Goal: Information Seeking & Learning: Learn about a topic

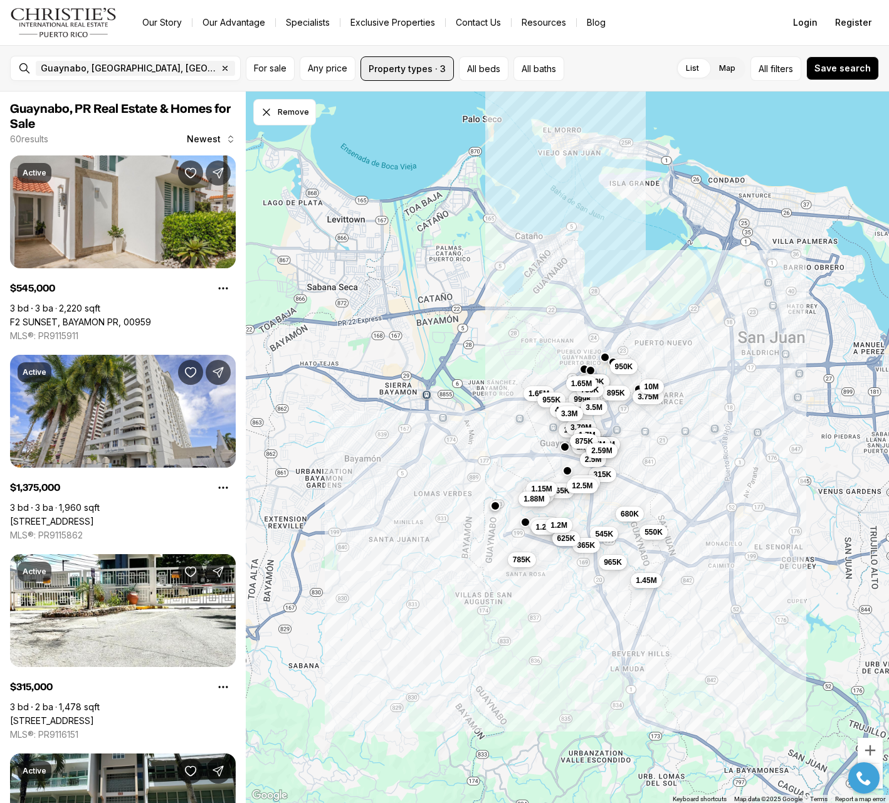
click at [433, 74] on button "Property types · 3" at bounding box center [407, 68] width 93 height 24
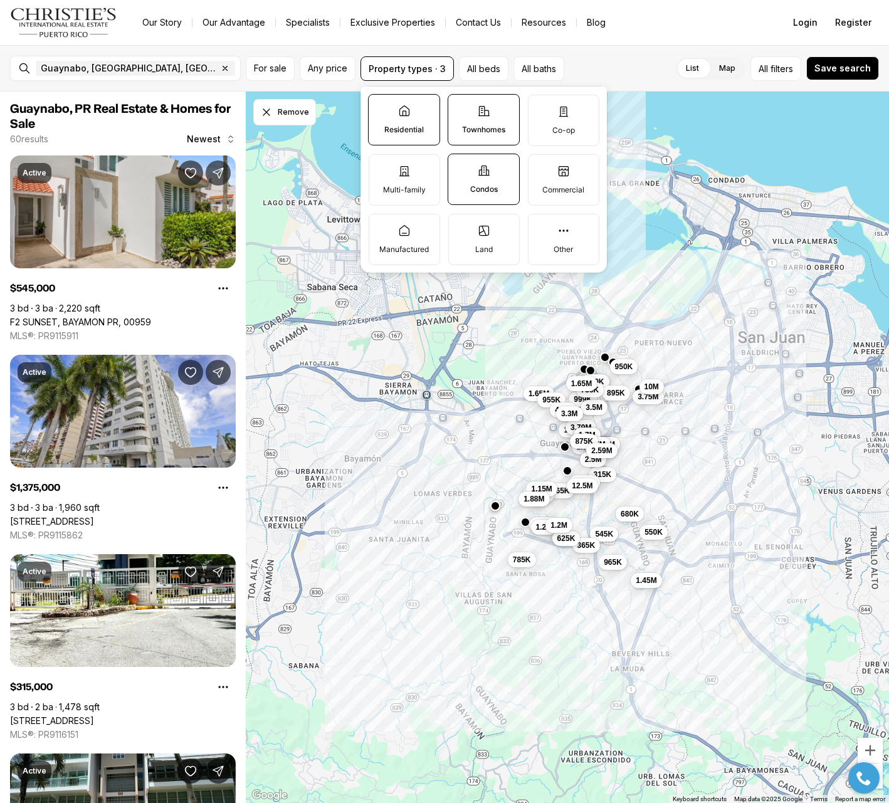
click at [403, 123] on label "Residential" at bounding box center [404, 119] width 72 height 51
click at [381, 107] on button "Residential" at bounding box center [375, 101] width 13 height 13
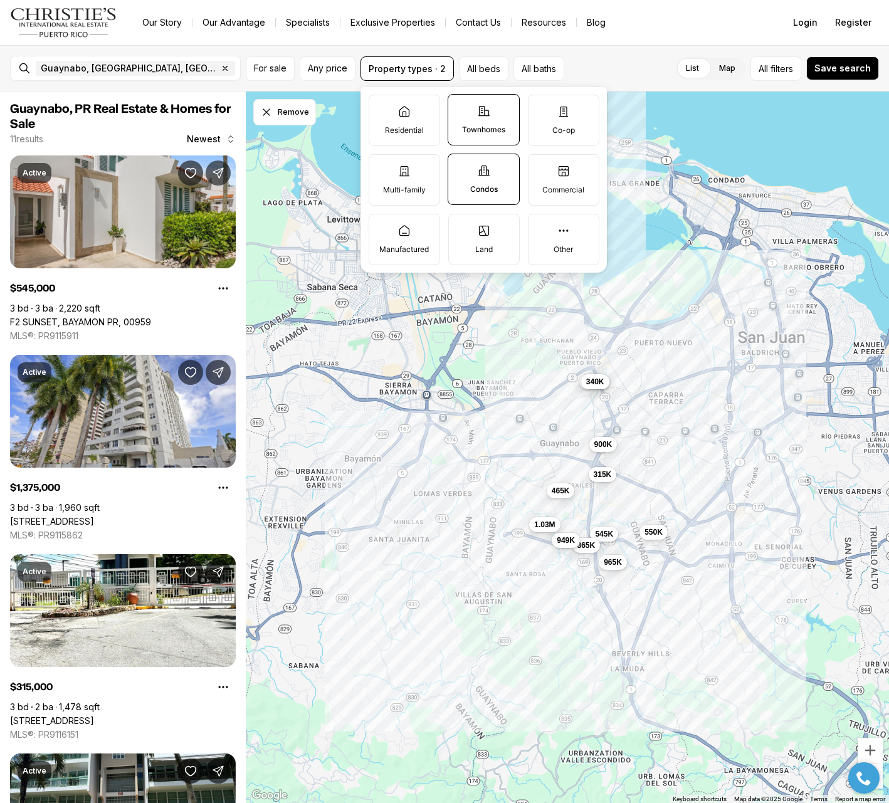
click at [489, 126] on p "Townhomes" at bounding box center [483, 130] width 43 height 10
click at [461, 107] on button "Townhomes" at bounding box center [454, 101] width 13 height 13
click at [502, 180] on label "Condos" at bounding box center [484, 179] width 72 height 51
click at [461, 167] on button "Condos" at bounding box center [454, 160] width 13 height 13
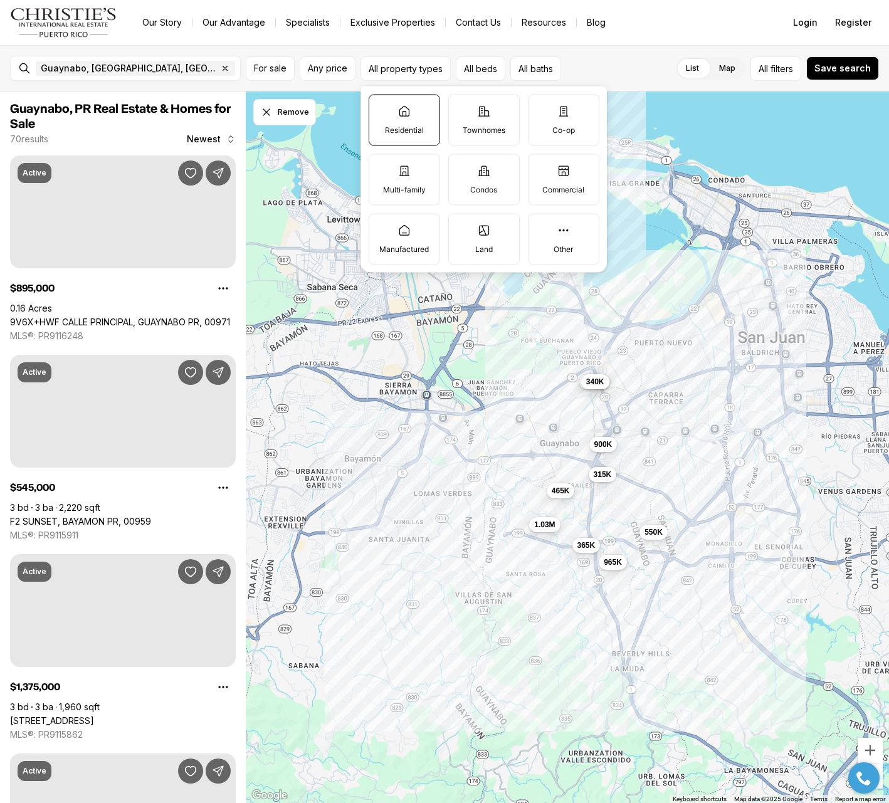
click at [405, 112] on icon at bounding box center [404, 111] width 13 height 13
click at [382, 107] on button "Residential" at bounding box center [375, 101] width 13 height 13
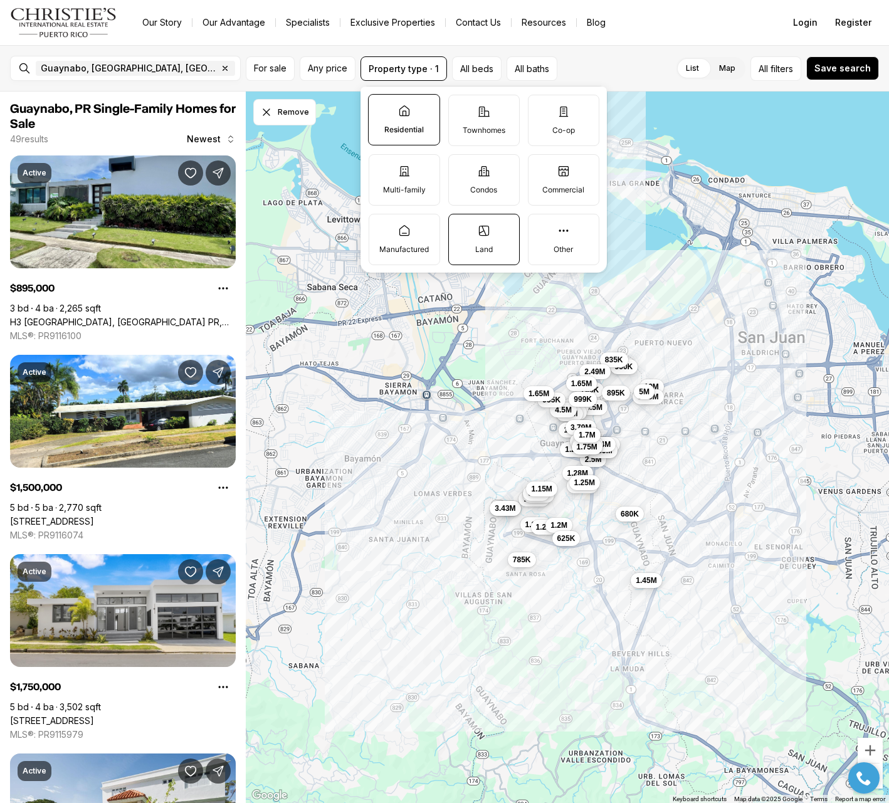
click at [473, 234] on label "Land" at bounding box center [483, 239] width 71 height 51
click at [462, 227] on button "Land" at bounding box center [455, 220] width 13 height 13
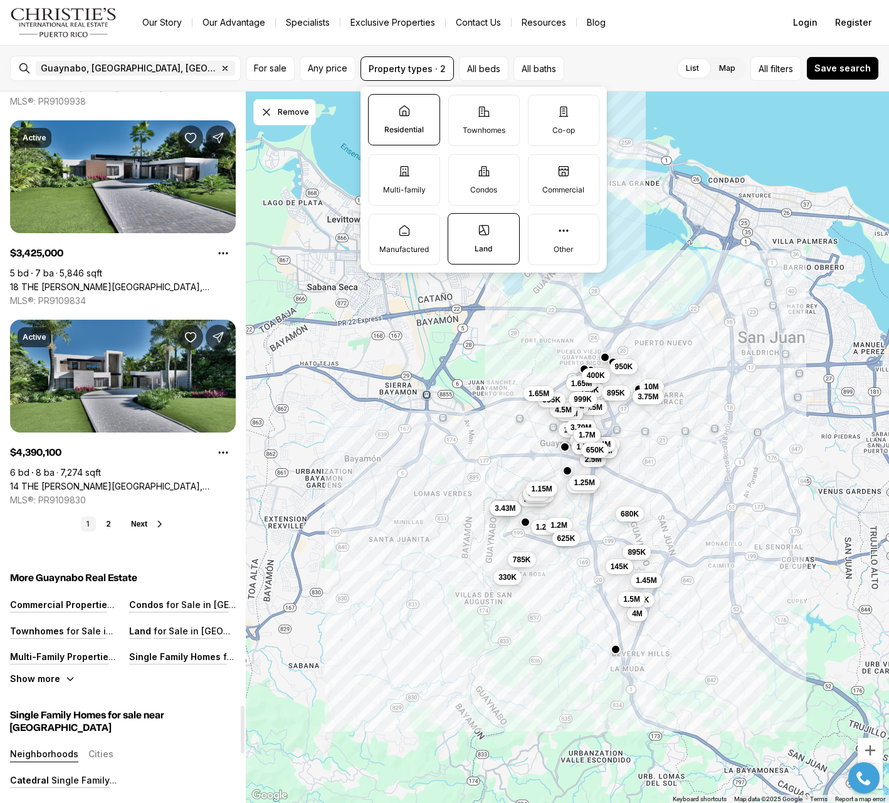
scroll to position [9199, 0]
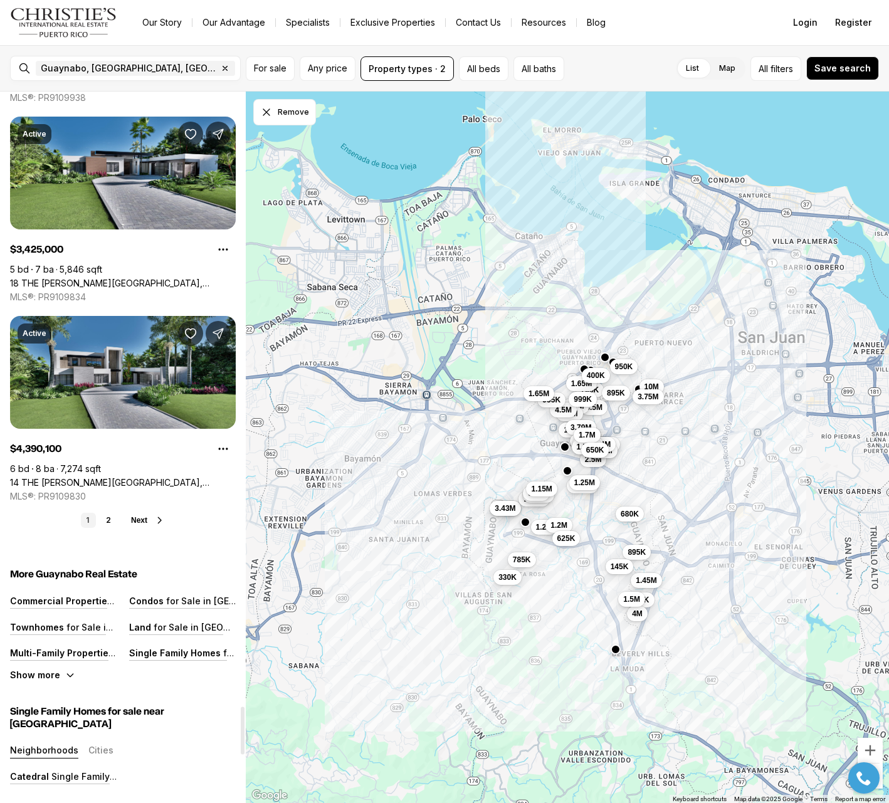
click at [140, 522] on span "Next" at bounding box center [139, 520] width 16 height 9
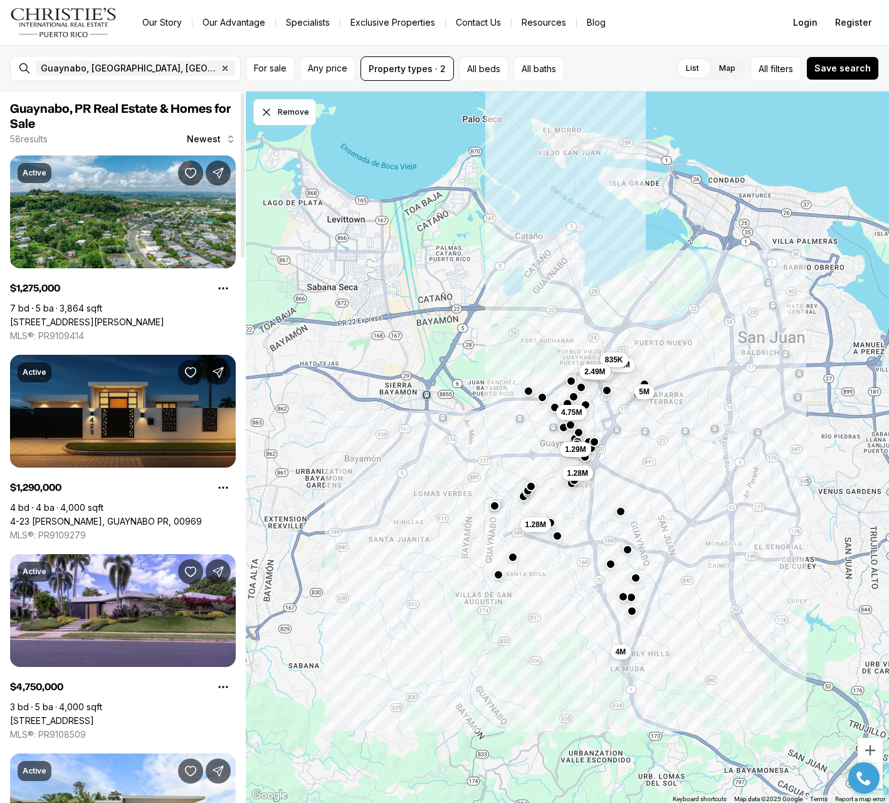
scroll to position [0, 0]
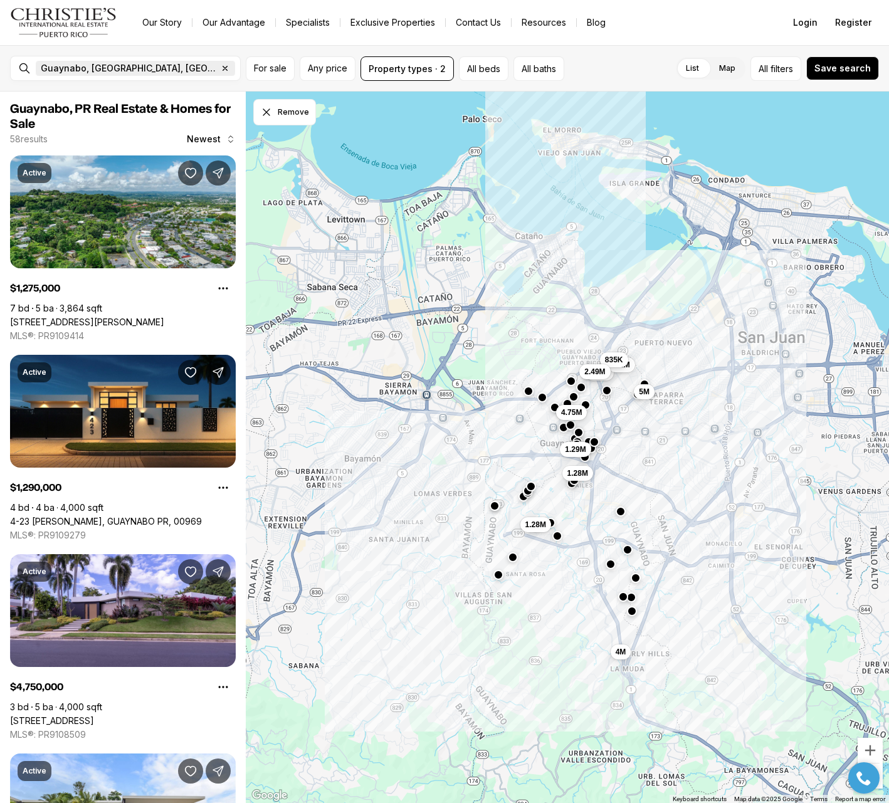
click at [220, 65] on icon "button" at bounding box center [225, 68] width 10 height 10
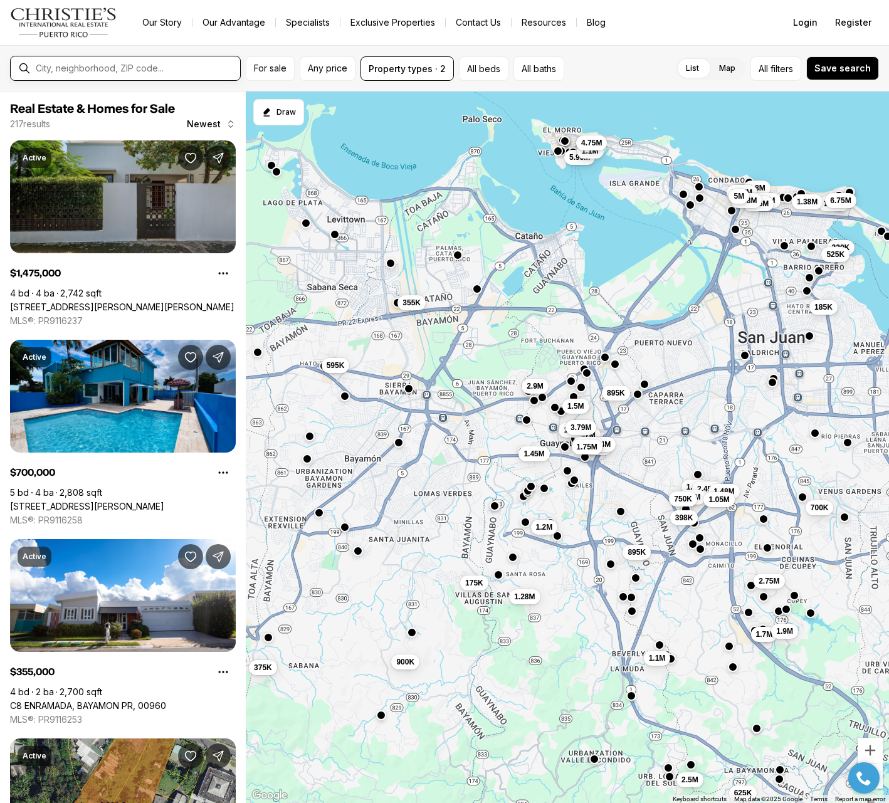
click at [124, 65] on input "text" at bounding box center [135, 68] width 199 height 10
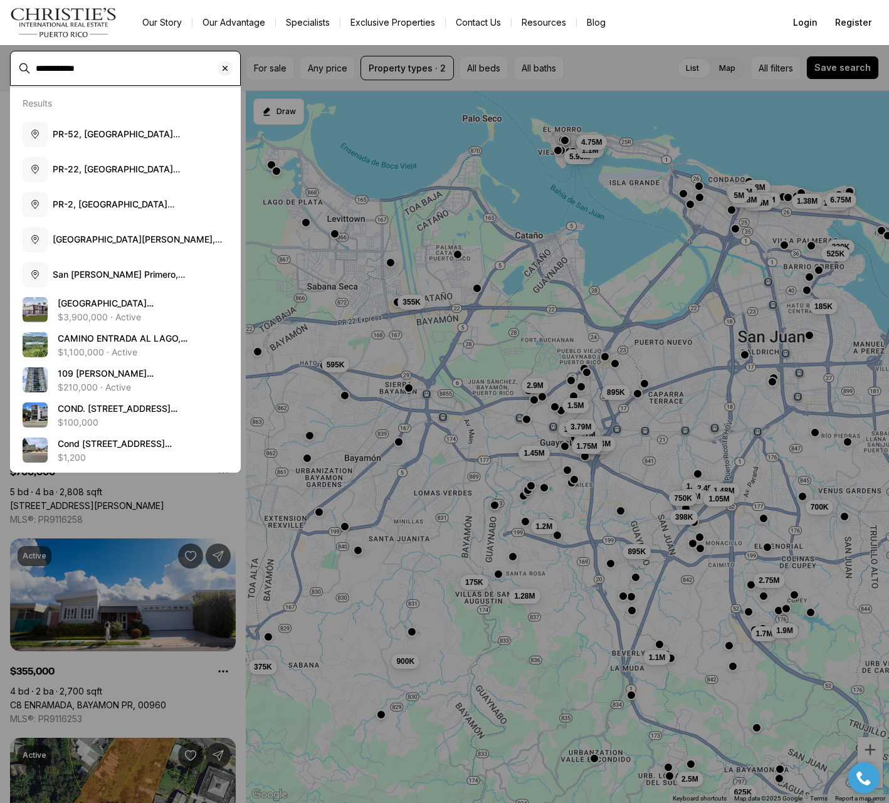
type input "**********"
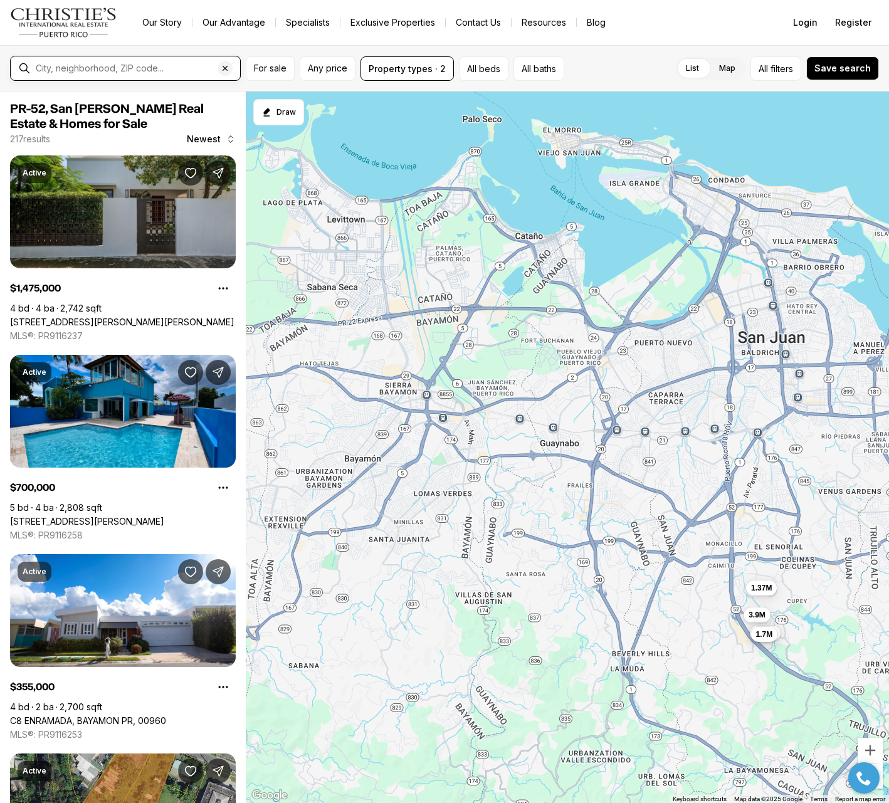
type input "**********"
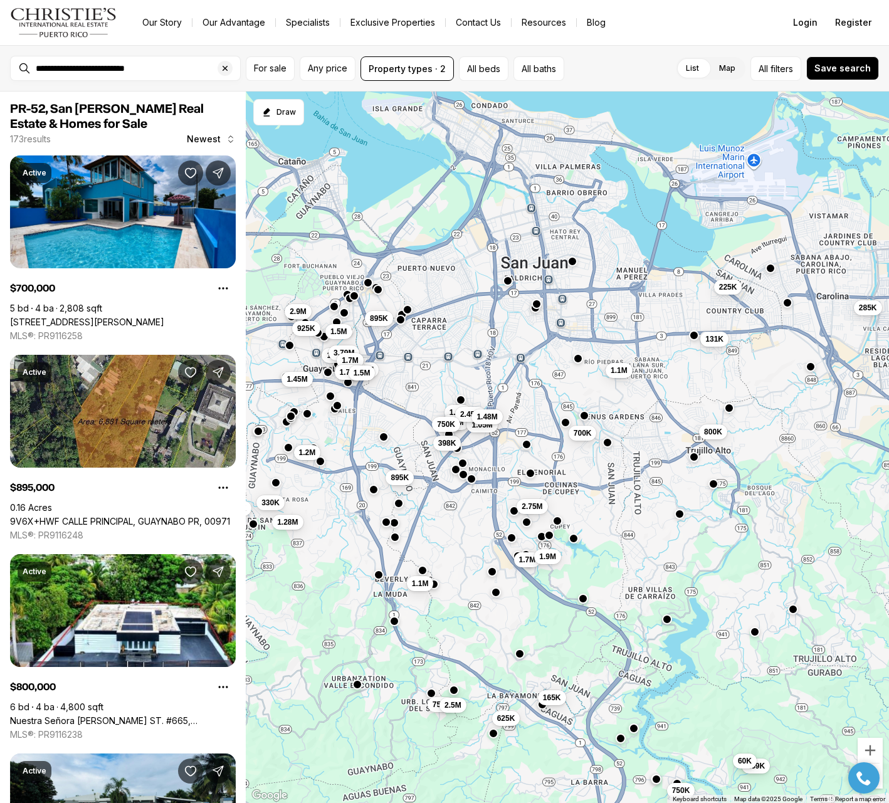
drag, startPoint x: 570, startPoint y: 166, endPoint x: 543, endPoint y: 327, distance: 164.0
click at [541, 327] on div "1.7M 700K 398K 1.4M 1.9M 1.7M 1.05M 2.45M 750K 1.48M 2.75M 165K 259K 180K 797K …" at bounding box center [567, 448] width 643 height 712
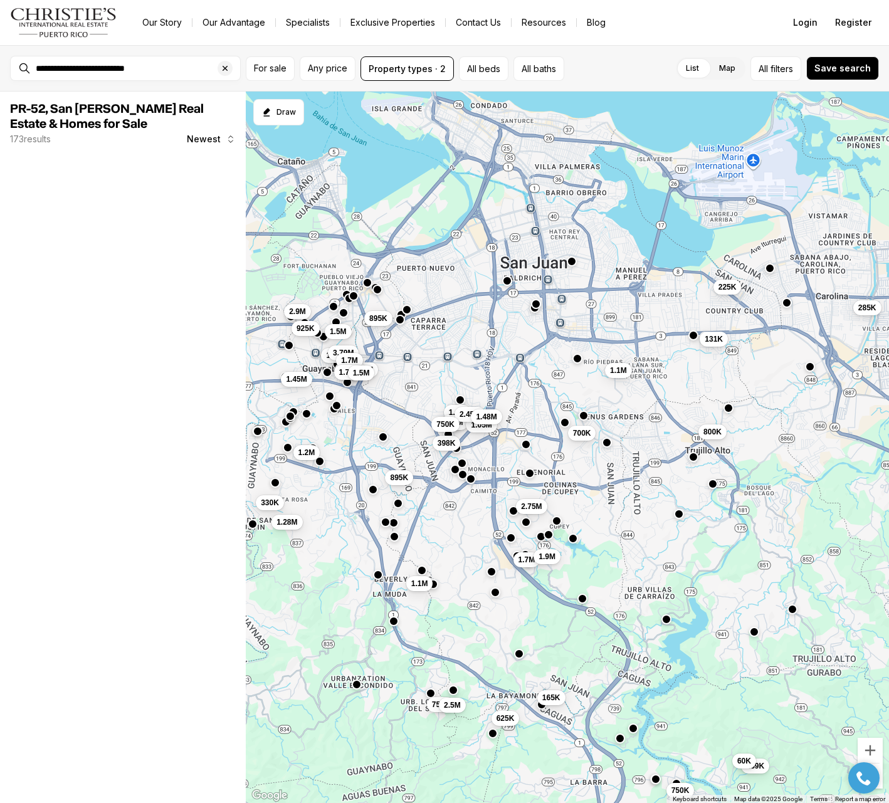
click at [582, 283] on div "1.7M 700K 398K 1.4M 1.9M 1.7M 1.05M 2.45M 750K 1.48M 2.75M 165K 259K 625K 60K 7…" at bounding box center [567, 448] width 643 height 712
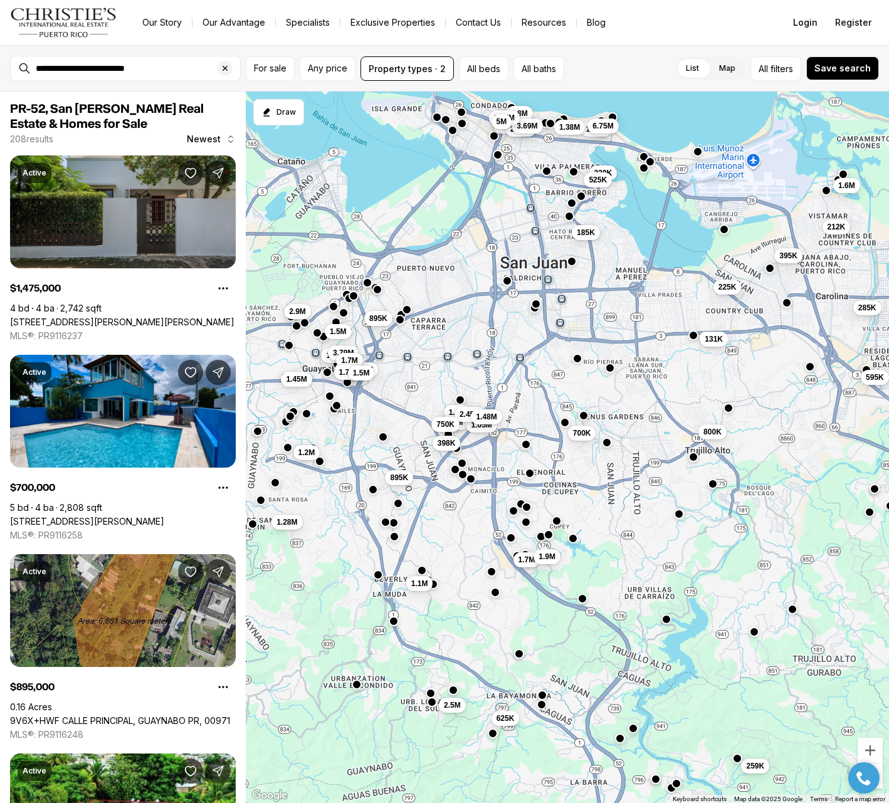
click at [526, 297] on div "1.7M 700K 398K 1.4M 1.9M 1.7M 1.05M 2.45M 750K 1.48M 259K 625K 285K 225K 131K 8…" at bounding box center [567, 448] width 643 height 712
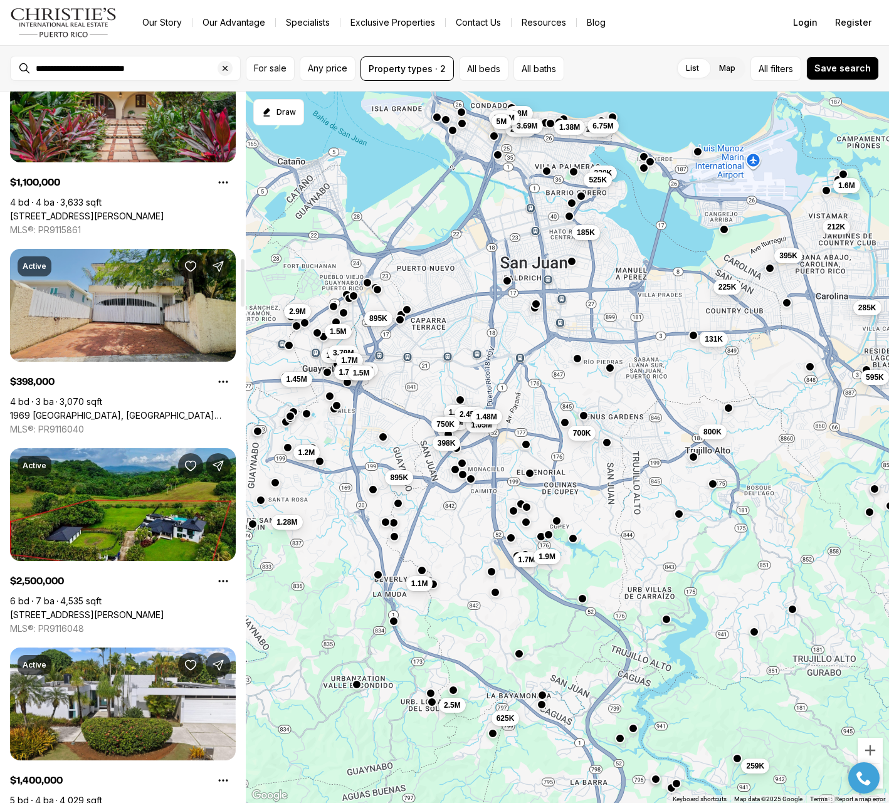
scroll to position [2504, 0]
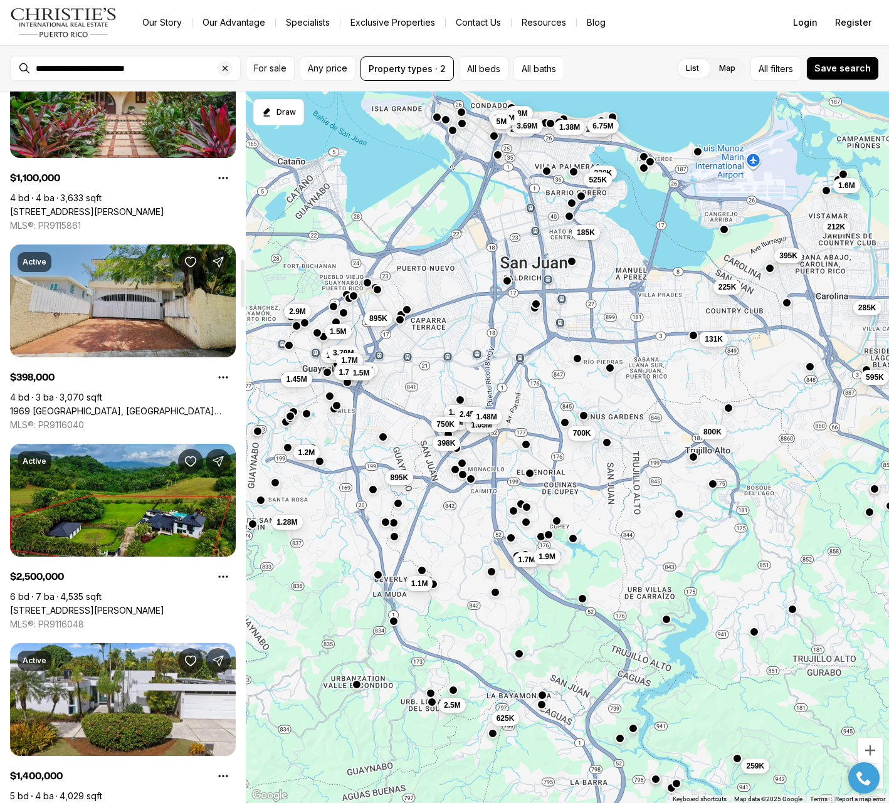
click at [136, 406] on link "1969 [GEOGRAPHIC_DATA], [GEOGRAPHIC_DATA][PERSON_NAME], 00926" at bounding box center [123, 411] width 226 height 11
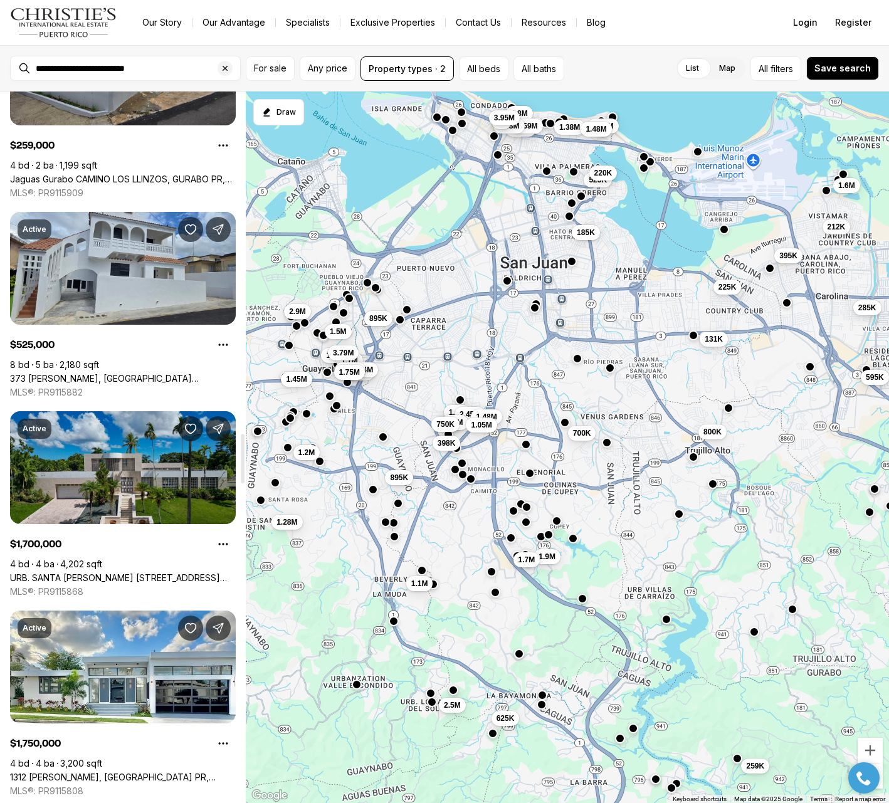
scroll to position [4932, 0]
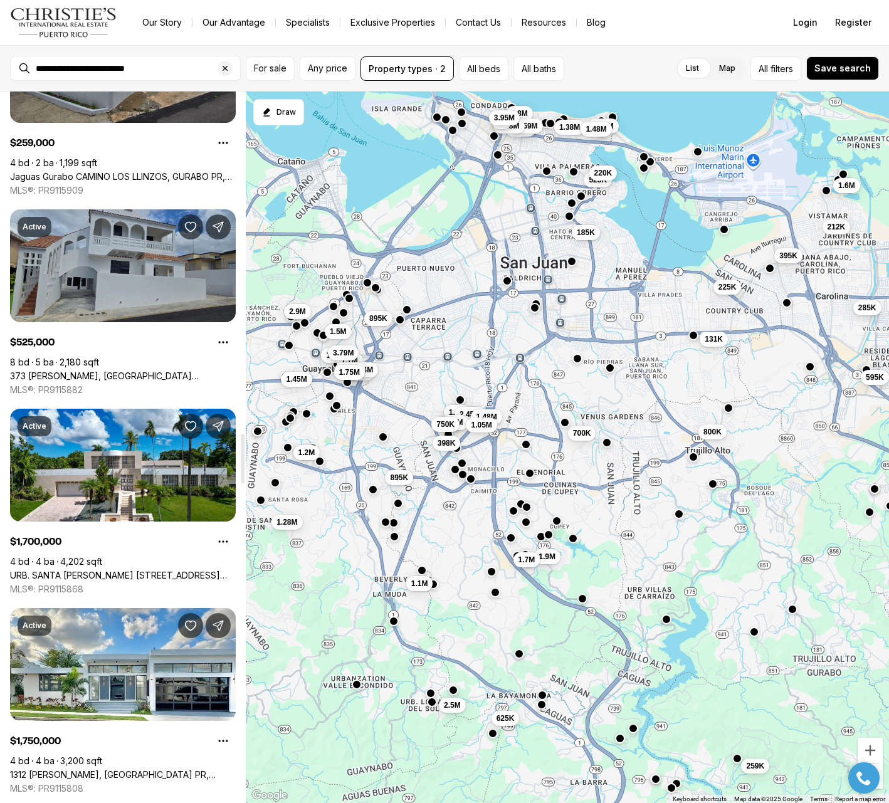
click at [113, 371] on link "373 [PERSON_NAME], [GEOGRAPHIC_DATA][PERSON_NAME], 00901" at bounding box center [123, 376] width 226 height 11
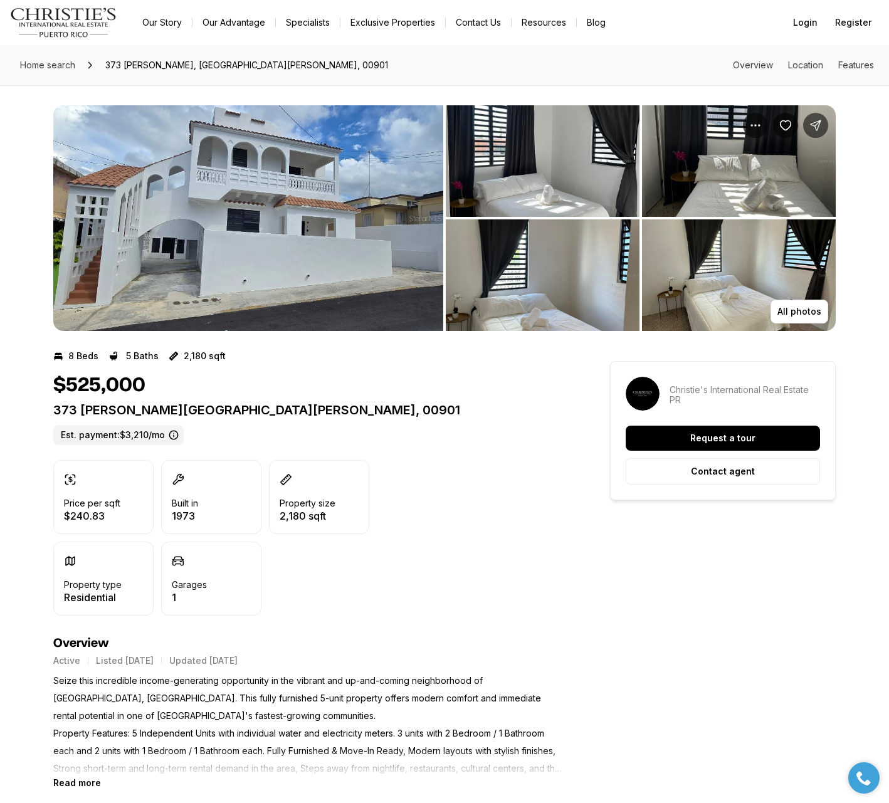
click at [263, 251] on img "View image gallery" at bounding box center [248, 218] width 390 height 226
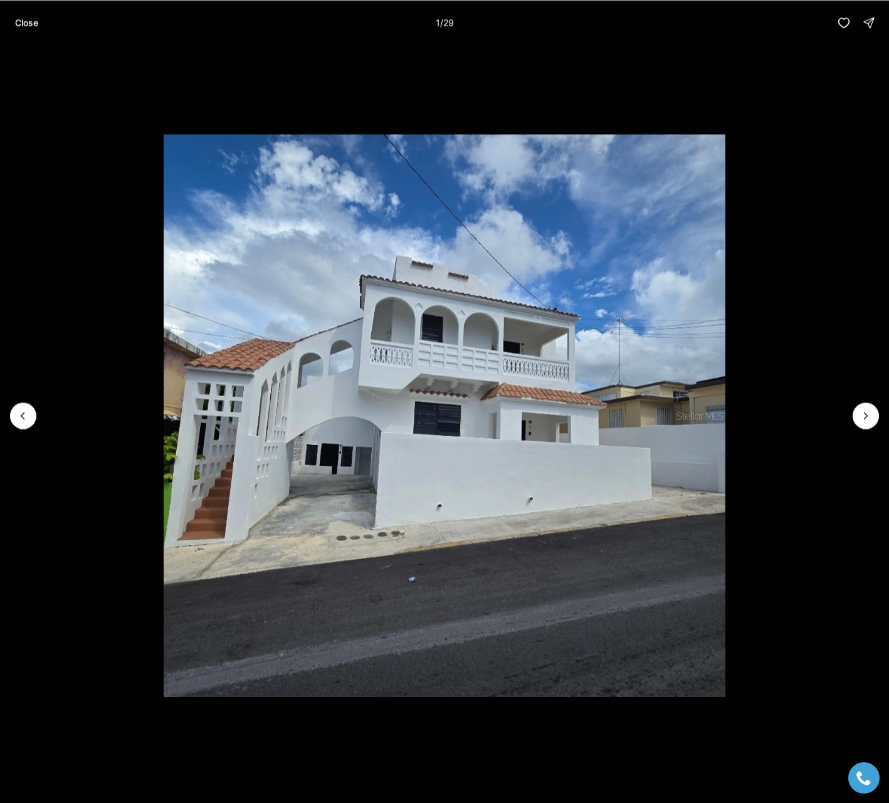
scroll to position [1, 0]
click at [871, 418] on icon "Next slide" at bounding box center [866, 416] width 13 height 13
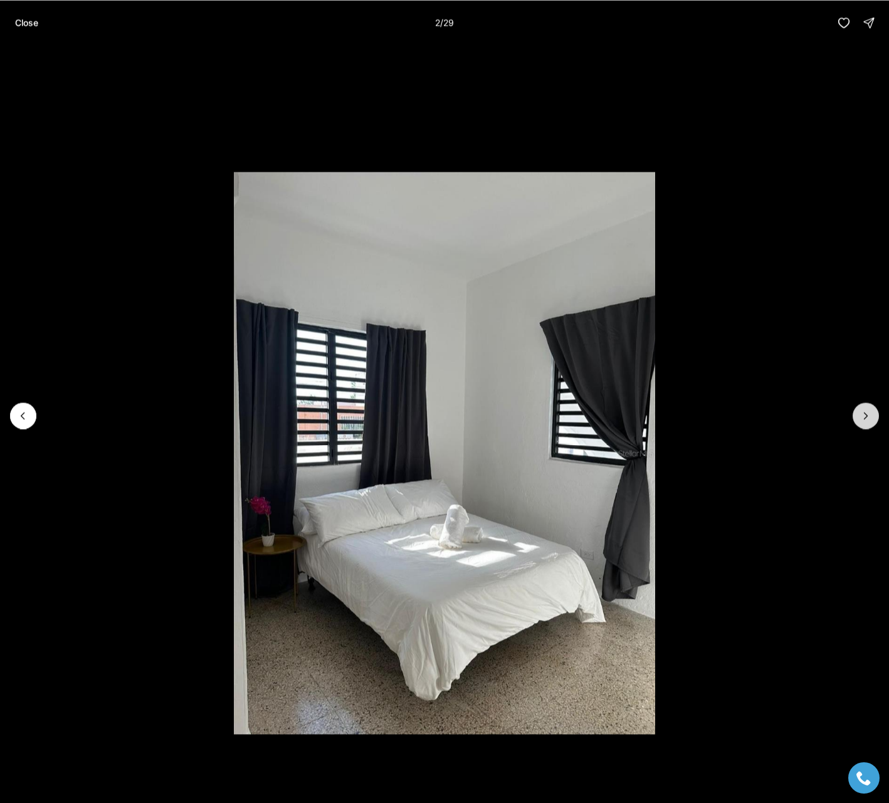
click at [871, 418] on icon "Next slide" at bounding box center [866, 416] width 13 height 13
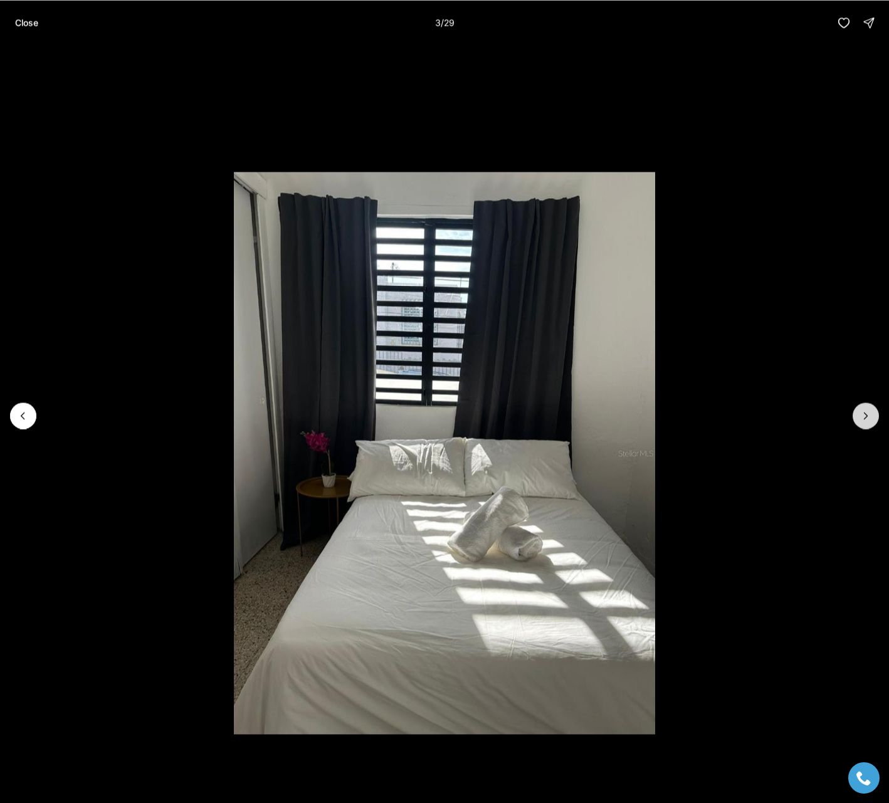
click at [871, 418] on icon "Next slide" at bounding box center [866, 416] width 13 height 13
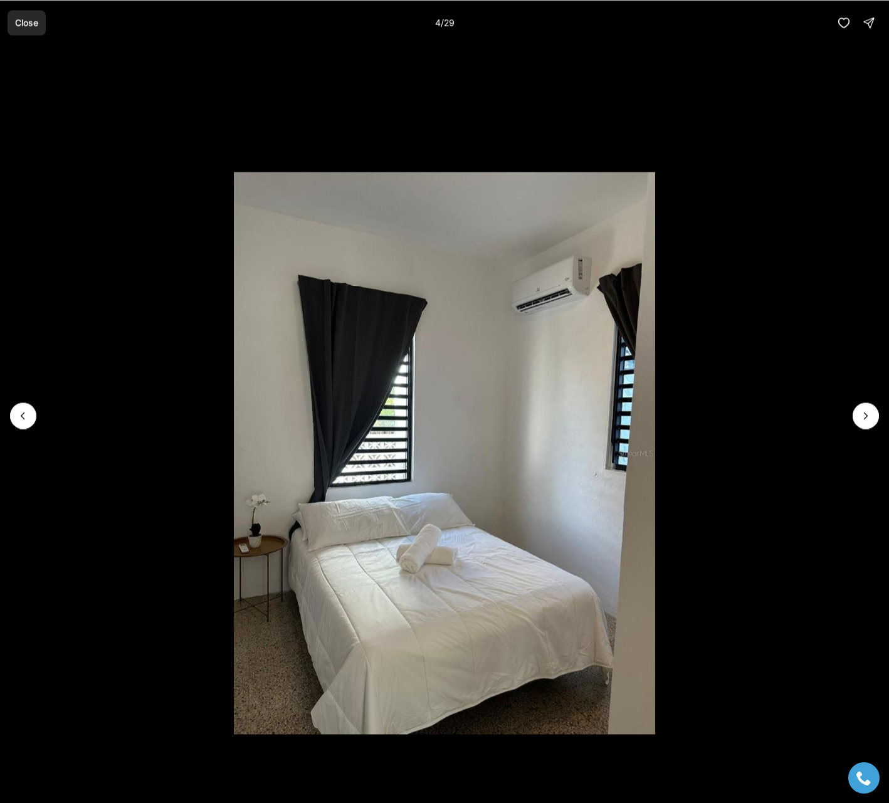
click at [16, 18] on p "Close" at bounding box center [26, 23] width 23 height 10
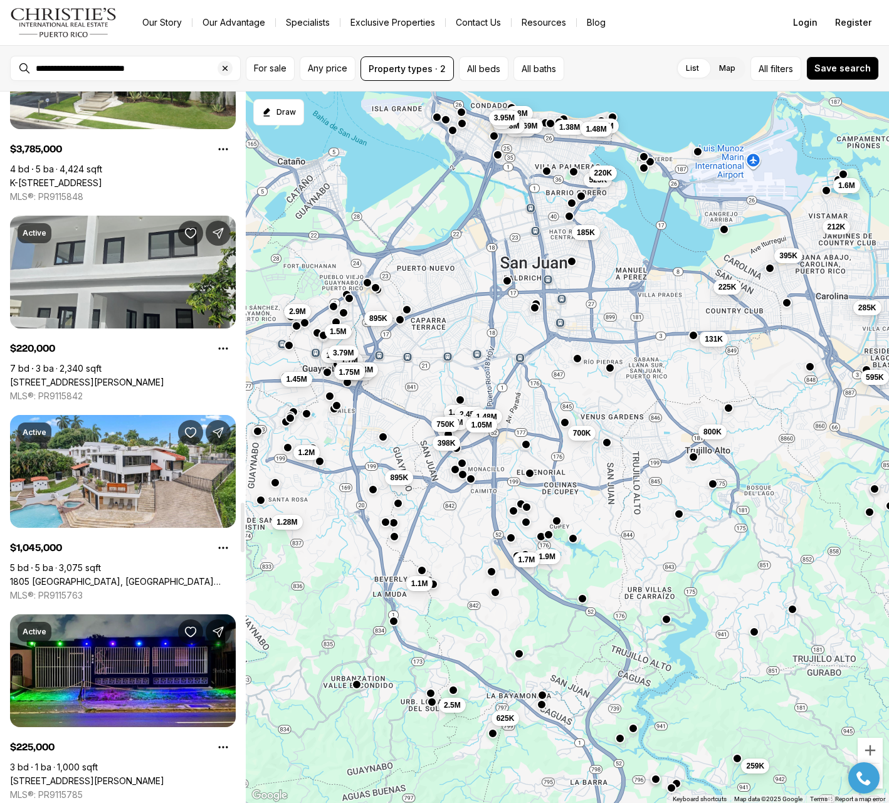
scroll to position [5924, 0]
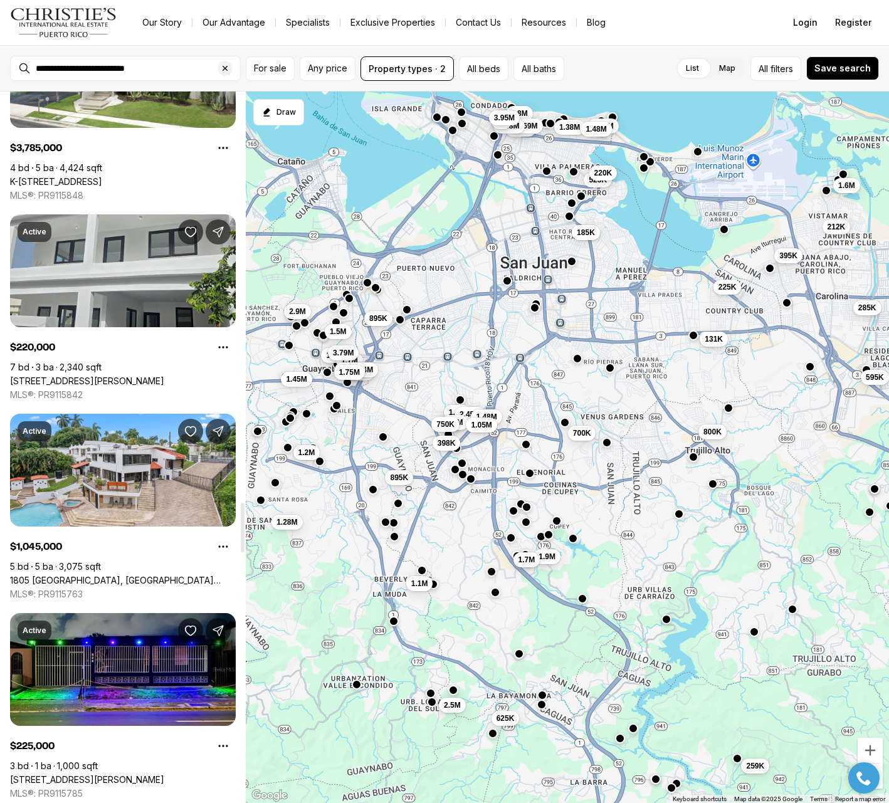
click at [117, 376] on link "319 BELLEVUE, SAN JUAN PR, 00901" at bounding box center [87, 381] width 154 height 11
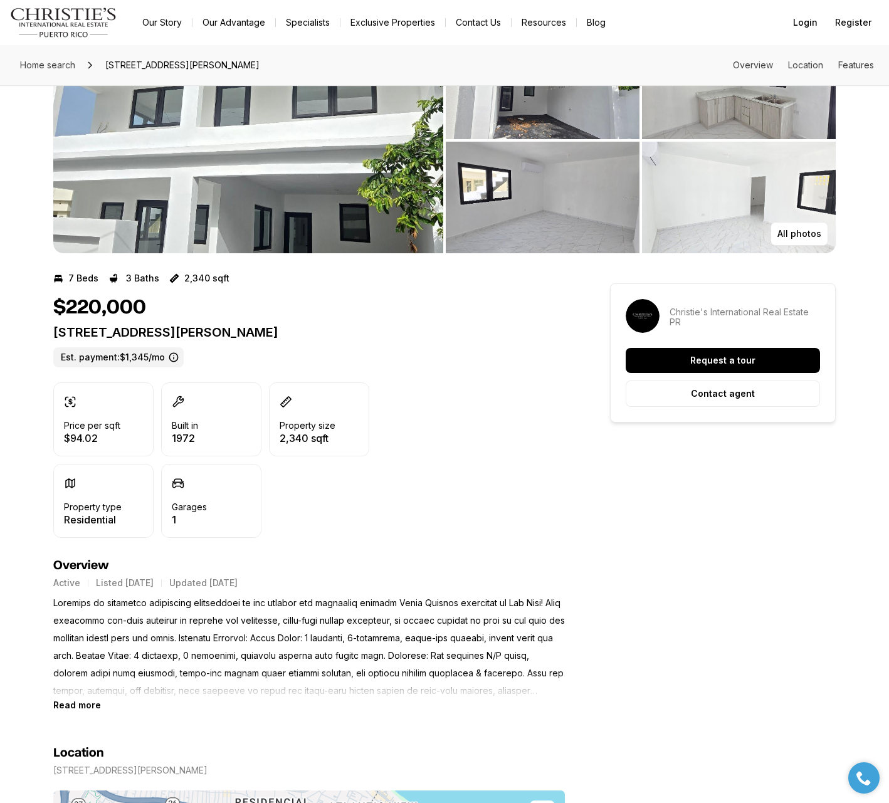
scroll to position [82, 0]
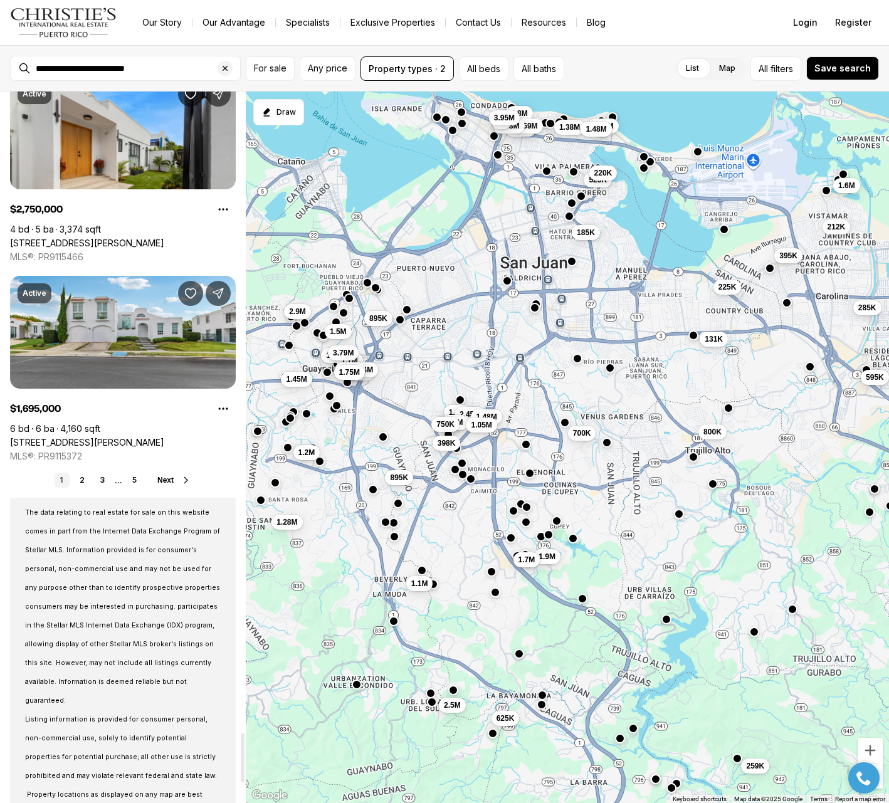
scroll to position [9281, 0]
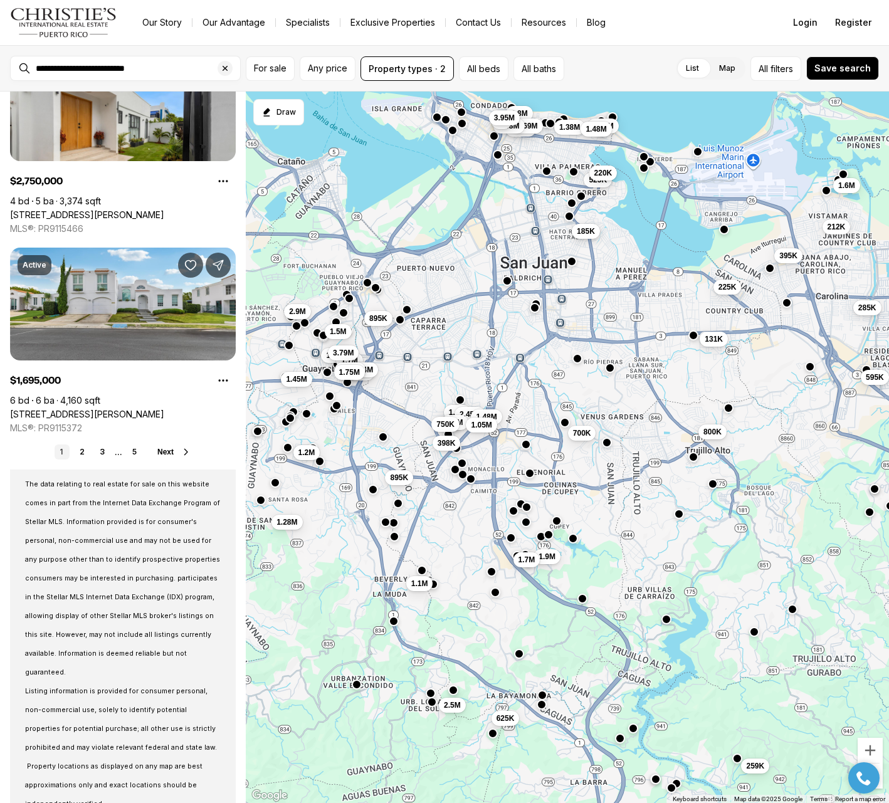
click at [589, 231] on span "185K" at bounding box center [586, 231] width 18 height 10
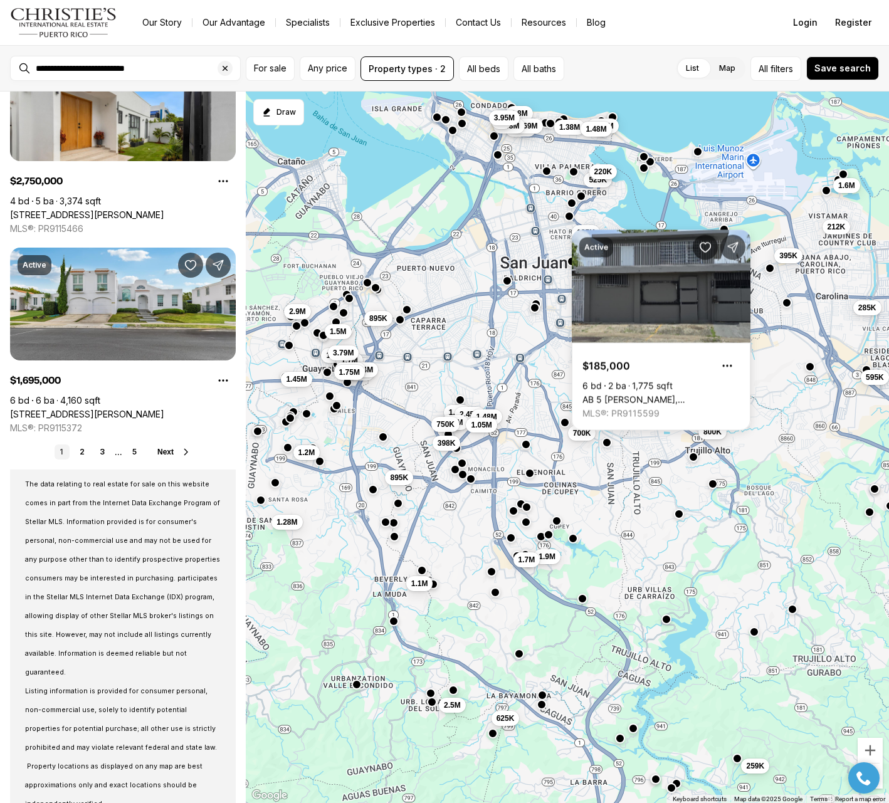
click at [611, 169] on span "220K" at bounding box center [604, 172] width 18 height 10
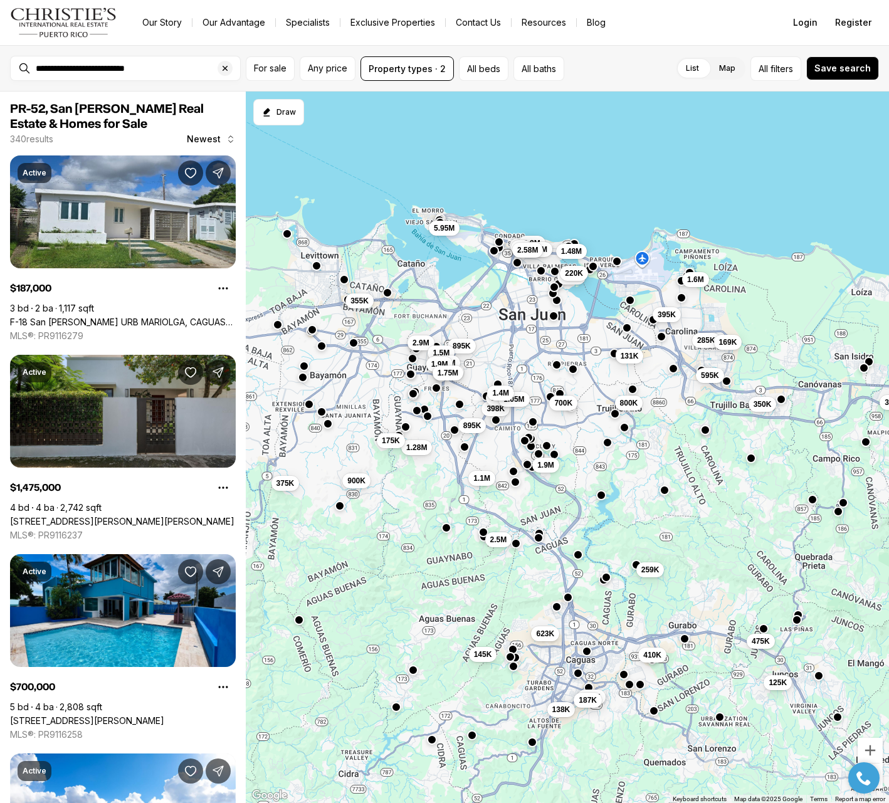
drag, startPoint x: 465, startPoint y: 495, endPoint x: 501, endPoint y: 361, distance: 139.7
click at [503, 356] on div "131K 595K 700K 800K 395K 525K 220K 1.6M 285K 1.9M 259K 138K 475K 149K 410K 623K…" at bounding box center [567, 448] width 643 height 712
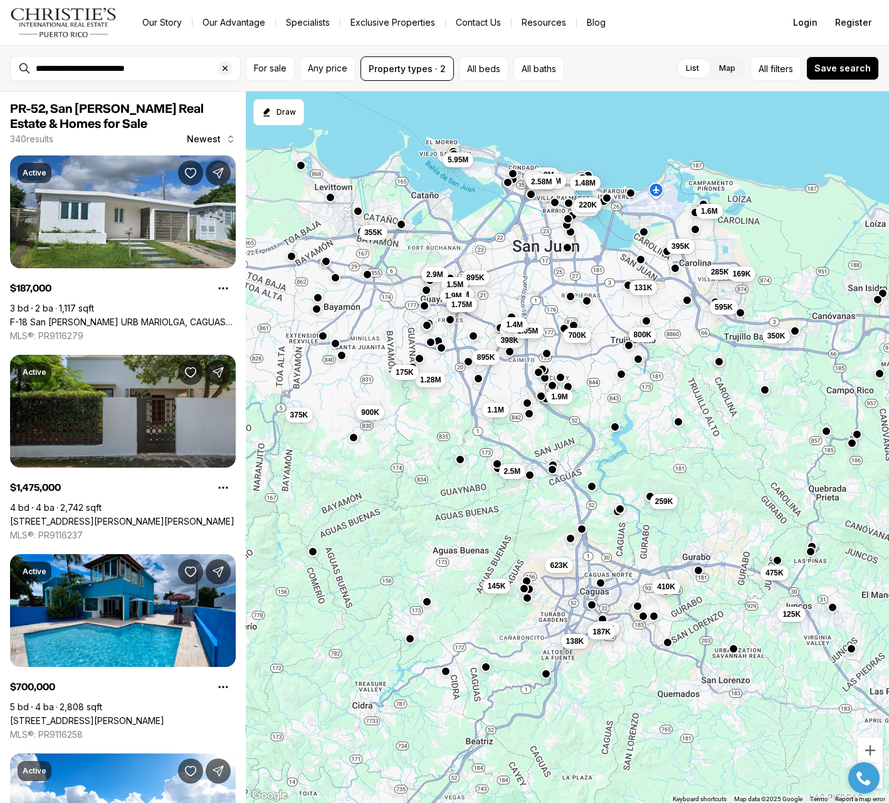
drag, startPoint x: 477, startPoint y: 419, endPoint x: 478, endPoint y: 409, distance: 10.1
click at [479, 408] on div "131K 595K 700K 800K 395K 525K 220K 1.6M 285K 1.9M 259K 138K 475K 149K 410K 623K…" at bounding box center [567, 448] width 643 height 712
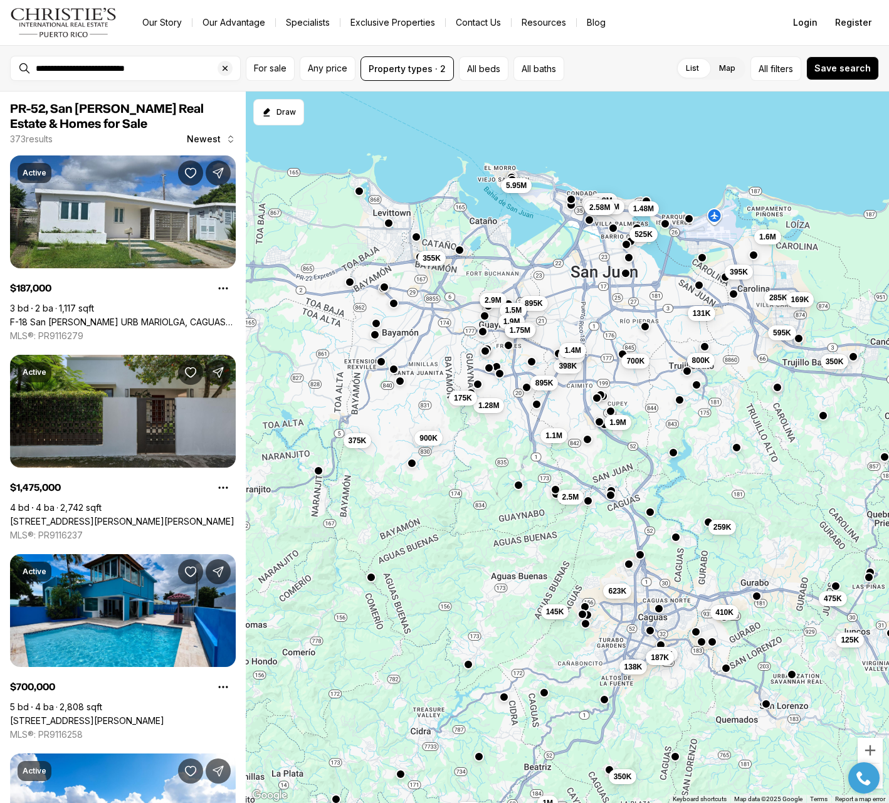
drag, startPoint x: 431, startPoint y: 435, endPoint x: 492, endPoint y: 460, distance: 65.8
click at [491, 460] on div "131K 595K 700K 800K 395K 525K 1.6M 285K 1.9M 259K 138K 475K 149K 410K 623K 125K…" at bounding box center [567, 448] width 643 height 712
click at [463, 396] on span "175K" at bounding box center [464, 397] width 18 height 10
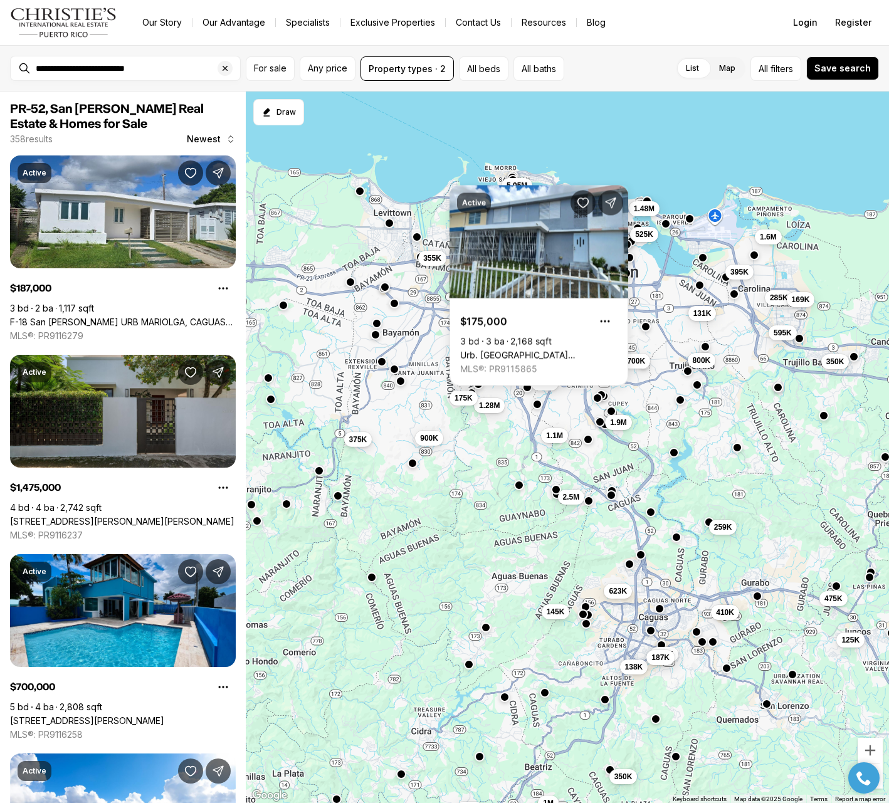
click at [355, 440] on span "375K" at bounding box center [358, 440] width 18 height 10
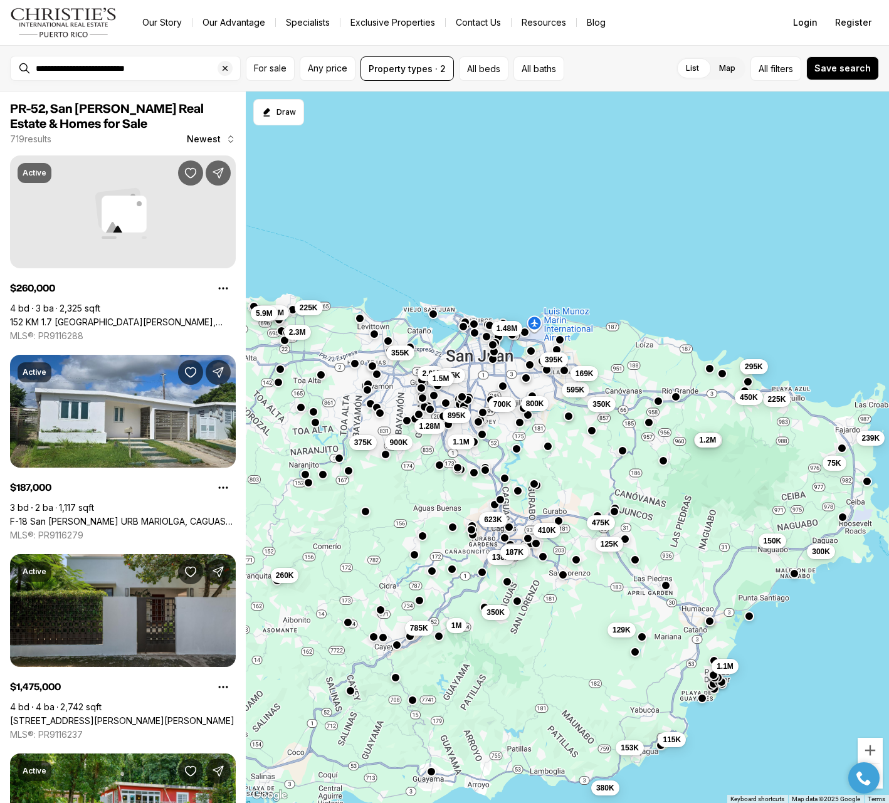
click at [367, 443] on span "375K" at bounding box center [363, 443] width 18 height 10
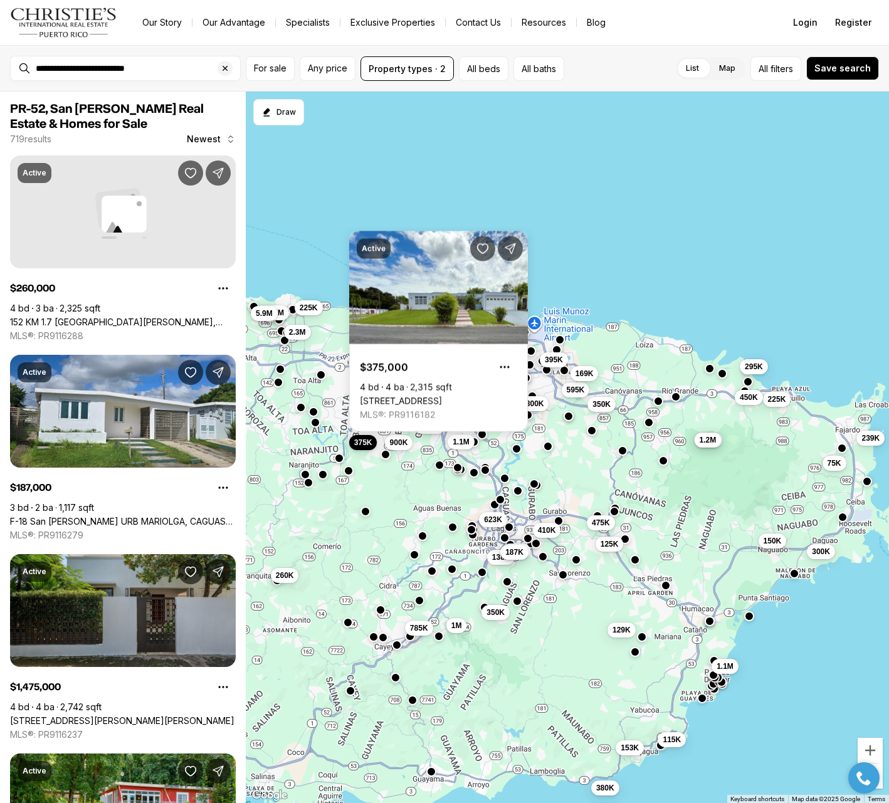
click at [367, 443] on span "375K" at bounding box center [363, 443] width 18 height 10
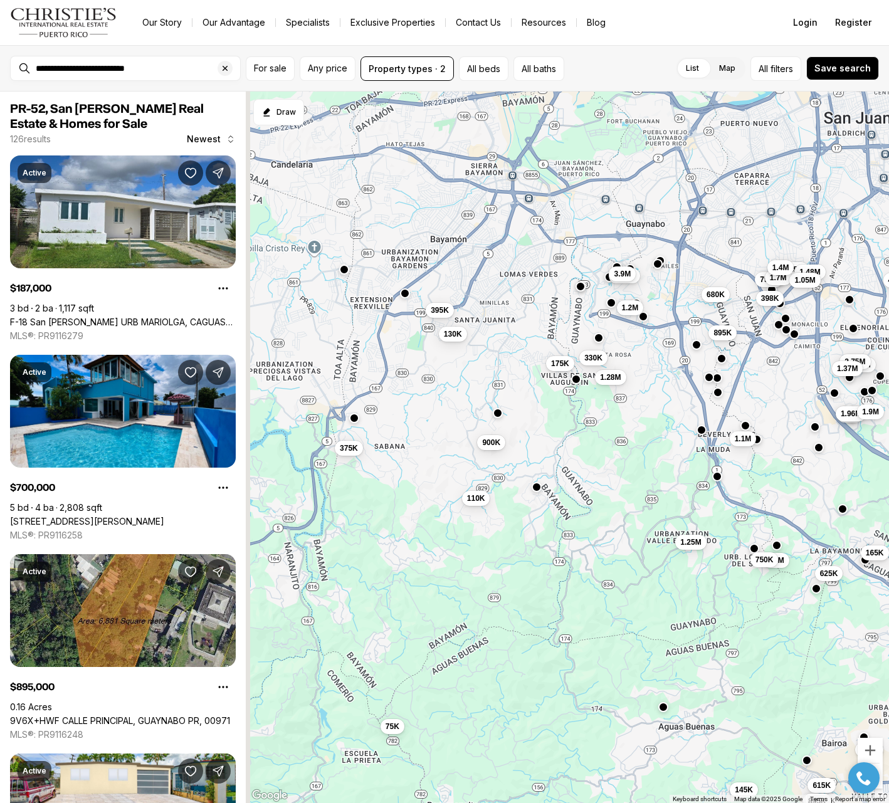
drag, startPoint x: 391, startPoint y: 482, endPoint x: 472, endPoint y: 650, distance: 186.3
click at [472, 650] on div "700K 488K 1.45M 165K 180K 138K 149K 623K 260K 187K 2.45M 680K 1.2M 750K 1.28M 8…" at bounding box center [567, 448] width 643 height 712
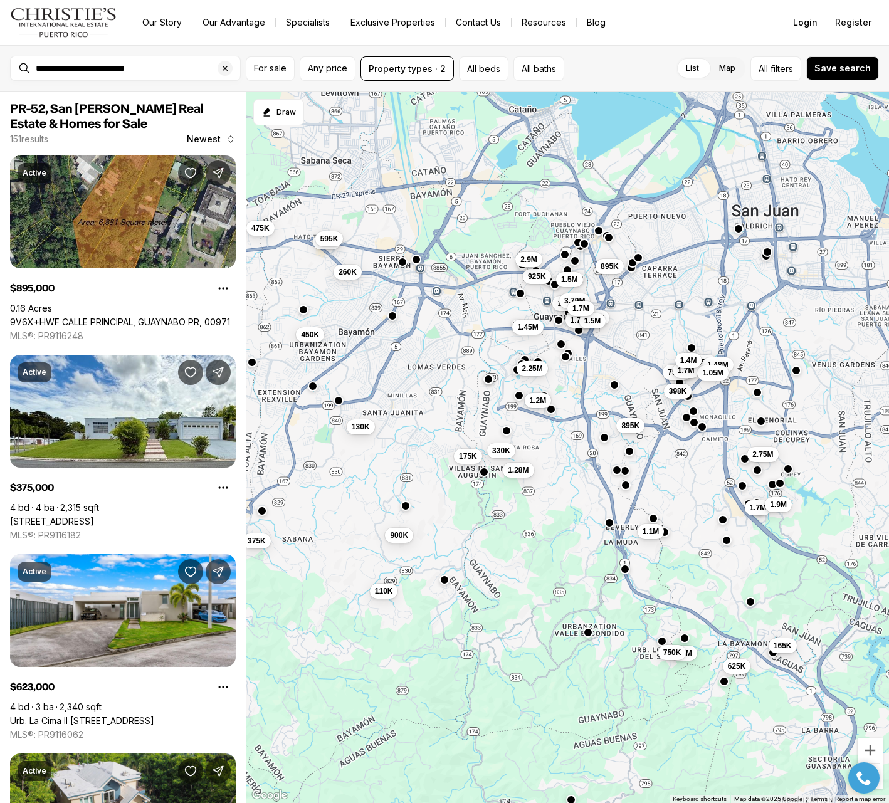
drag, startPoint x: 434, startPoint y: 379, endPoint x: 331, endPoint y: 475, distance: 140.7
click at [330, 475] on div "165K 623K 2.45M 1.2M 750K 1.28M 895K 1.48M 330K 2.75M 1.1M 900K 130K 398K 2.25M…" at bounding box center [567, 448] width 643 height 712
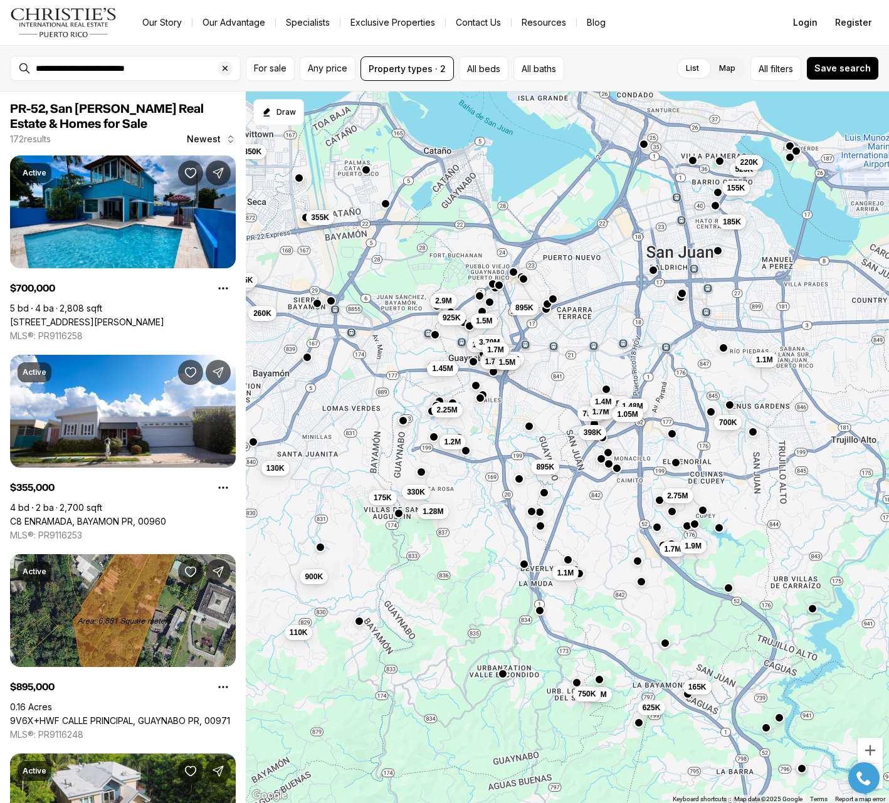
drag, startPoint x: 470, startPoint y: 305, endPoint x: 393, endPoint y: 341, distance: 85.3
click at [393, 341] on div "165K 2.45M 1.2M 750K 1.28M 895K 1.48M 330K 2.75M 1.1M 900K 130K 398K 2.25M 1.7M…" at bounding box center [567, 448] width 643 height 712
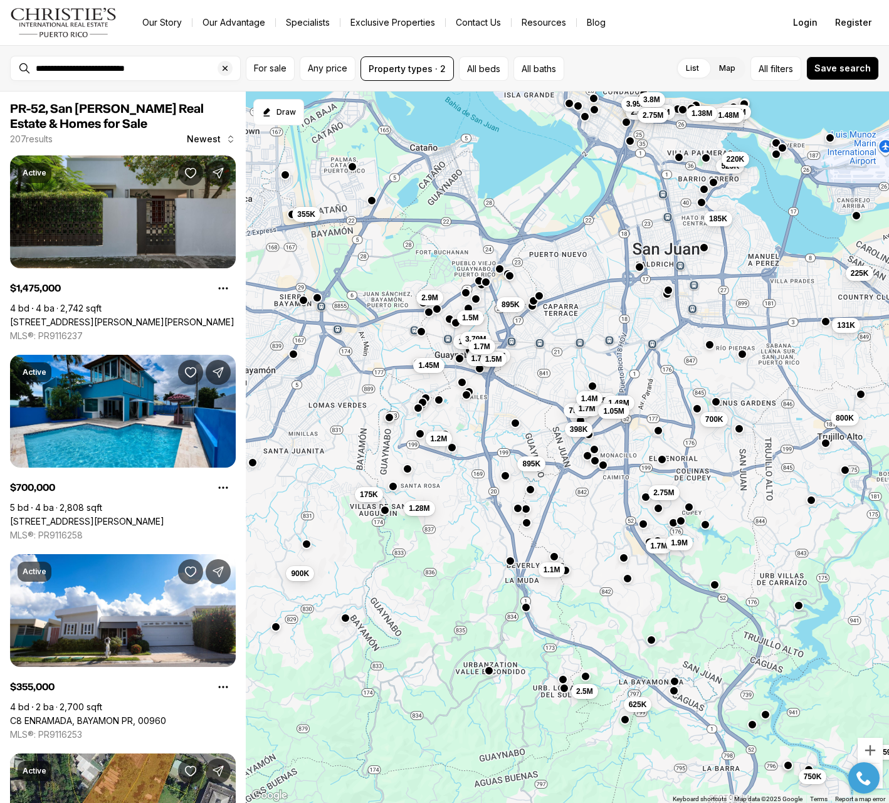
drag, startPoint x: 554, startPoint y: 396, endPoint x: 539, endPoint y: 393, distance: 14.6
click at [539, 393] on div "2.45M 1.2M 750K 1.28M 895K 1.48M 2.75M 1.1M 900K 398K 1.7M 175K 1.05M 625K 2.5M…" at bounding box center [567, 448] width 643 height 712
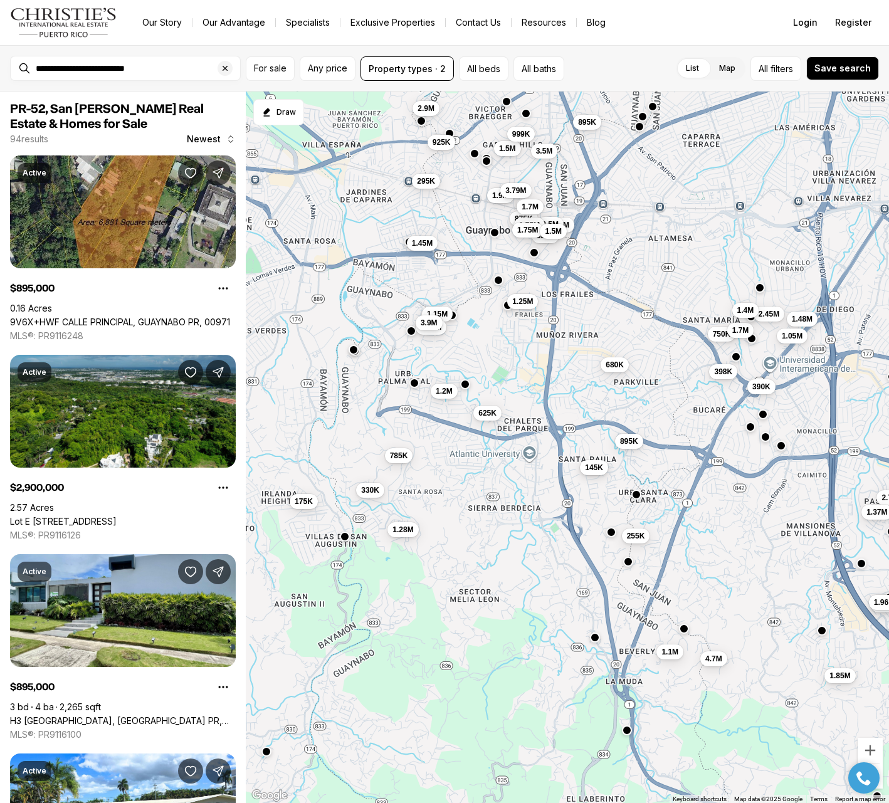
click at [598, 468] on span "145K" at bounding box center [594, 468] width 18 height 10
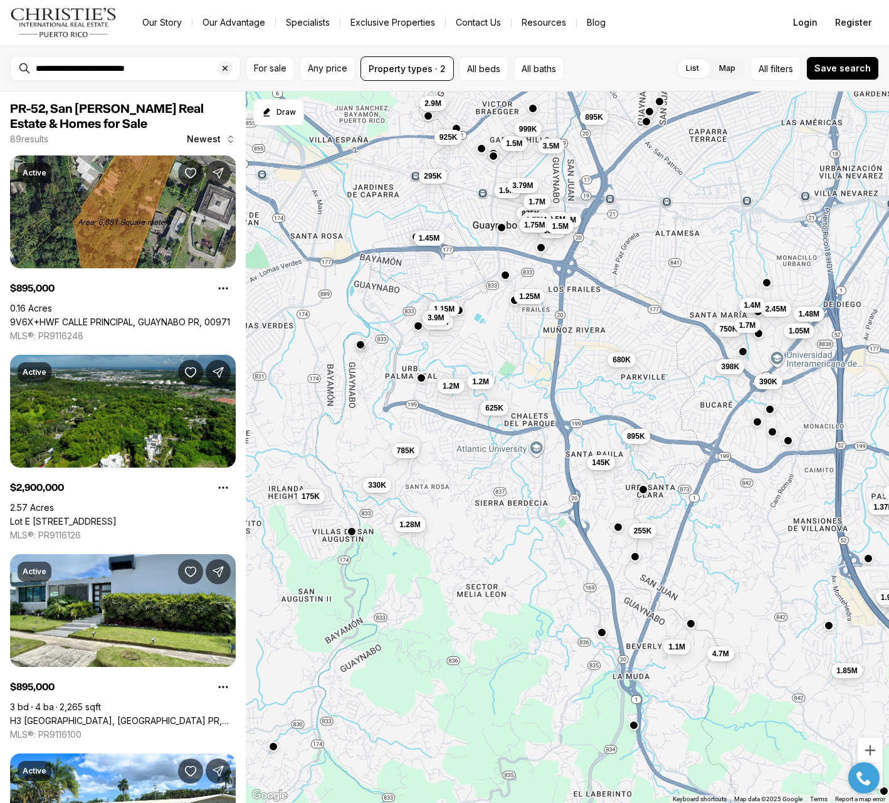
click at [599, 461] on span "145K" at bounding box center [601, 463] width 18 height 10
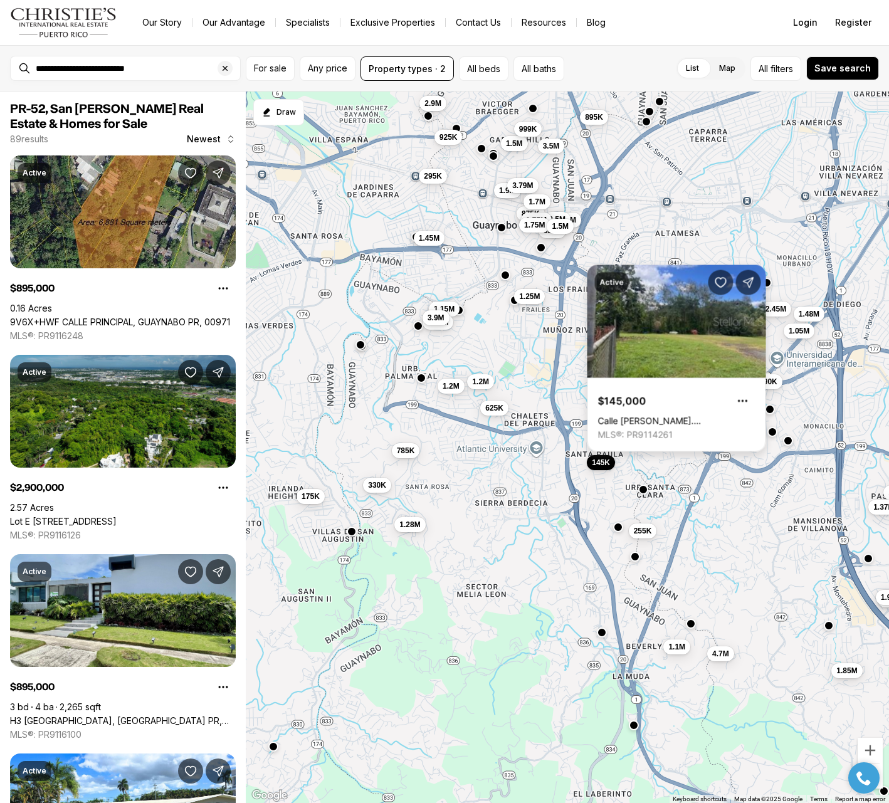
click at [641, 416] on link "Calle [PERSON_NAME]. [GEOGRAPHIC_DATA], [GEOGRAPHIC_DATA] PR, 00969" at bounding box center [676, 421] width 157 height 11
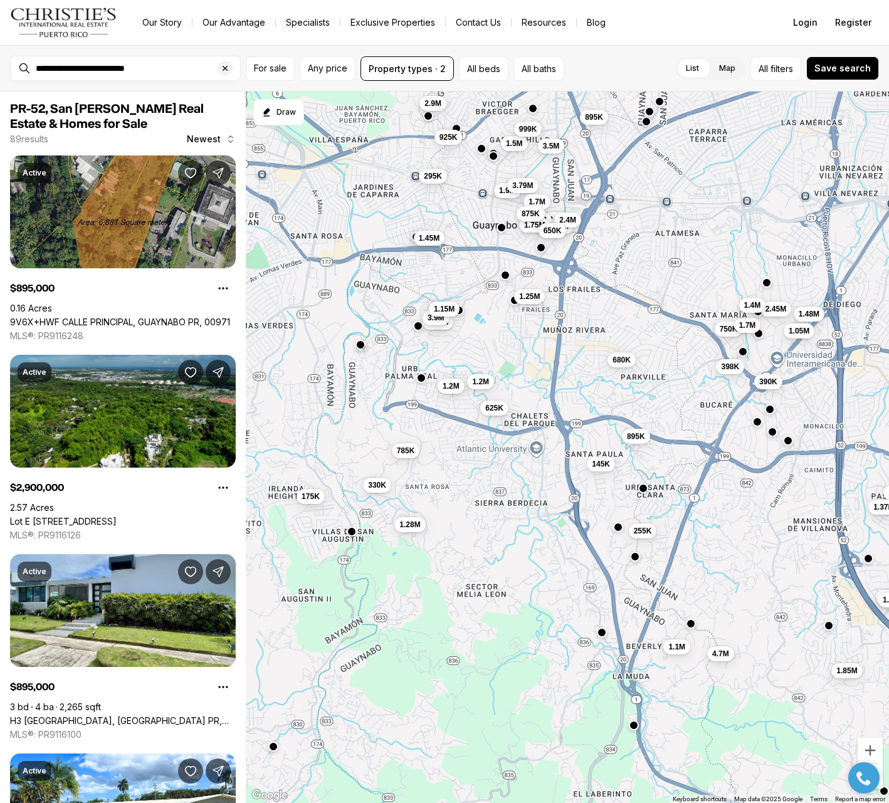
click at [645, 489] on button "button" at bounding box center [643, 489] width 10 height 10
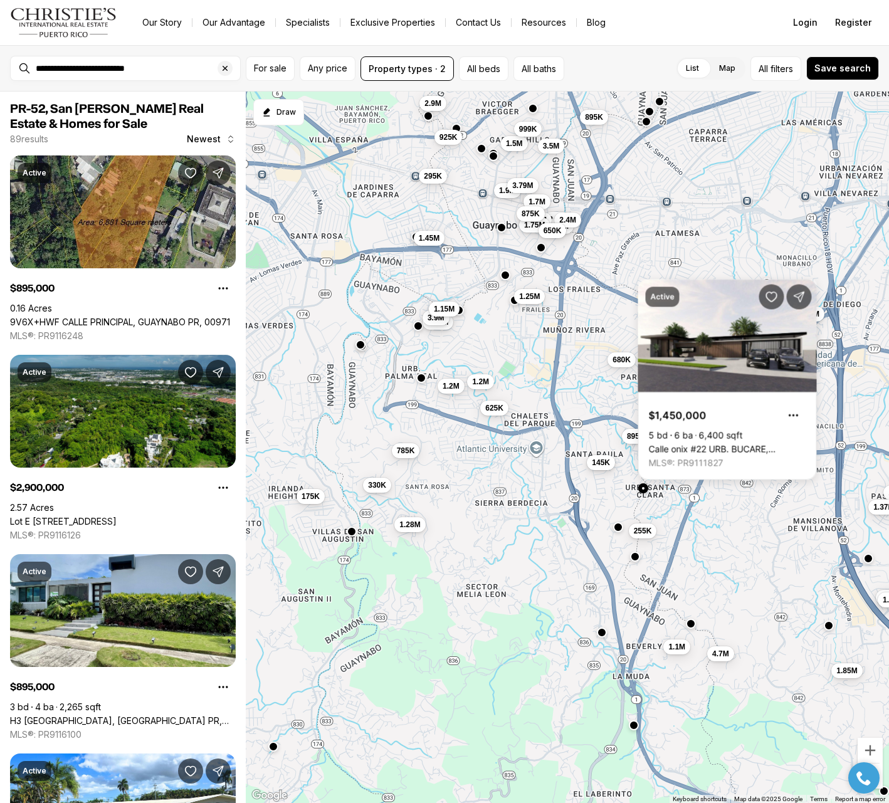
click at [601, 463] on span "145K" at bounding box center [601, 463] width 18 height 10
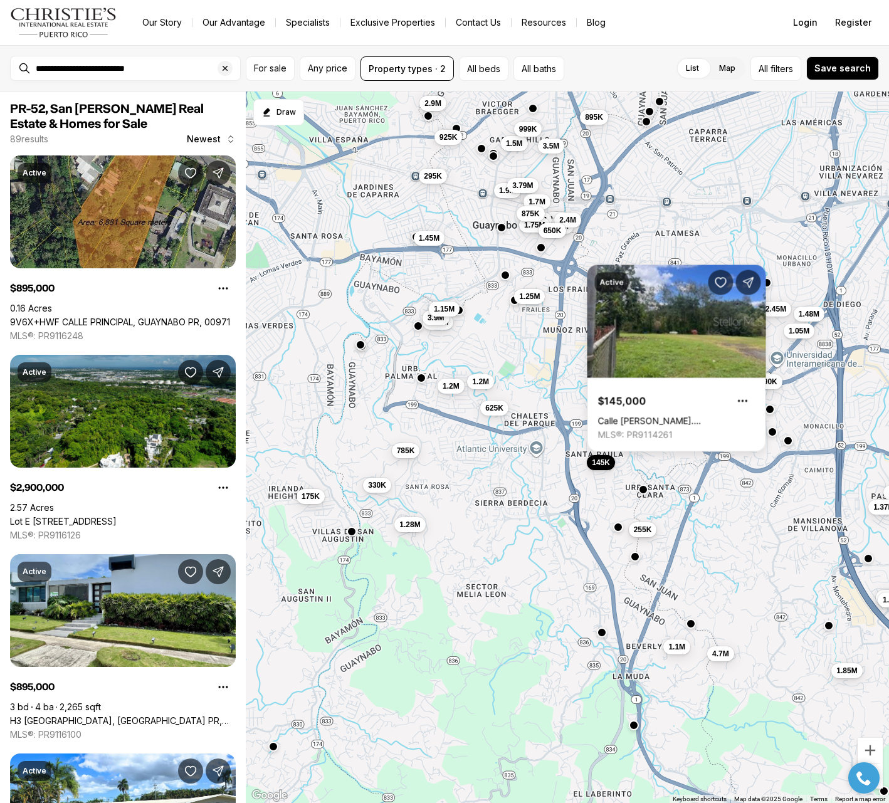
click at [645, 530] on span "255K" at bounding box center [643, 530] width 18 height 10
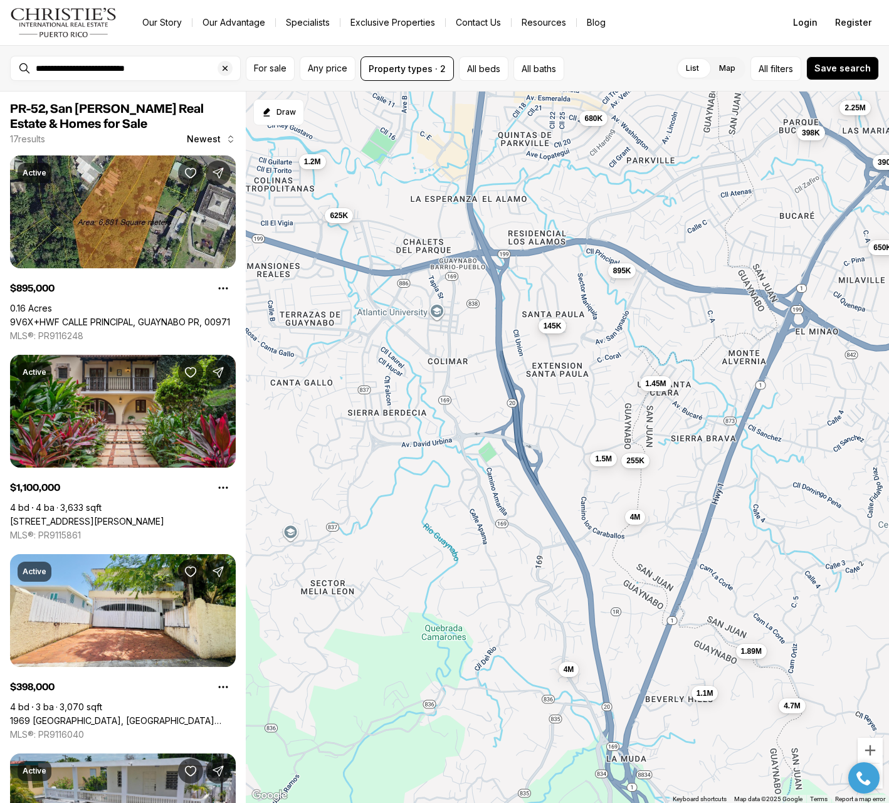
click at [552, 326] on span "145K" at bounding box center [553, 326] width 18 height 10
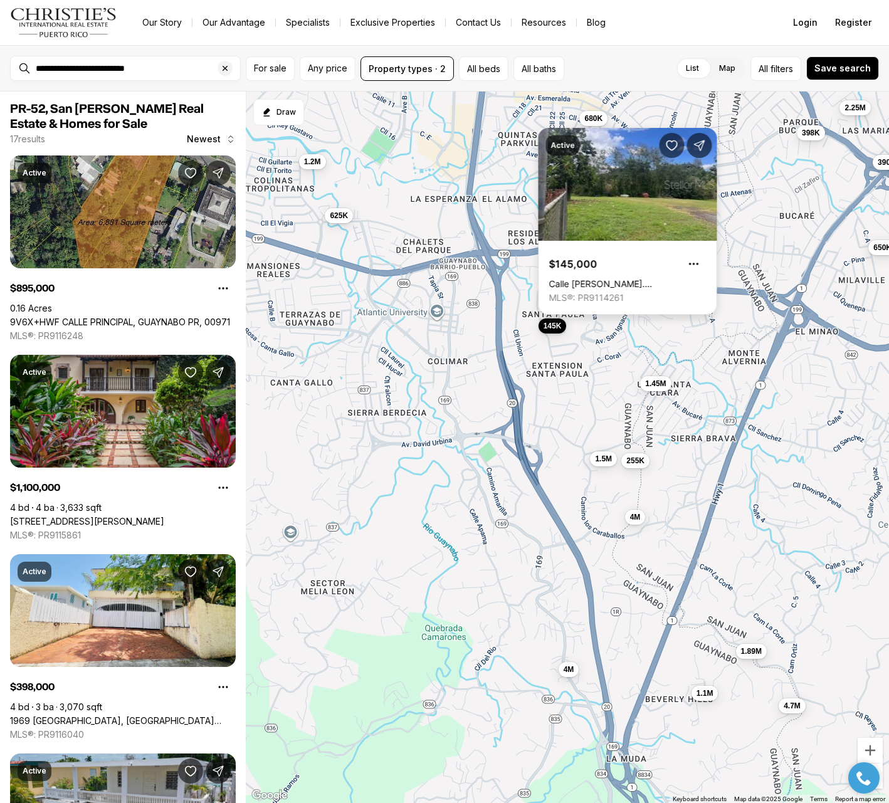
click at [618, 278] on link "Calle [PERSON_NAME]. [GEOGRAPHIC_DATA], [GEOGRAPHIC_DATA] PR, 00969" at bounding box center [627, 283] width 157 height 11
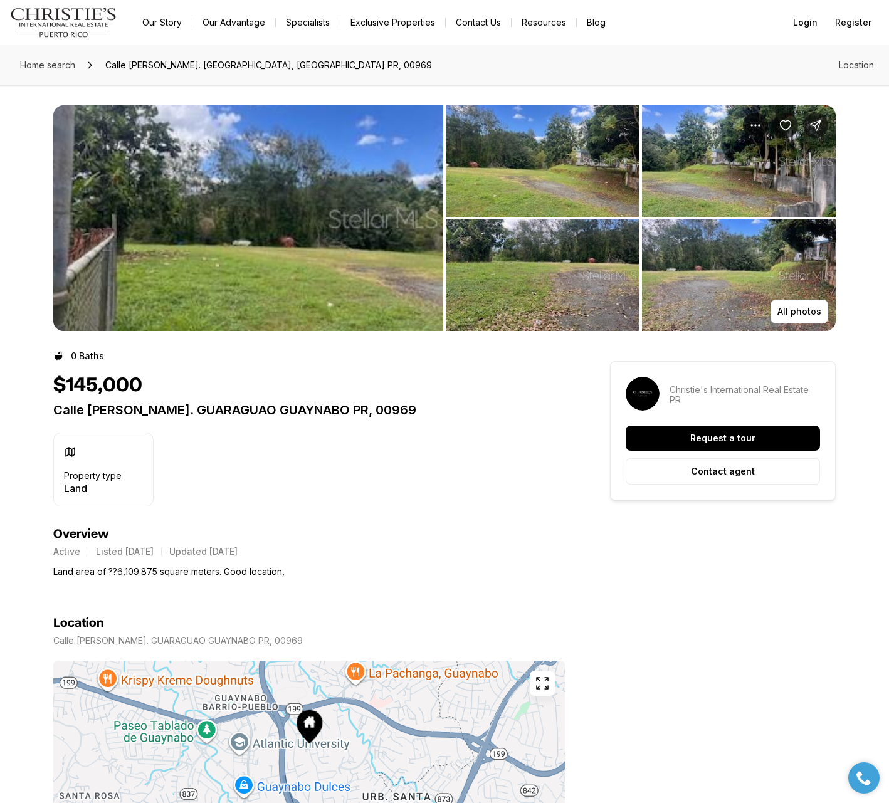
click at [384, 210] on img "View image gallery" at bounding box center [248, 218] width 390 height 226
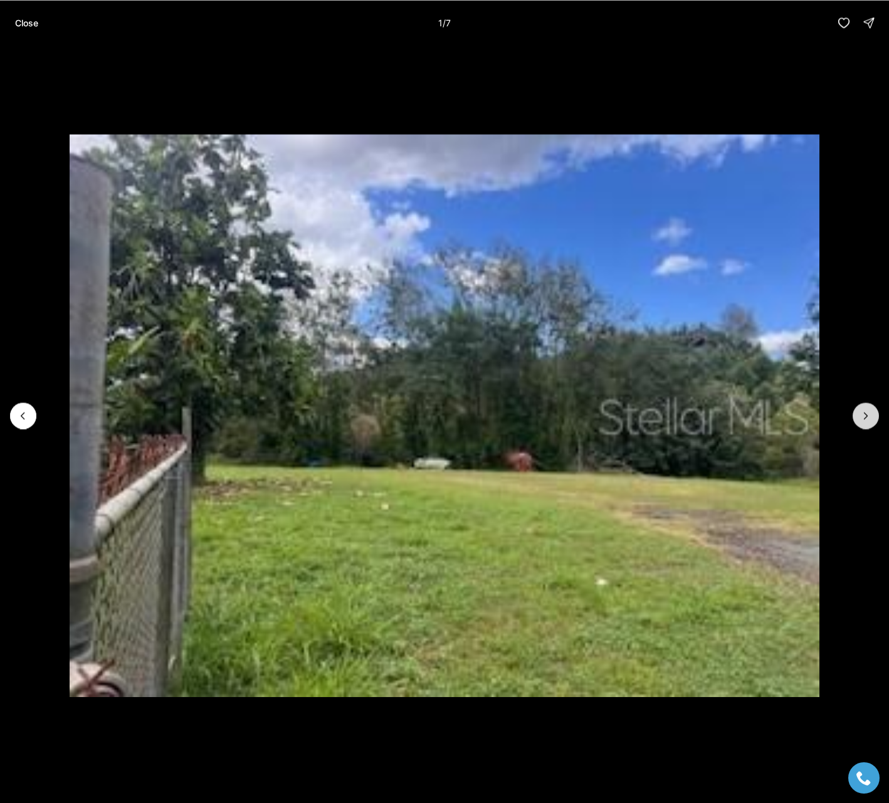
click at [862, 415] on icon "Next slide" at bounding box center [866, 416] width 13 height 13
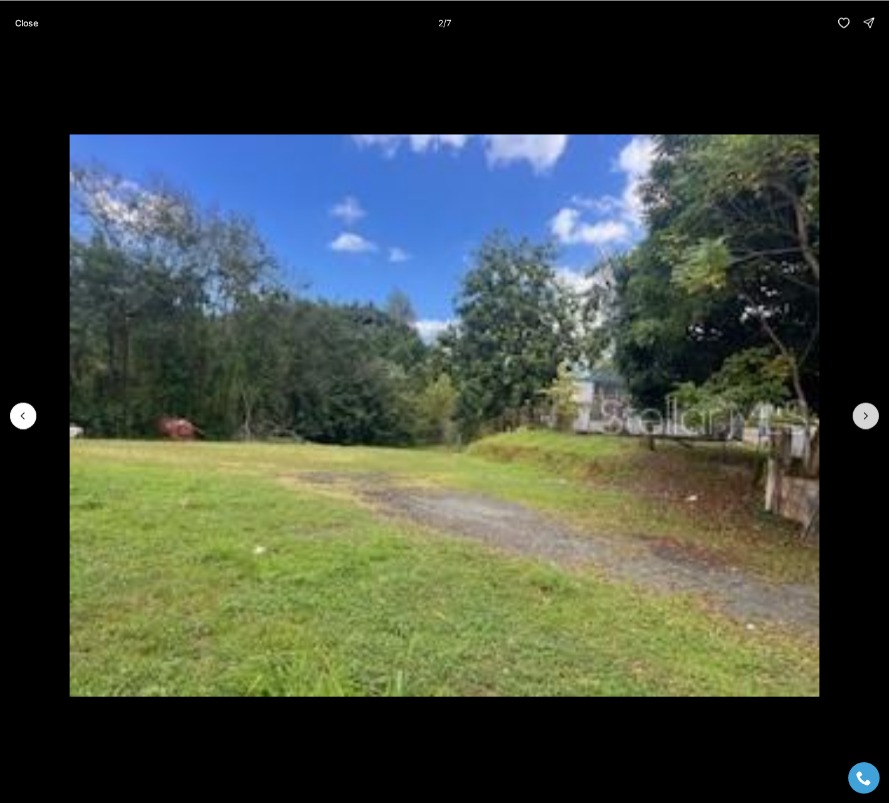
click at [862, 415] on icon "Next slide" at bounding box center [866, 416] width 13 height 13
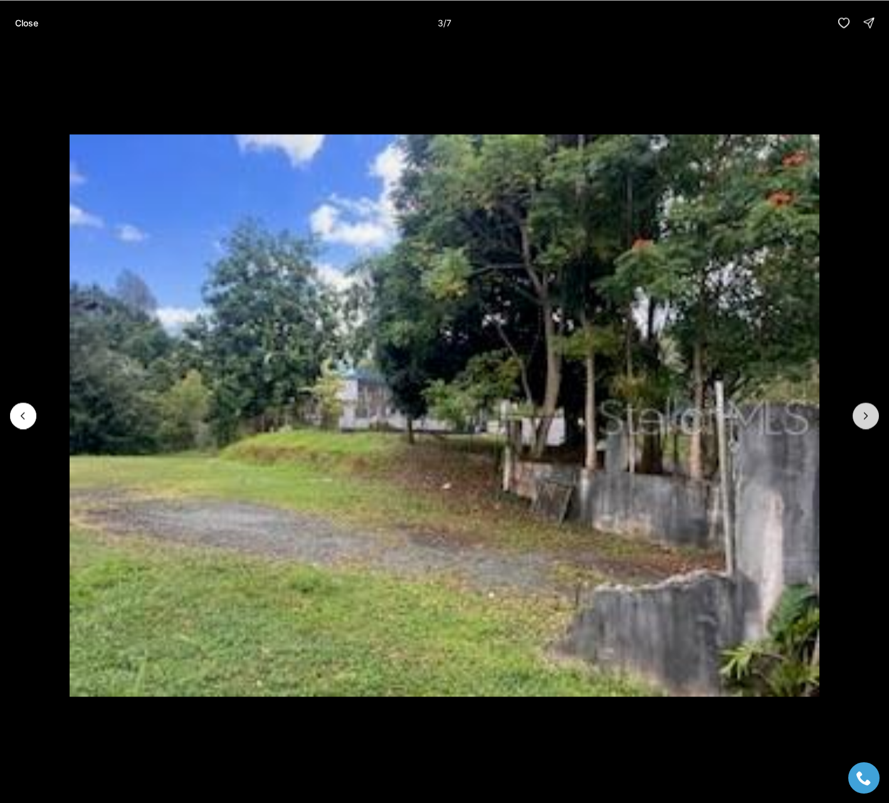
click at [862, 415] on icon "Next slide" at bounding box center [866, 416] width 13 height 13
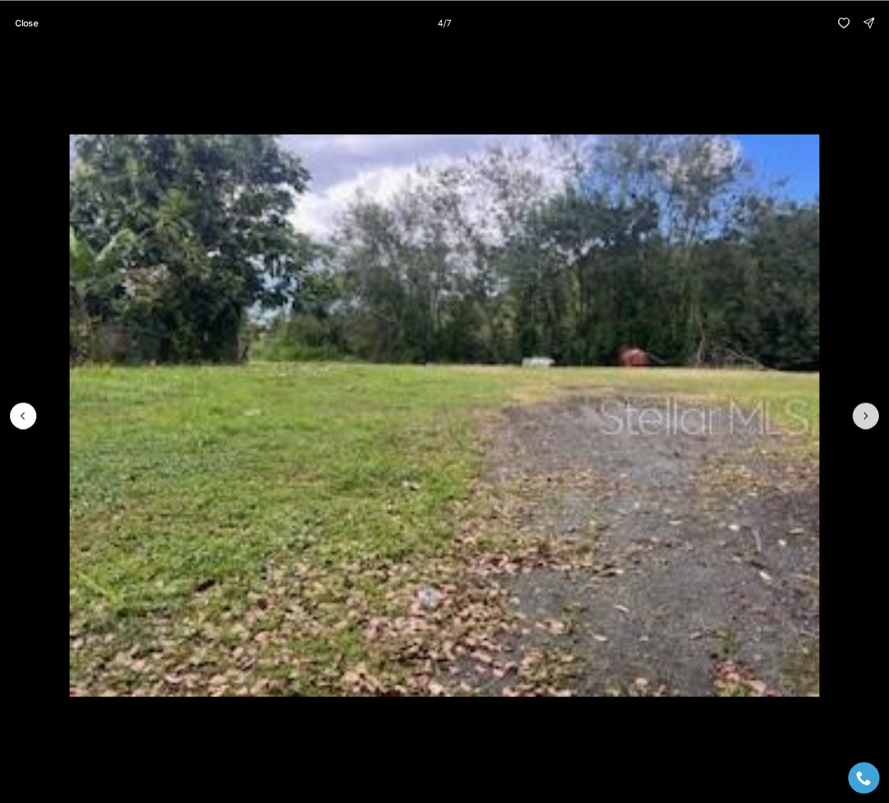
click at [862, 415] on icon "Next slide" at bounding box center [866, 416] width 13 height 13
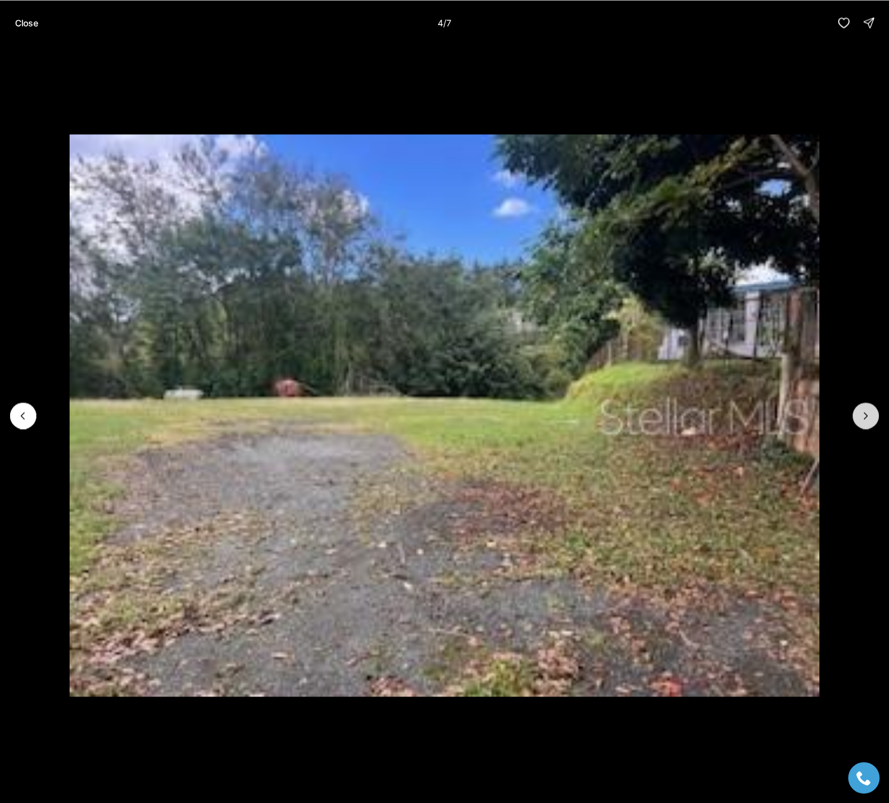
click at [862, 415] on icon "Next slide" at bounding box center [866, 416] width 13 height 13
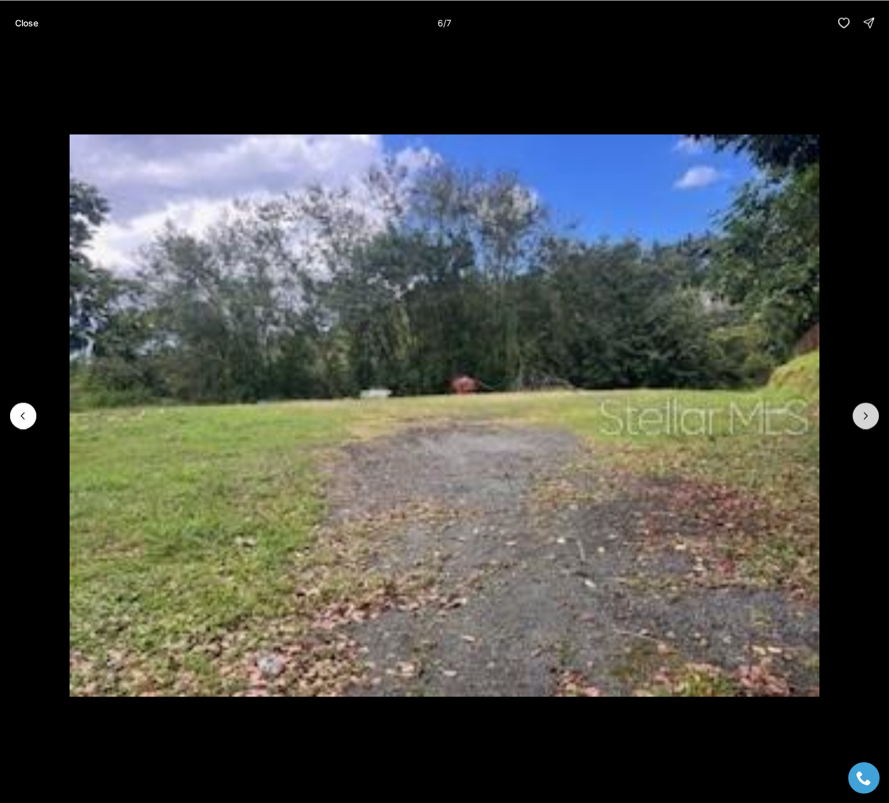
click at [862, 415] on icon "Next slide" at bounding box center [866, 416] width 13 height 13
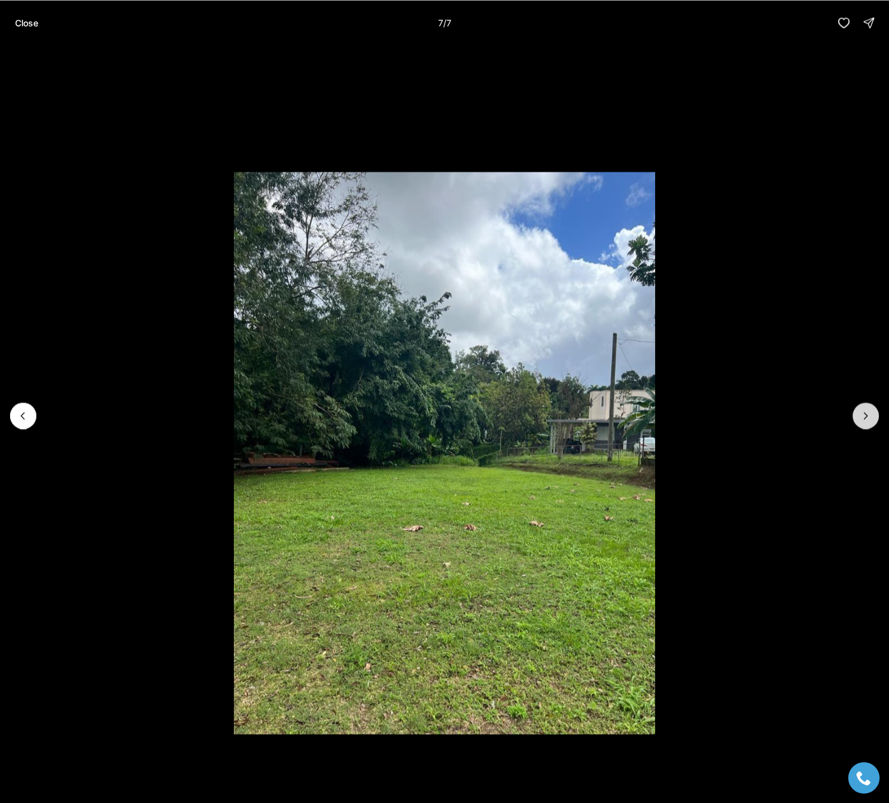
click at [862, 415] on div at bounding box center [866, 416] width 26 height 26
click at [865, 416] on div at bounding box center [866, 416] width 26 height 26
click at [21, 21] on p "Close" at bounding box center [26, 23] width 23 height 10
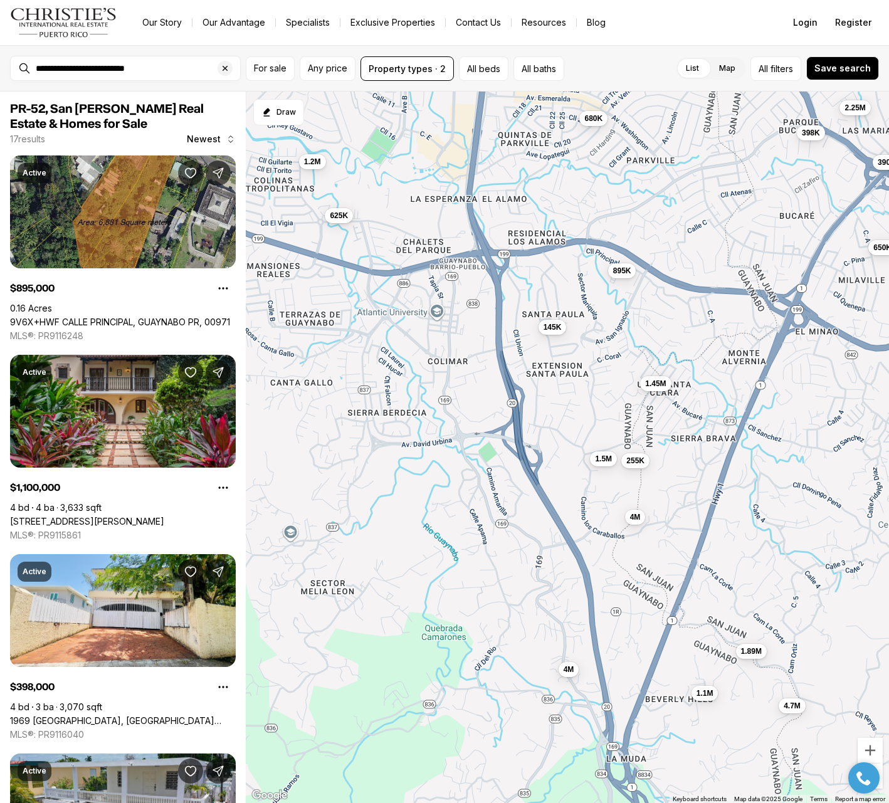
click at [465, 361] on div "895K 1.1M 398K 680K 145K 390K 4.7M 625K 255K 1.2M 650K 2.25M 4M 1.89M 1.45M 1.5…" at bounding box center [567, 448] width 643 height 712
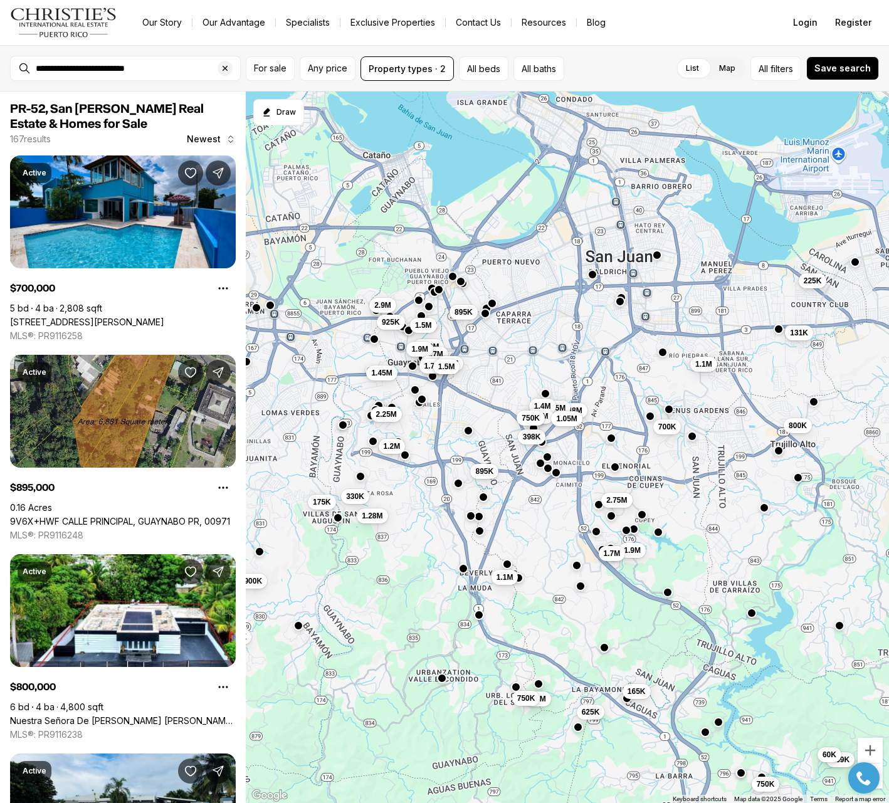
drag, startPoint x: 449, startPoint y: 356, endPoint x: 417, endPoint y: 485, distance: 132.5
click at [417, 485] on div "895K 1.1M 398K 1.9M 1.7M 2.5M 625K 165K 259K 623K 180K 410K 60K 750K 615K 1.1M …" at bounding box center [567, 448] width 643 height 712
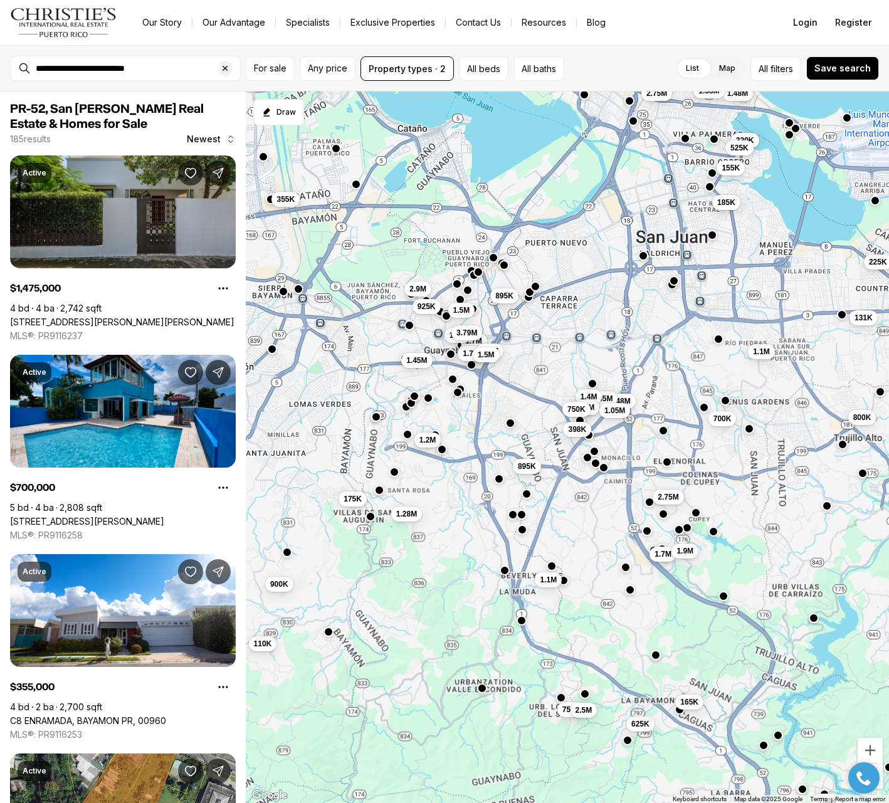
click at [731, 206] on span "185K" at bounding box center [726, 203] width 18 height 10
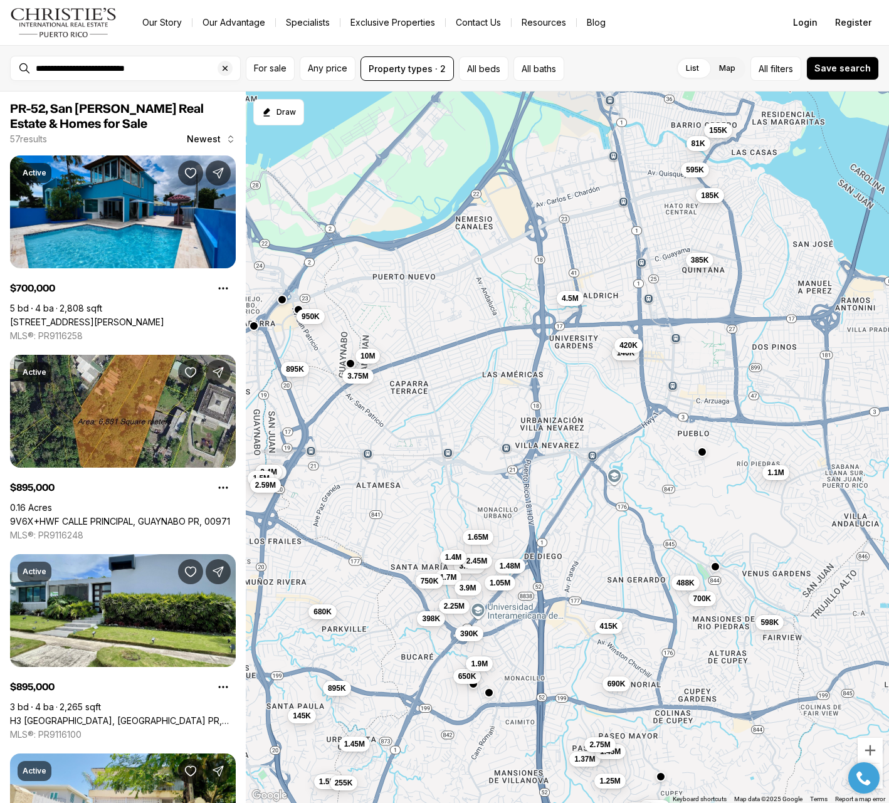
click at [709, 196] on span "185K" at bounding box center [710, 196] width 18 height 10
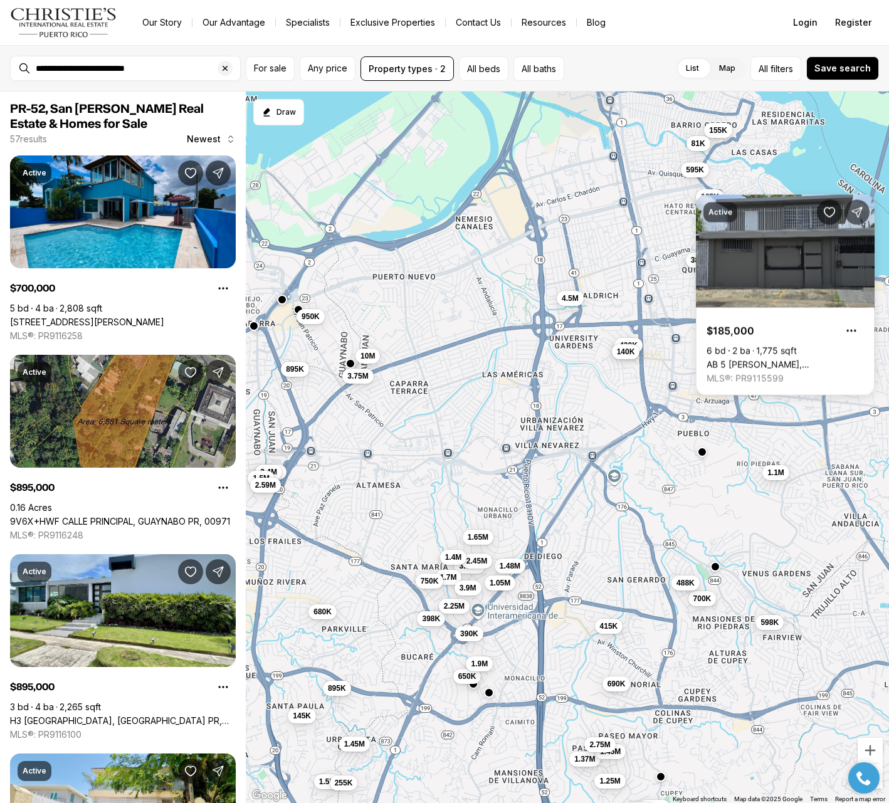
click at [627, 356] on span "140K" at bounding box center [626, 352] width 18 height 10
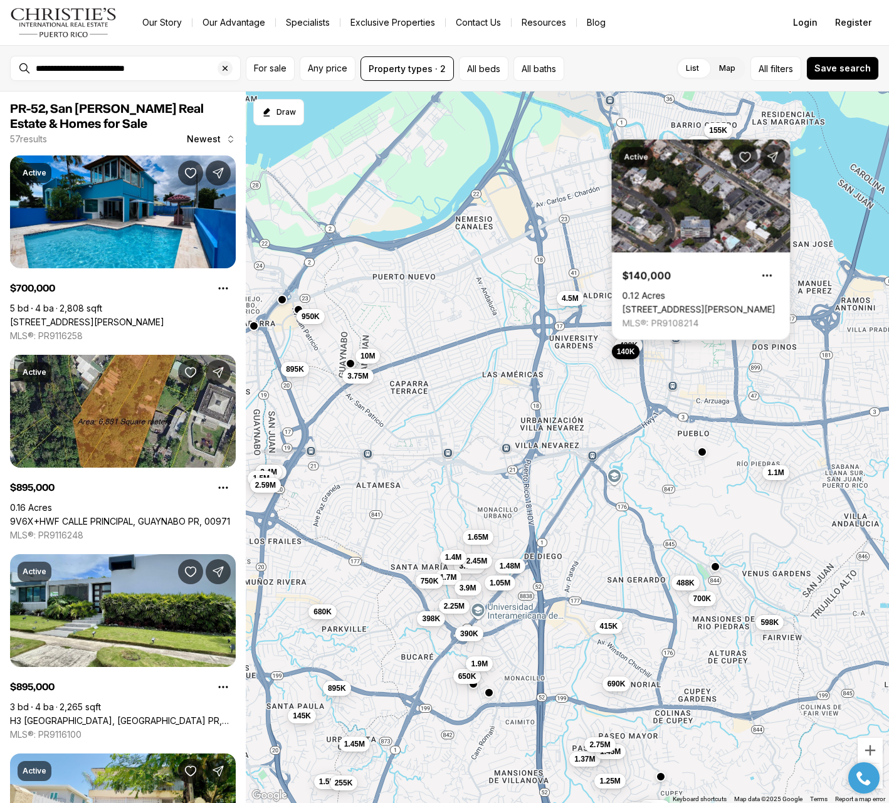
click at [715, 304] on link "M20 CORNELL STREET, SAN JUAN PR, 00927" at bounding box center [699, 309] width 153 height 11
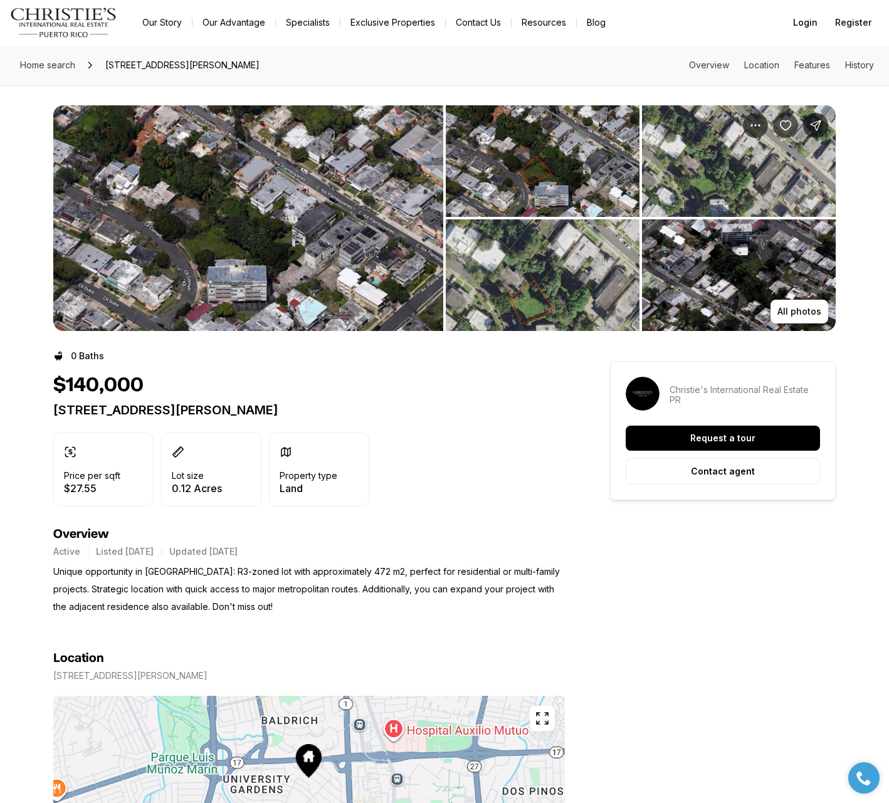
click at [348, 259] on img "View image gallery" at bounding box center [248, 218] width 390 height 226
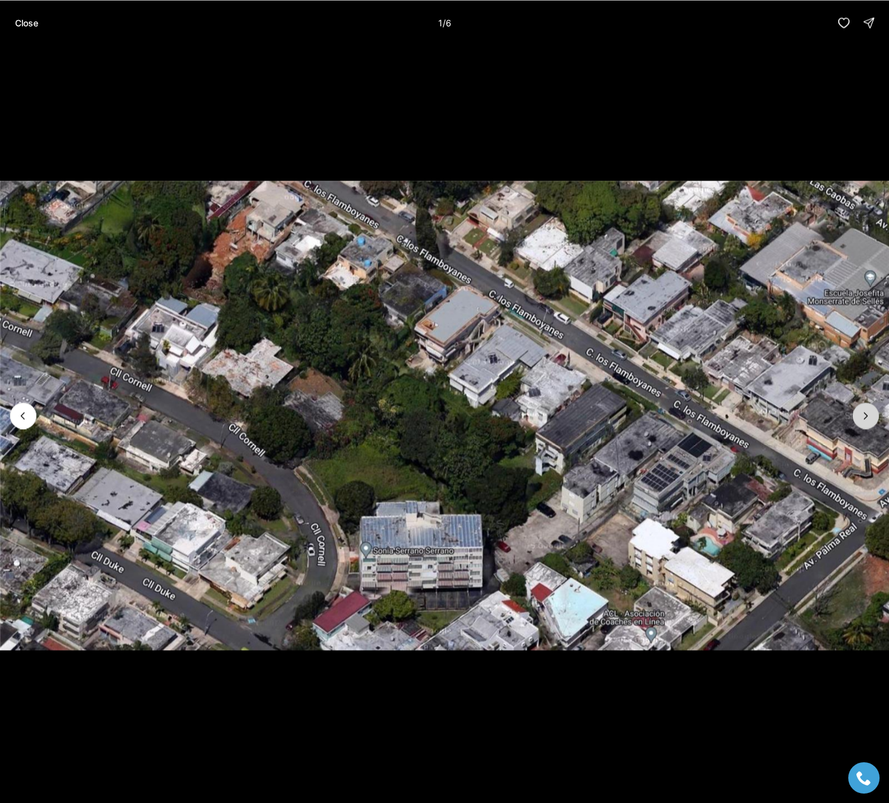
click at [865, 421] on icon "Next slide" at bounding box center [866, 416] width 13 height 13
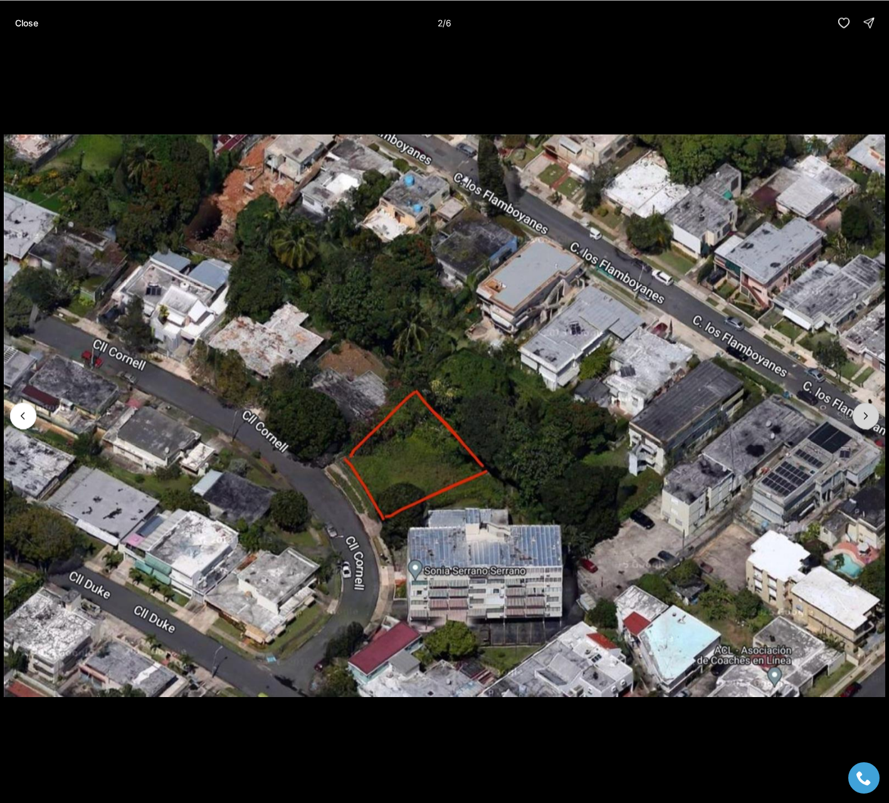
click at [865, 421] on icon "Next slide" at bounding box center [866, 416] width 13 height 13
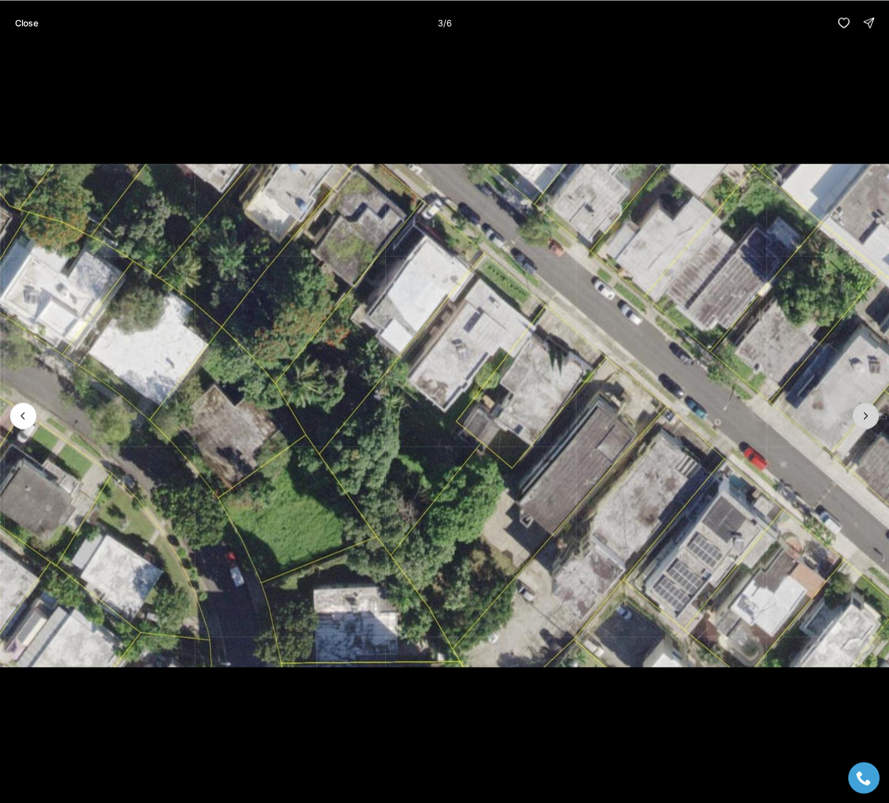
click at [865, 421] on icon "Next slide" at bounding box center [866, 416] width 13 height 13
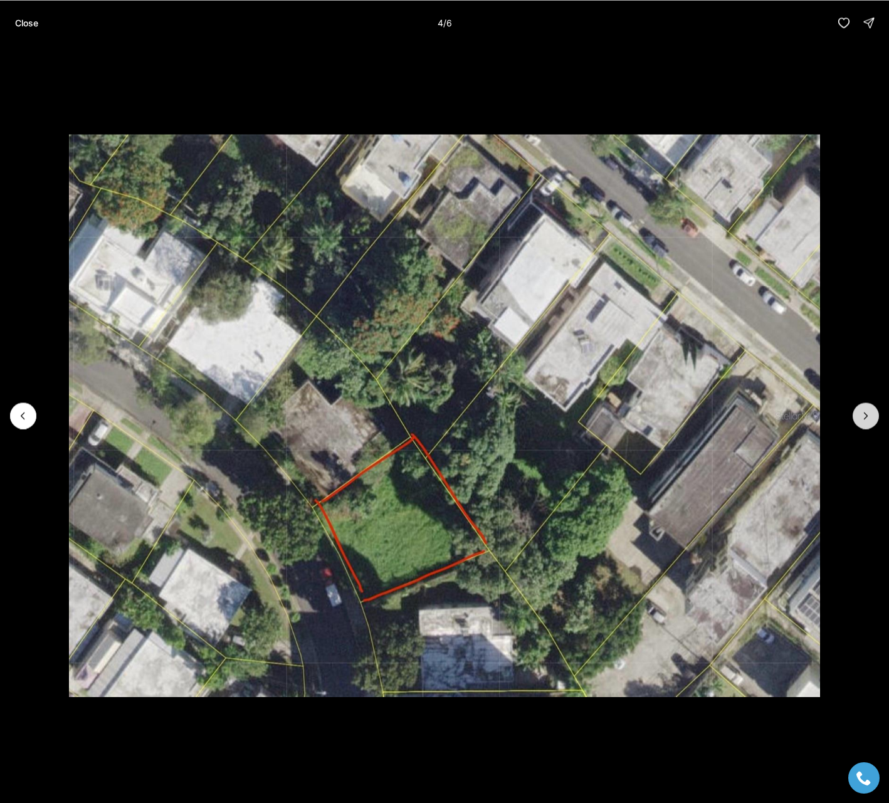
click at [865, 421] on icon "Next slide" at bounding box center [866, 416] width 13 height 13
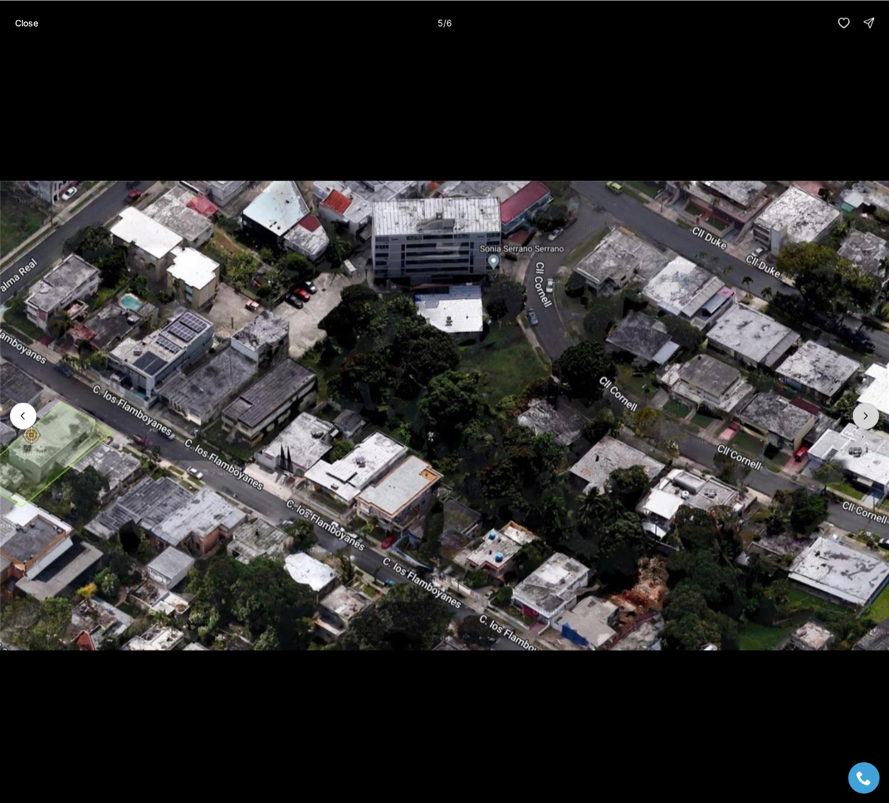
click at [865, 421] on icon "Next slide" at bounding box center [866, 416] width 13 height 13
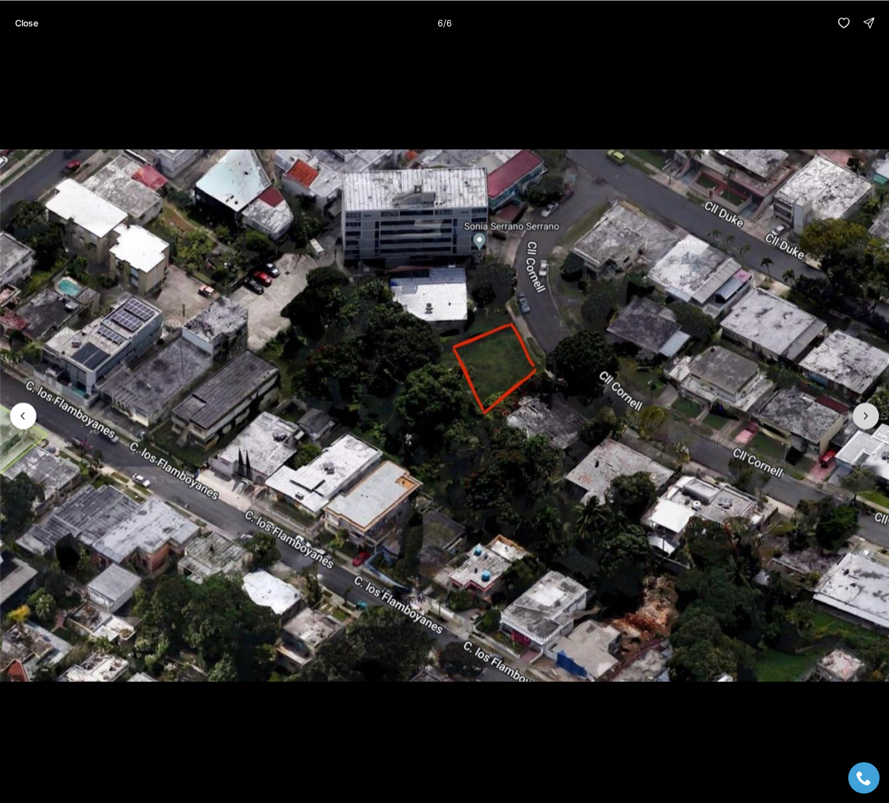
click at [865, 421] on div at bounding box center [866, 416] width 26 height 26
click at [26, 21] on p "Close" at bounding box center [26, 23] width 23 height 10
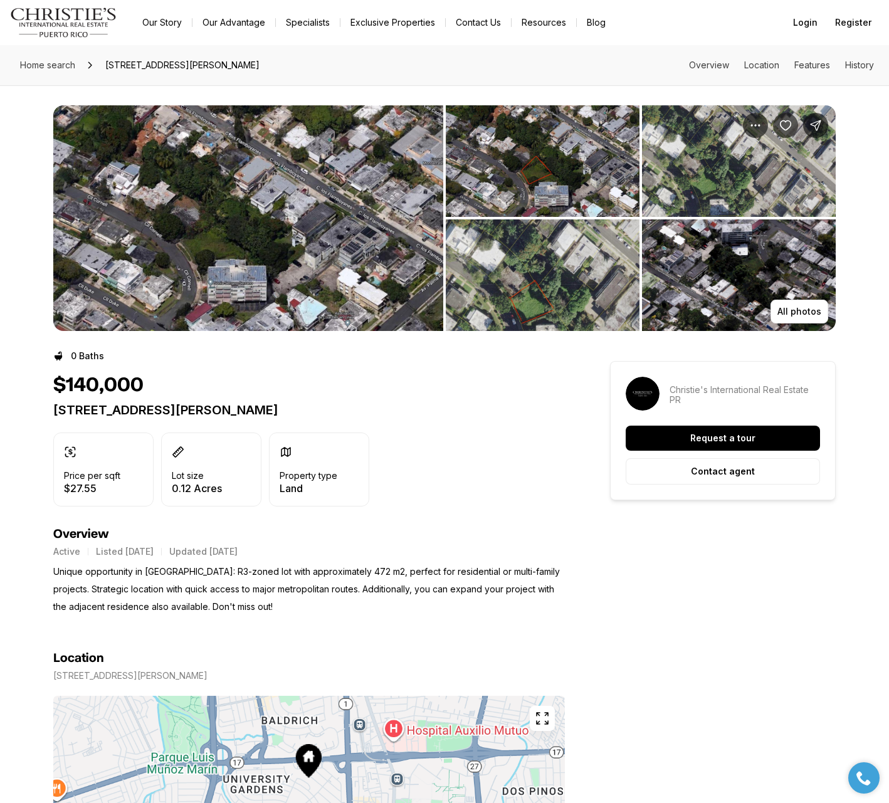
scroll to position [0, 1]
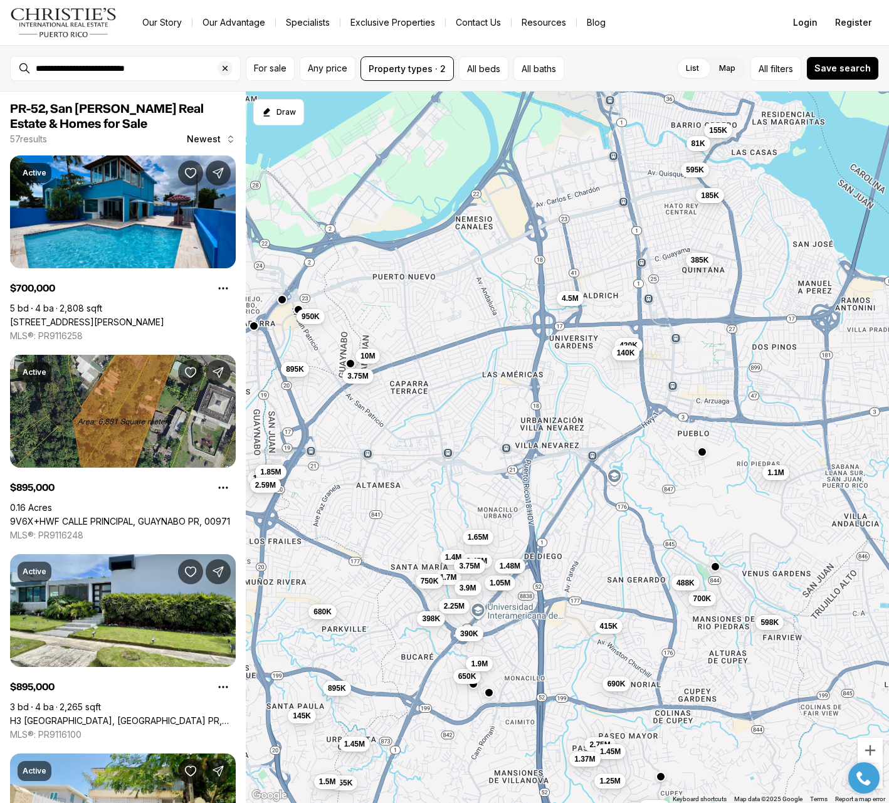
click at [711, 199] on span "185K" at bounding box center [710, 196] width 18 height 10
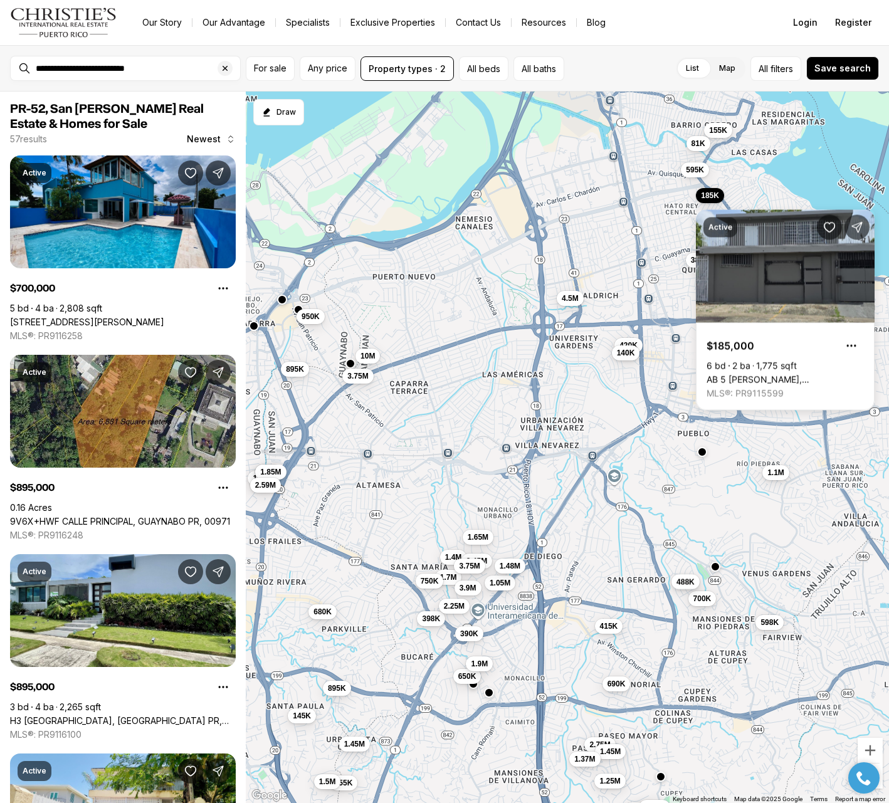
click at [690, 581] on span "488K" at bounding box center [686, 582] width 18 height 10
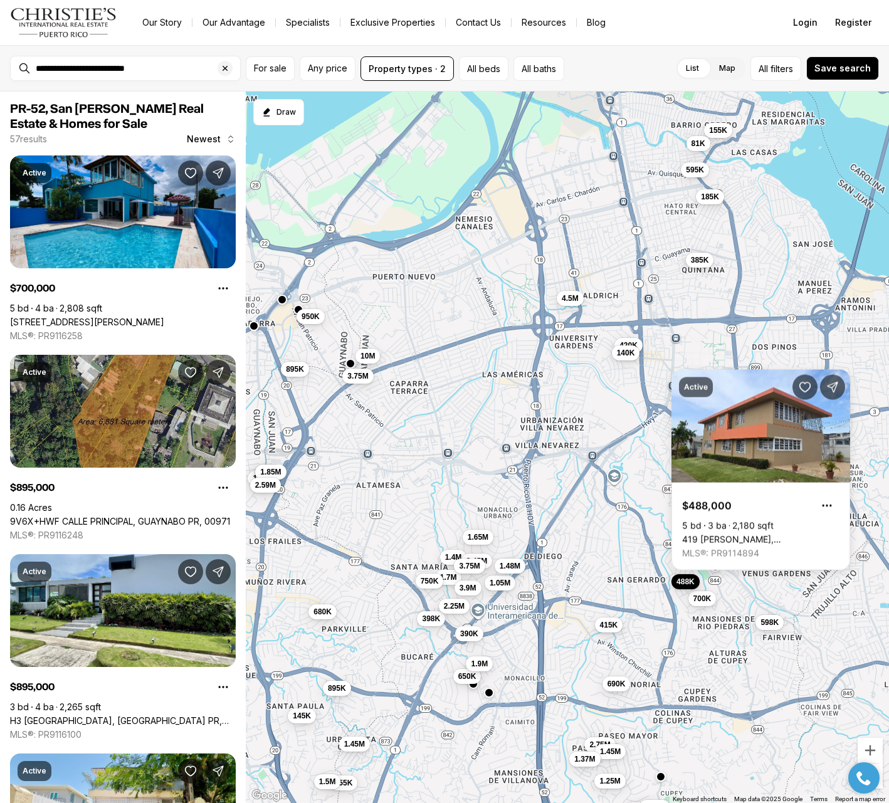
click at [606, 629] on span "415K" at bounding box center [609, 625] width 18 height 10
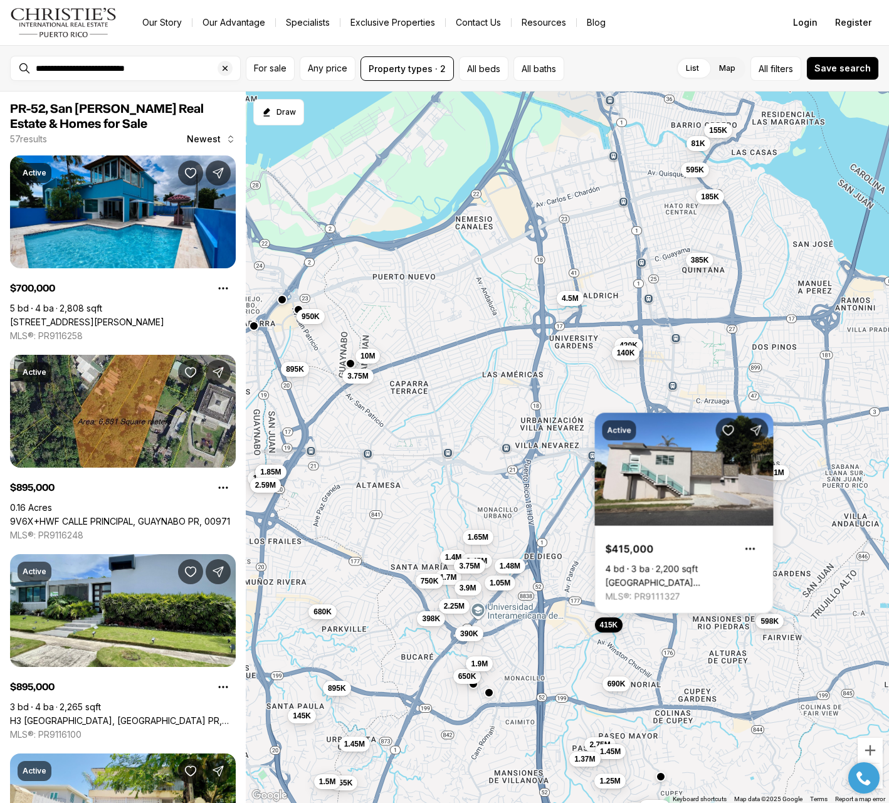
click at [773, 621] on span "598K" at bounding box center [770, 621] width 18 height 10
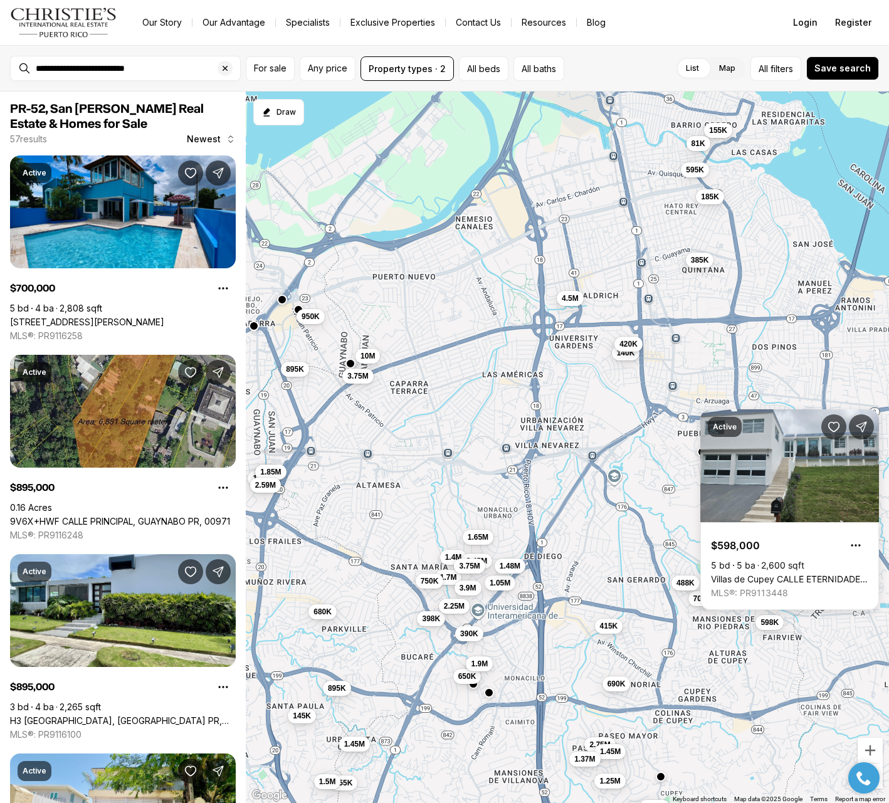
click at [638, 342] on span "420K" at bounding box center [629, 344] width 18 height 10
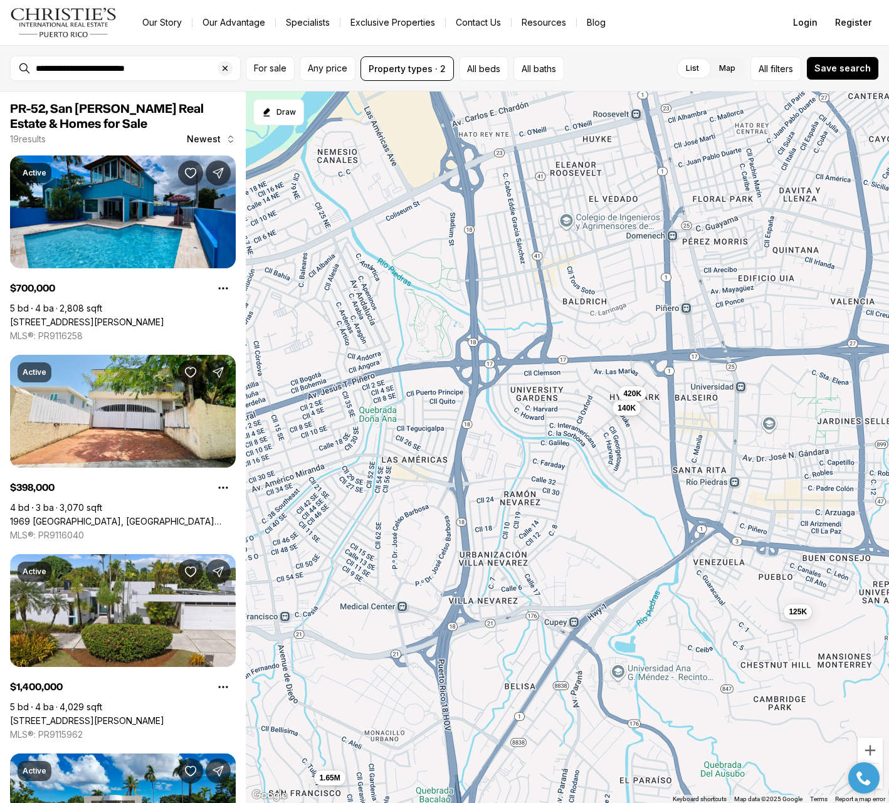
drag, startPoint x: 674, startPoint y: 307, endPoint x: 592, endPoint y: 534, distance: 241.2
click at [592, 534] on div "700K 398K 1.4M 1.7M 1.05M 2.45M 750K 1.48M 488K 390K 3.9M 1.65M 2.25M 415K 1.9M…" at bounding box center [567, 448] width 643 height 712
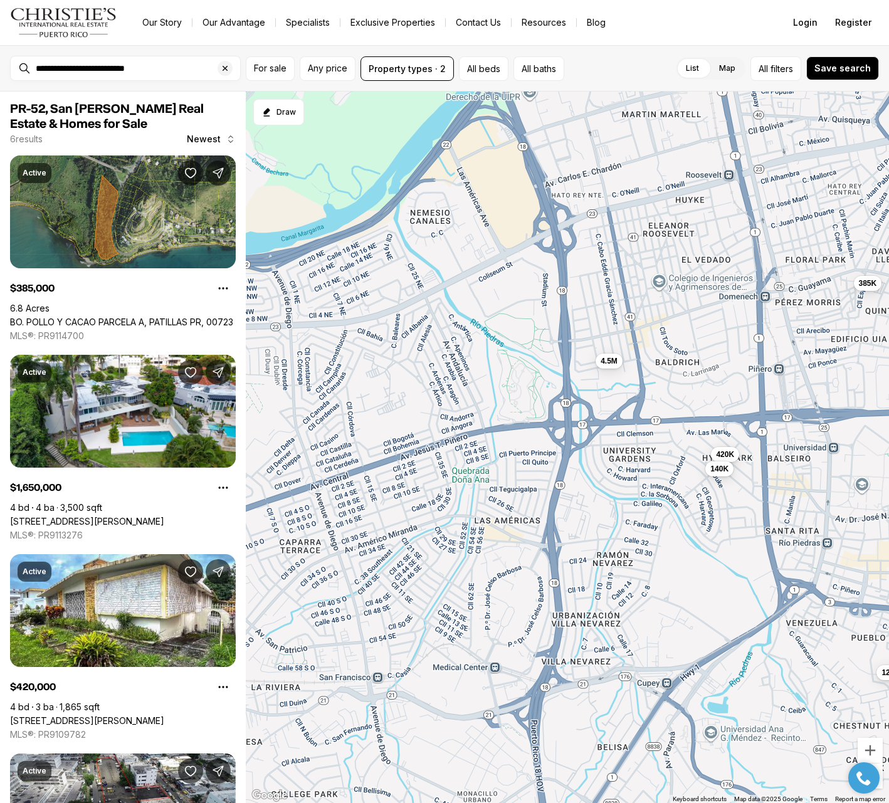
drag, startPoint x: 556, startPoint y: 493, endPoint x: 646, endPoint y: 579, distance: 124.7
click at [646, 579] on div "1.65M 420K 140K 125K 385K 4.5M" at bounding box center [567, 448] width 643 height 712
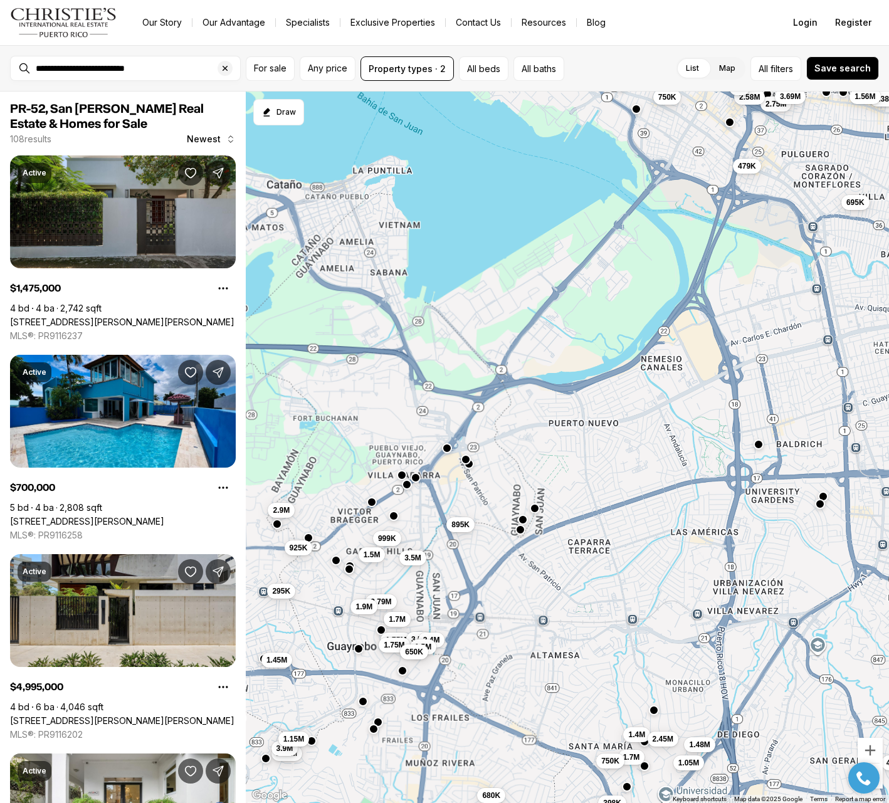
click at [522, 529] on button "button" at bounding box center [521, 530] width 10 height 10
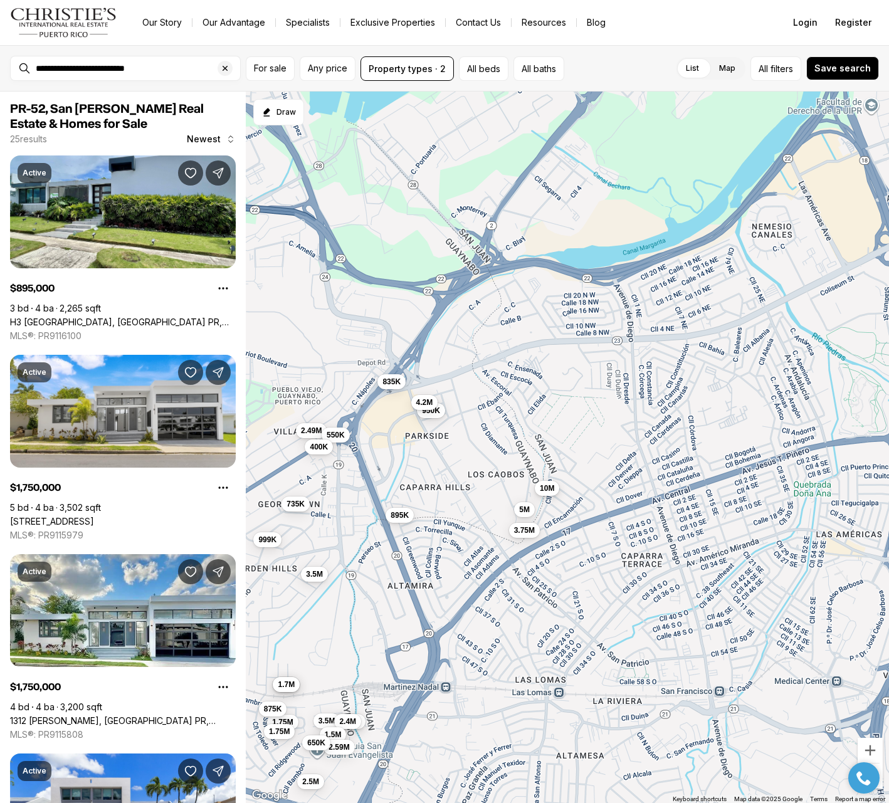
click at [551, 495] on button "10M" at bounding box center [547, 488] width 24 height 15
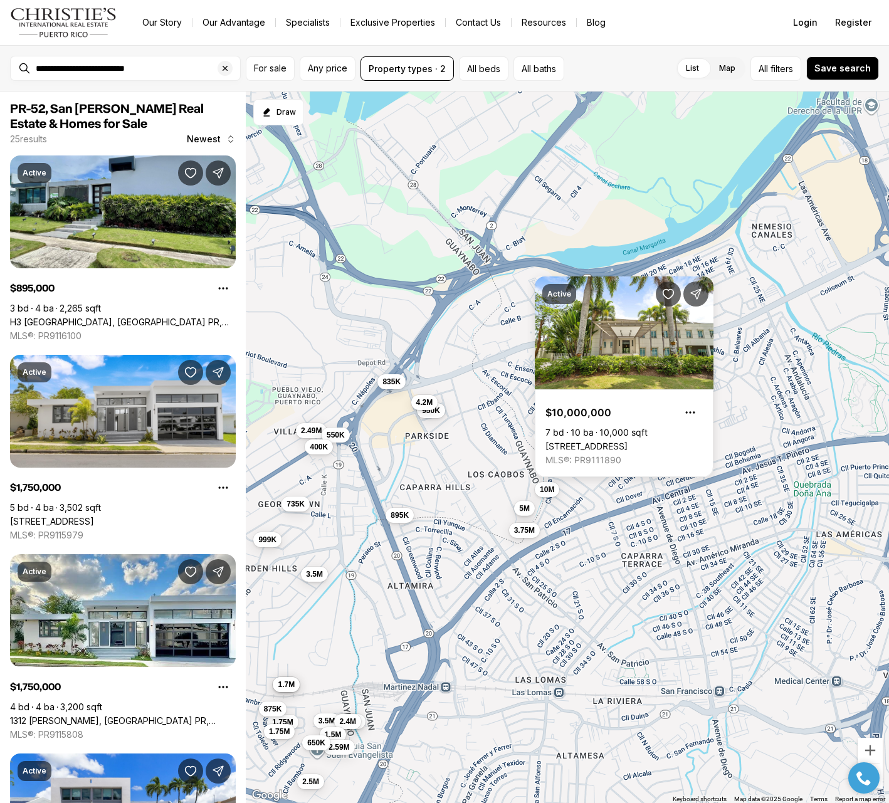
click at [523, 509] on span "5M" at bounding box center [524, 509] width 11 height 10
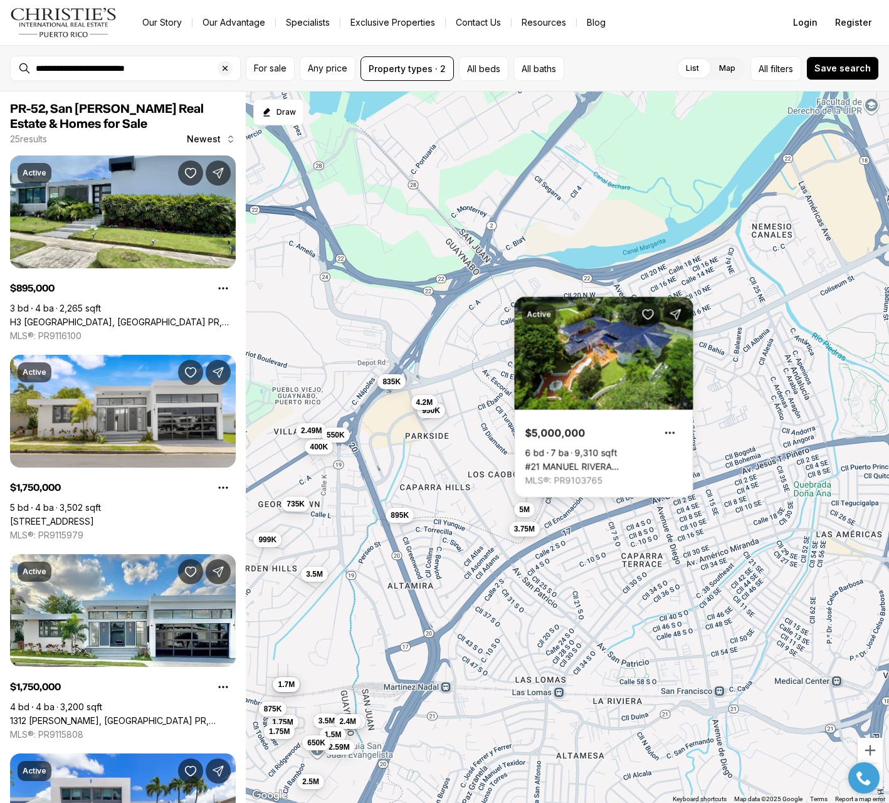
click at [521, 532] on span "3.75M" at bounding box center [524, 529] width 21 height 10
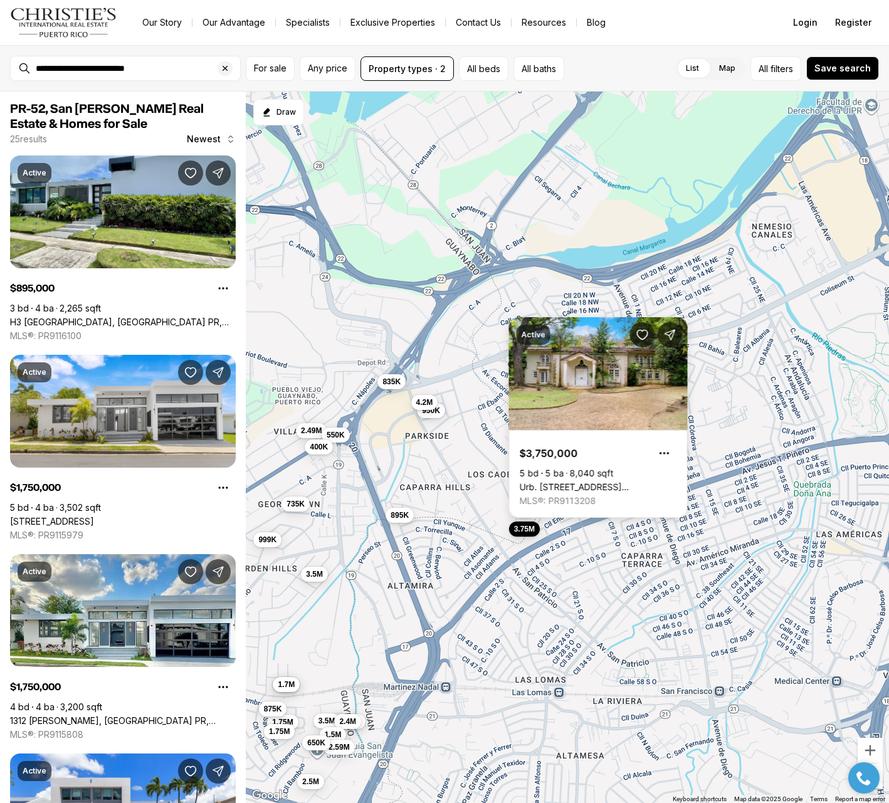
click at [490, 513] on div "1.7M 1.7M 1.85M 1.75M 3.5M 2.4M 875K 1.75M 1.5M 2.59M 2.5M 650K 10M 5M 3.75M 95…" at bounding box center [567, 448] width 643 height 712
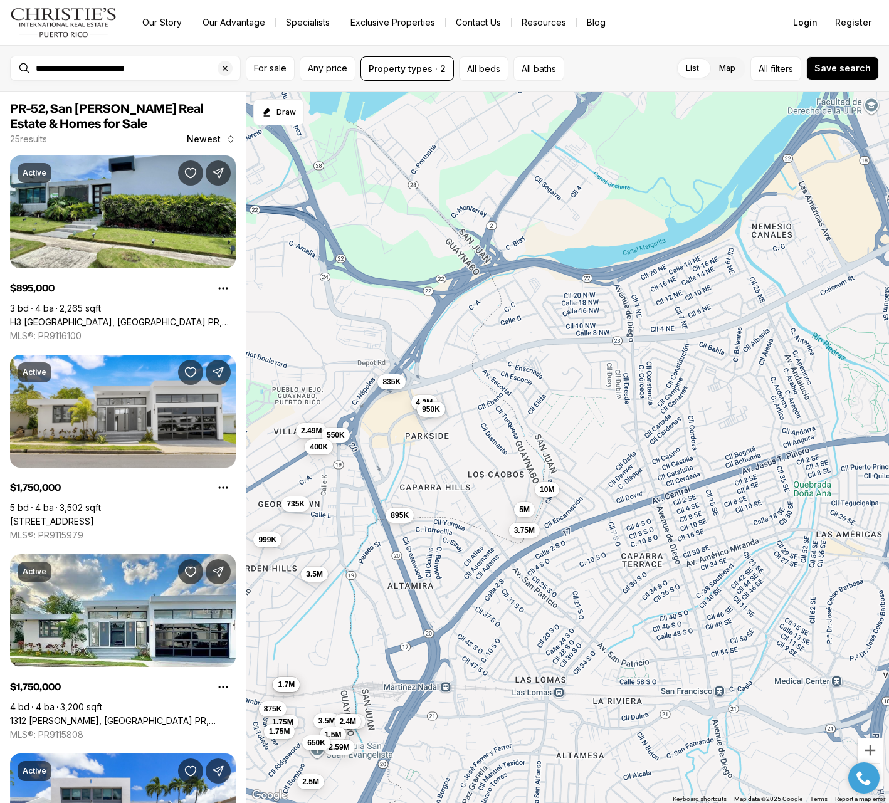
click at [440, 415] on span "950K" at bounding box center [431, 410] width 18 height 10
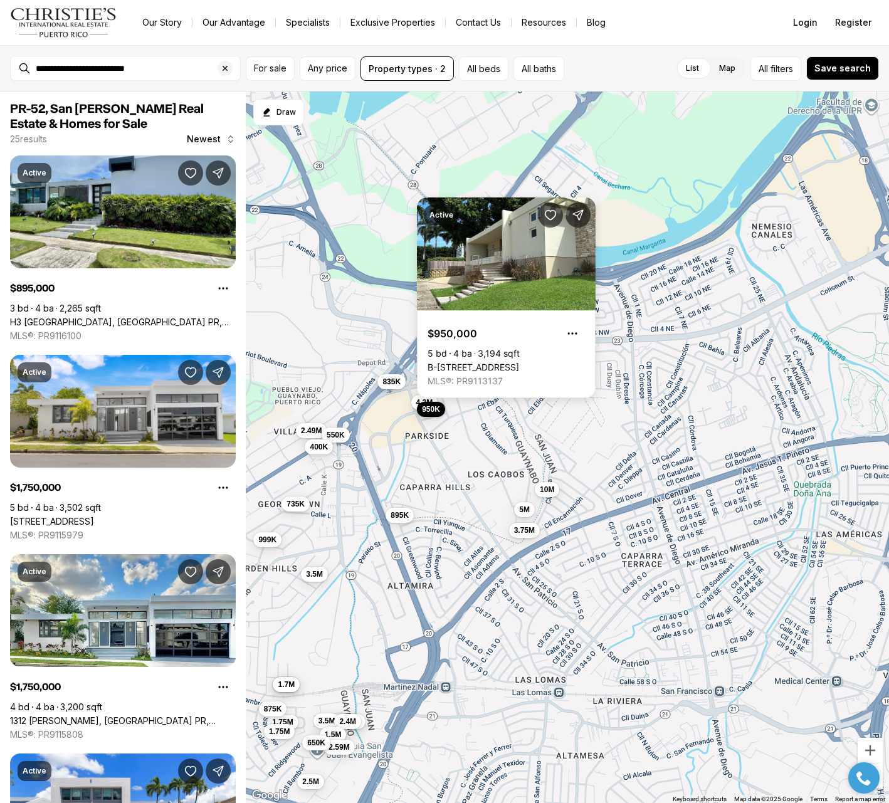
click at [460, 456] on div "1.7M 1.7M 1.85M 1.75M 3.5M 2.4M 875K 1.75M 1.5M 2.59M 2.5M 650K 10M 5M 3.75M 95…" at bounding box center [567, 448] width 643 height 712
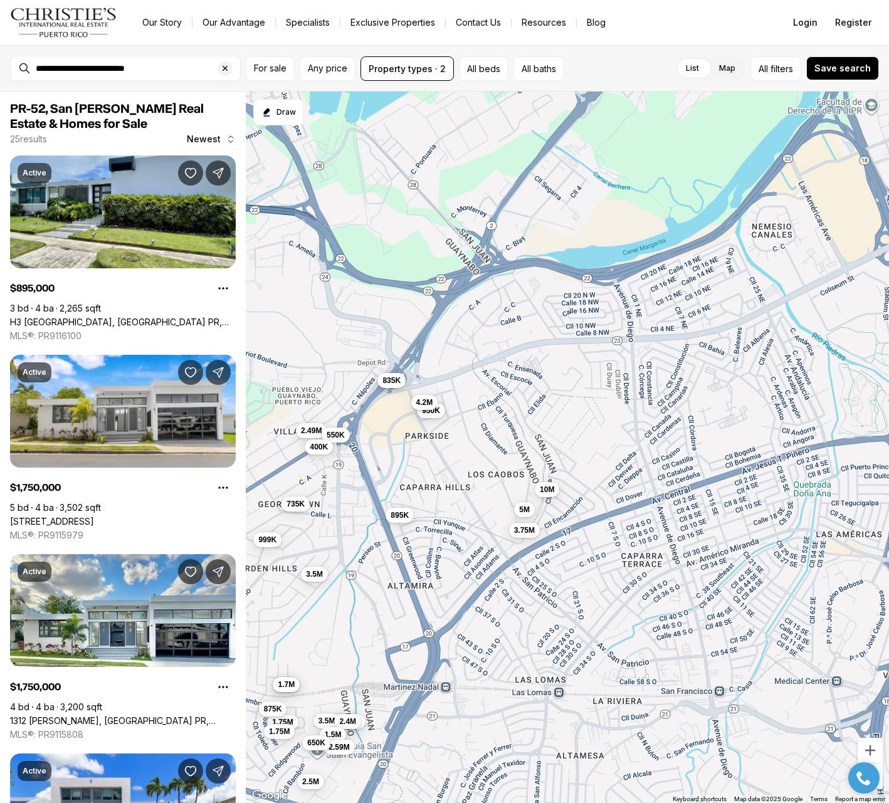
click at [399, 387] on button "835K" at bounding box center [392, 380] width 28 height 15
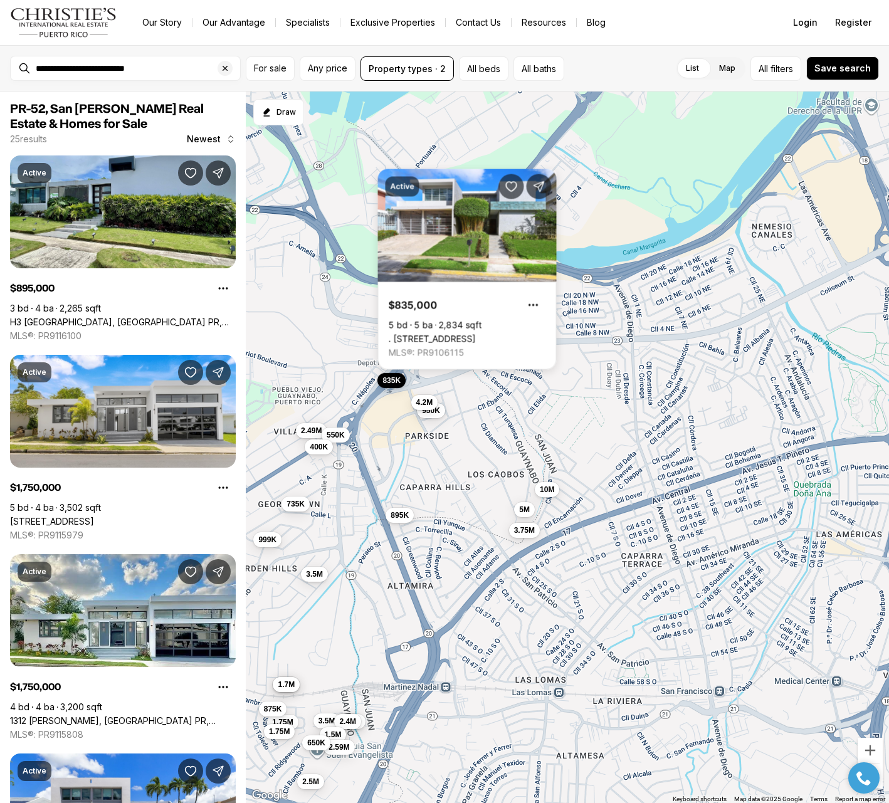
click at [463, 455] on div "1.7M 1.7M 1.85M 1.75M 3.5M 2.4M 875K 1.75M 1.5M 2.59M 2.5M 650K 10M 5M 3.75M 95…" at bounding box center [567, 448] width 643 height 712
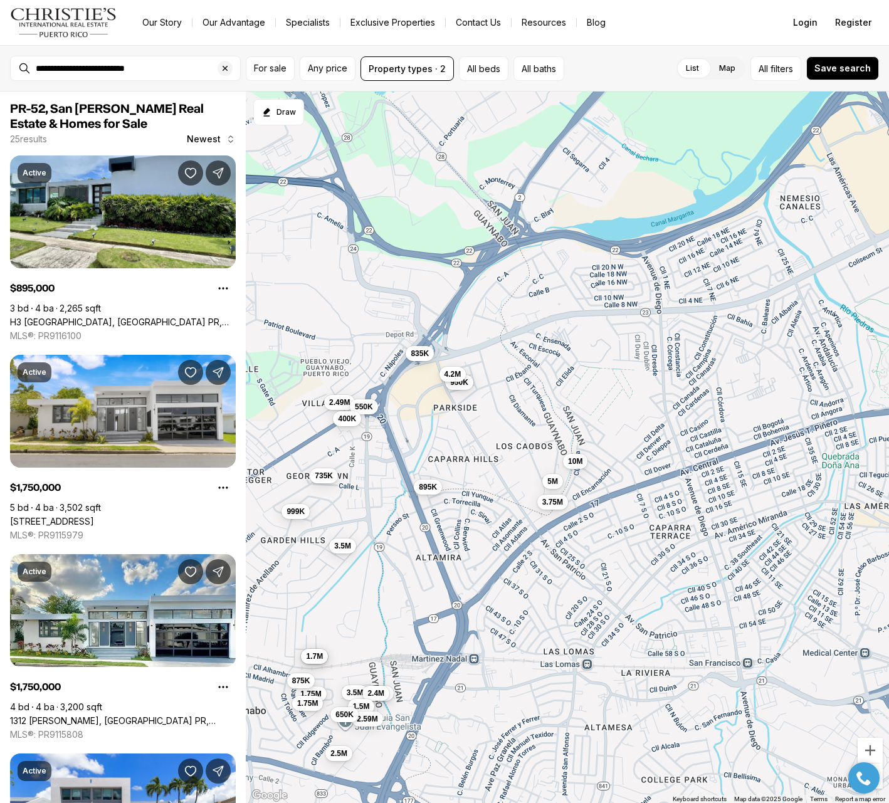
drag, startPoint x: 465, startPoint y: 455, endPoint x: 494, endPoint y: 422, distance: 43.5
click at [494, 422] on div "1.7M 1.7M 1.85M 1.75M 3.5M 2.4M 875K 1.75M 1.5M 2.59M 2.5M 650K 10M 5M 3.75M 95…" at bounding box center [567, 448] width 643 height 712
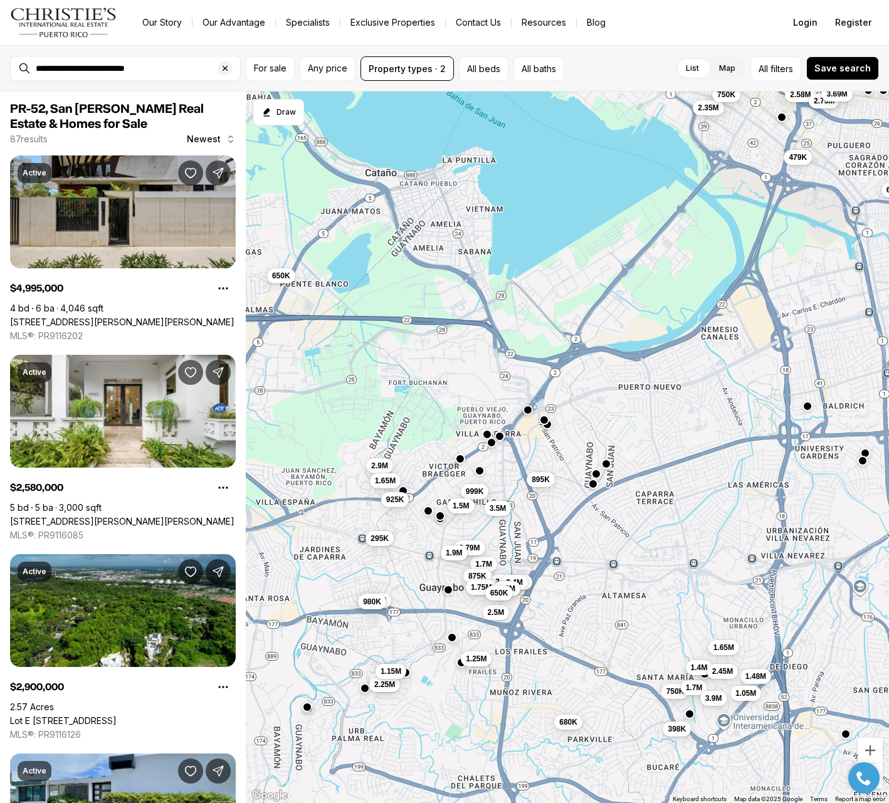
drag, startPoint x: 650, startPoint y: 613, endPoint x: 644, endPoint y: 539, distance: 73.6
click at [644, 539] on div "1.7M 1.85M 1.75M 3.5M 2.4M 875K 1.75M 1.5M 2.5M 650K 895K 999K 3.5M 1.5M 3.79M …" at bounding box center [567, 448] width 643 height 712
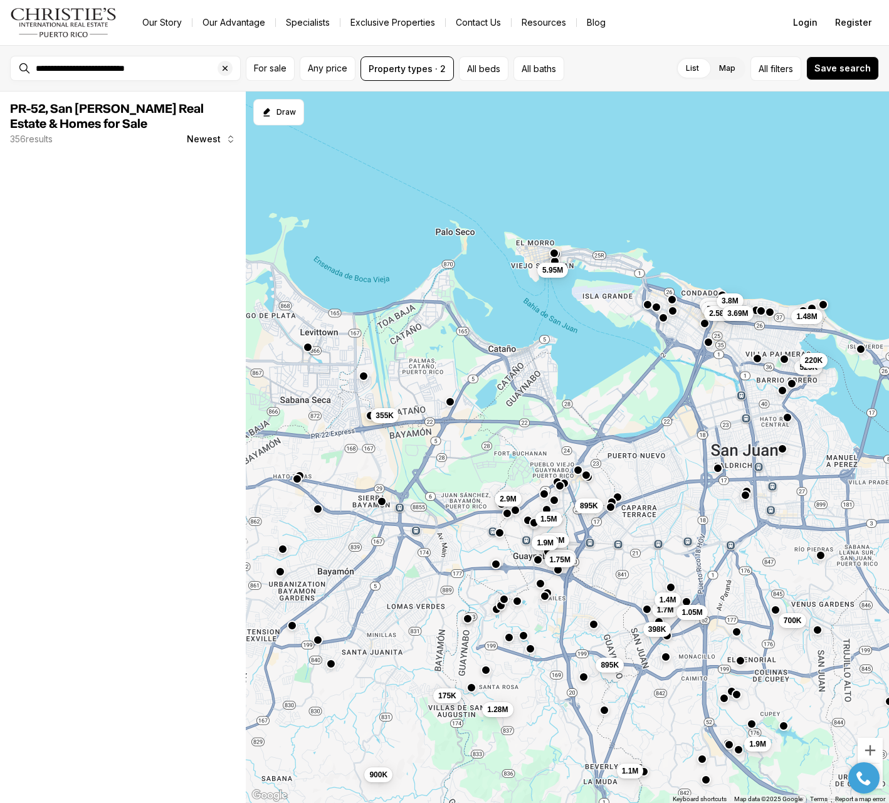
click at [660, 635] on span "398K" at bounding box center [657, 630] width 18 height 10
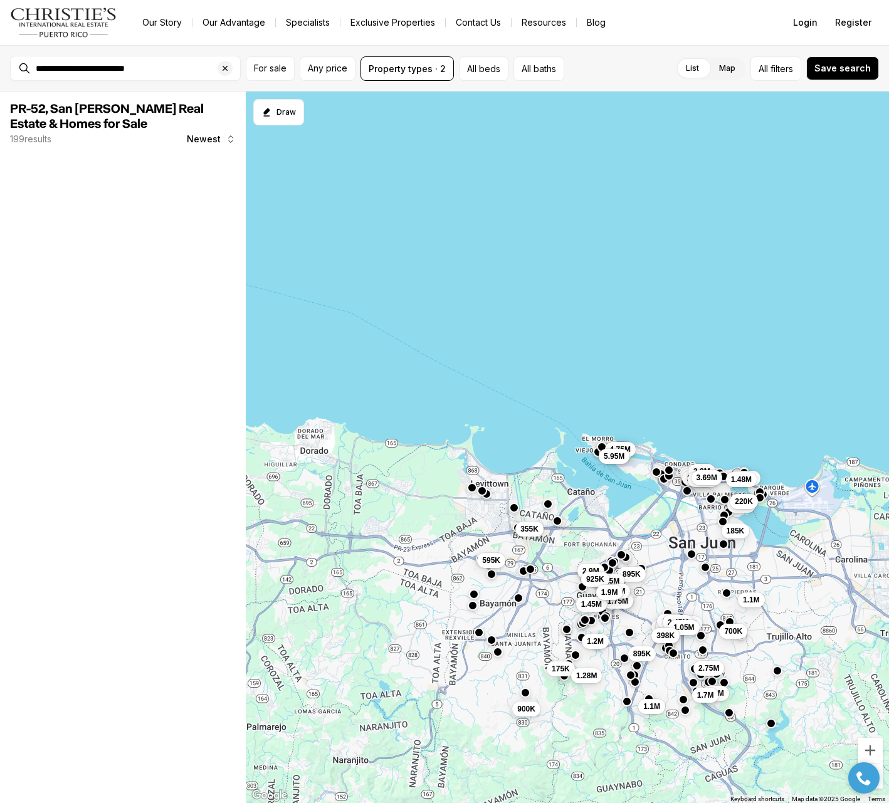
click at [667, 635] on span "398K" at bounding box center [666, 636] width 18 height 10
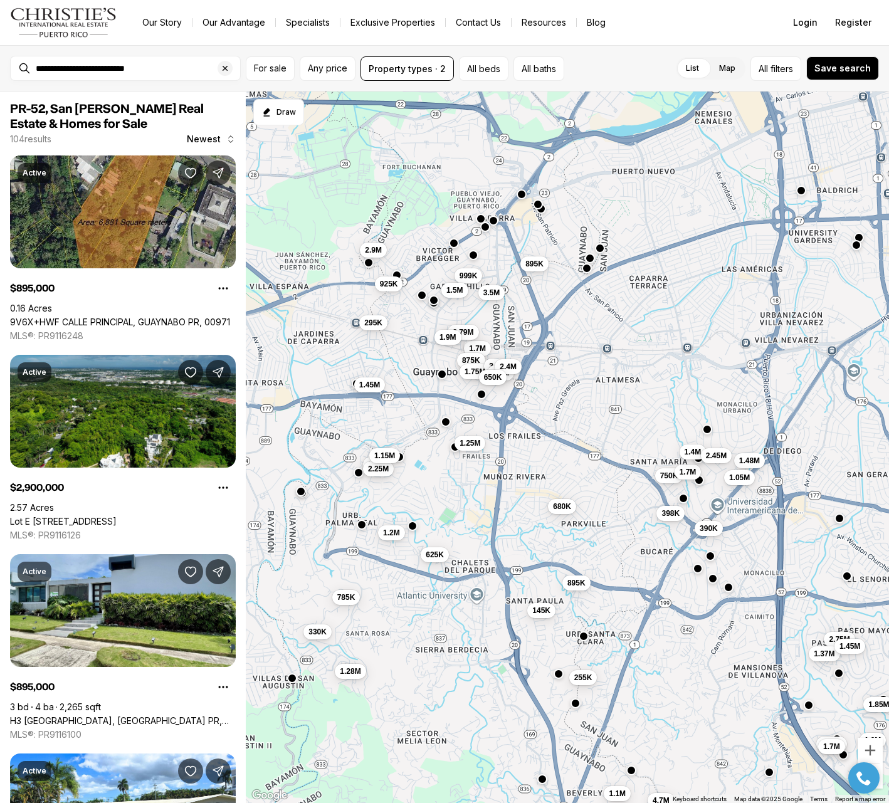
drag, startPoint x: 584, startPoint y: 445, endPoint x: 592, endPoint y: 446, distance: 7.6
click at [592, 446] on div "1.7M 1.75M 875K 1.75M 895K 999K 3.5M 1.5M 3.79M 750K 680K 398K 1.7M 1.4M 1.48M …" at bounding box center [567, 448] width 643 height 712
click at [584, 636] on button "button" at bounding box center [584, 635] width 10 height 10
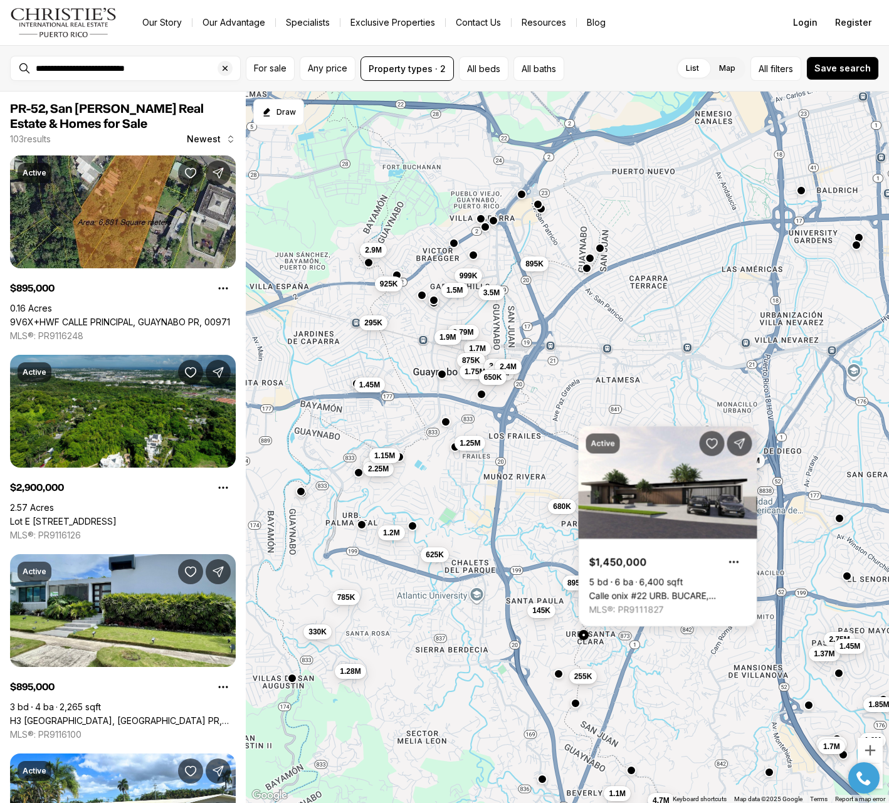
click at [588, 675] on span "255K" at bounding box center [583, 677] width 18 height 10
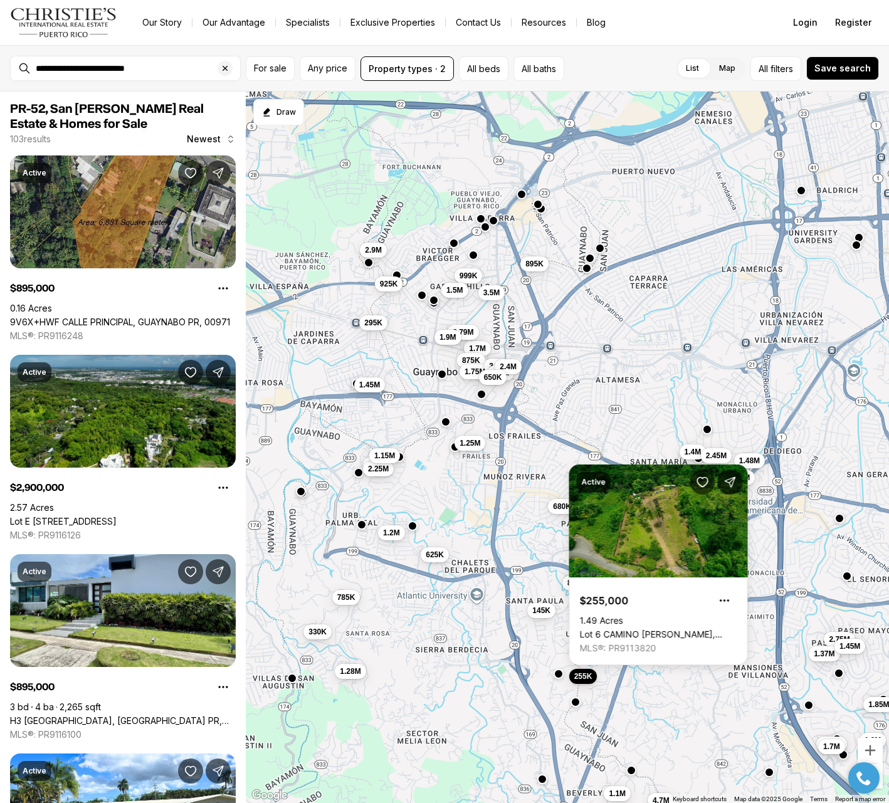
click at [576, 702] on button "button" at bounding box center [576, 702] width 10 height 10
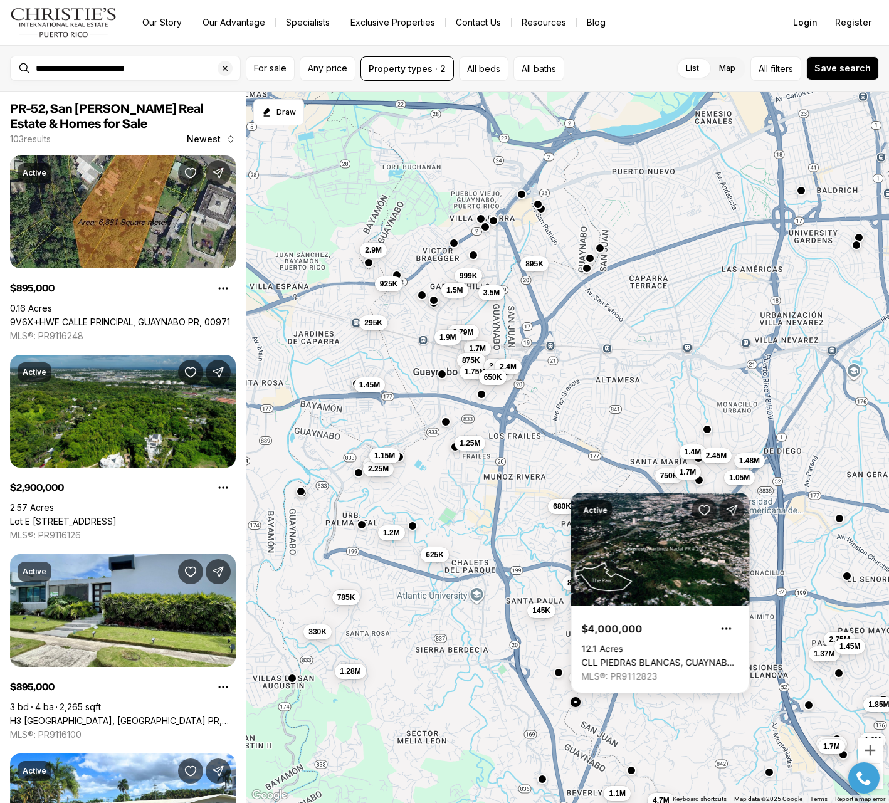
click at [559, 675] on button "button" at bounding box center [559, 673] width 10 height 10
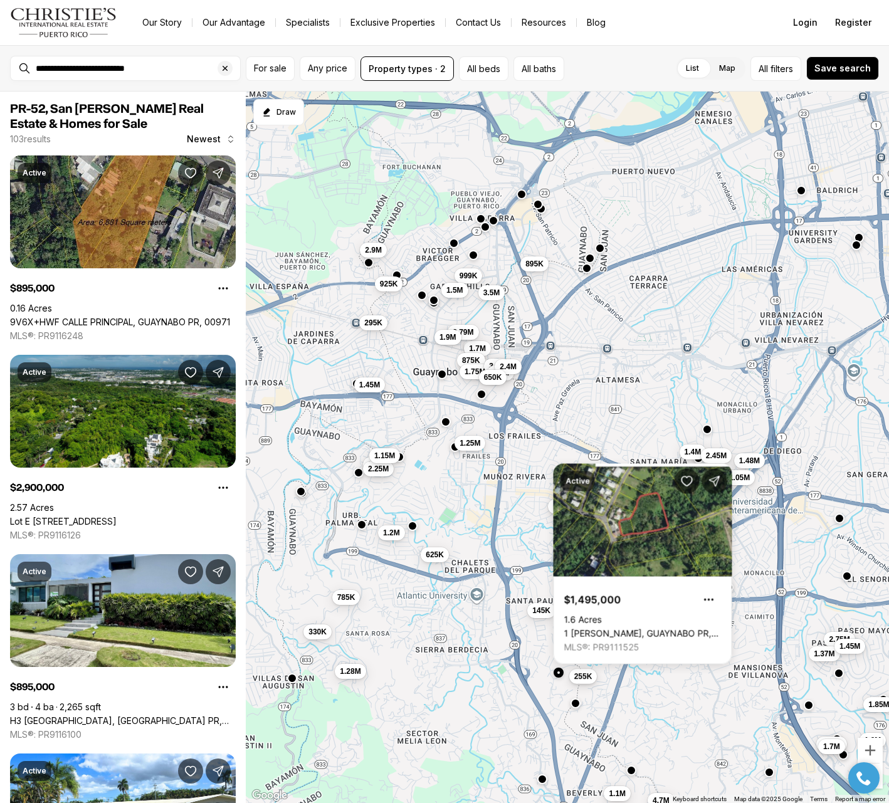
click at [589, 675] on span "255K" at bounding box center [583, 677] width 18 height 10
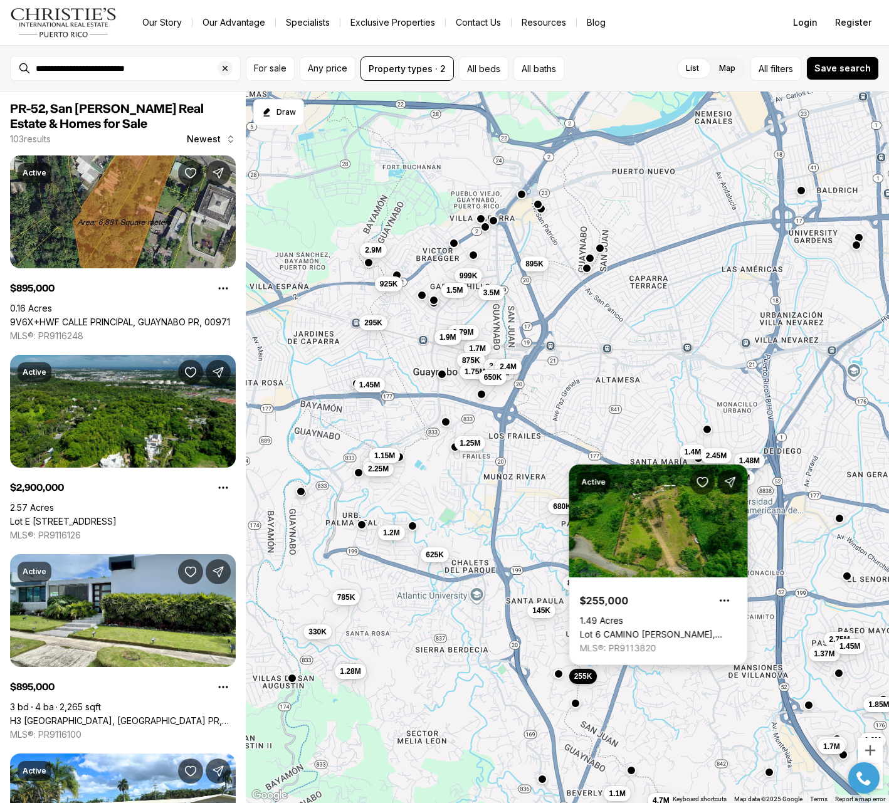
click at [686, 629] on link "Lot 6 CAMINO PACO GALÁN, GUAYNABO PR, 00966" at bounding box center [658, 634] width 157 height 11
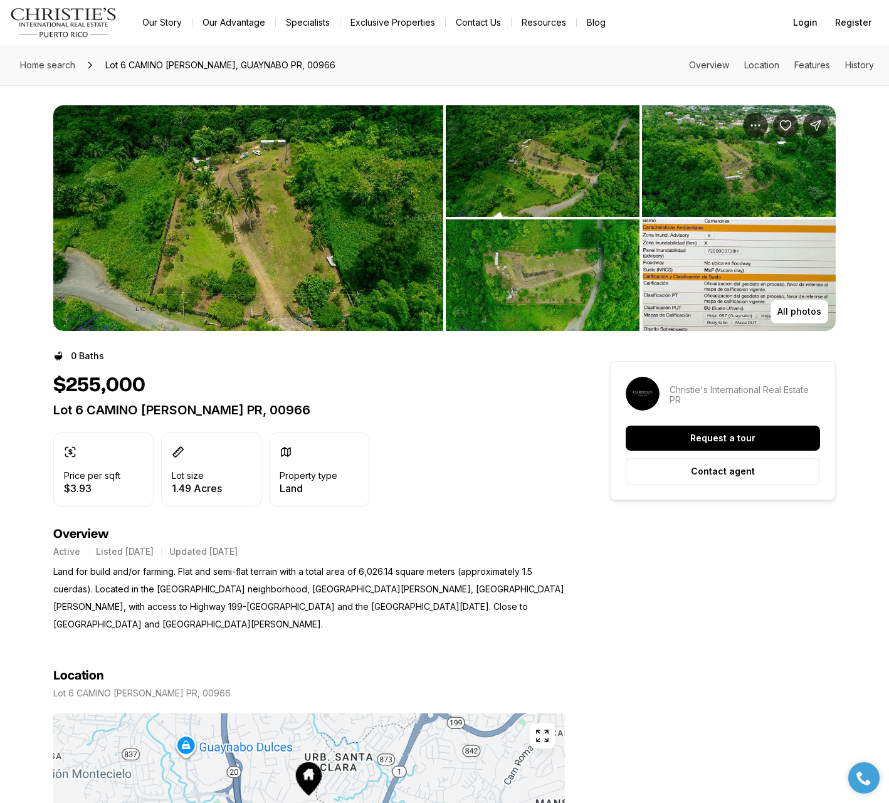
click at [338, 270] on img "View image gallery" at bounding box center [248, 218] width 390 height 226
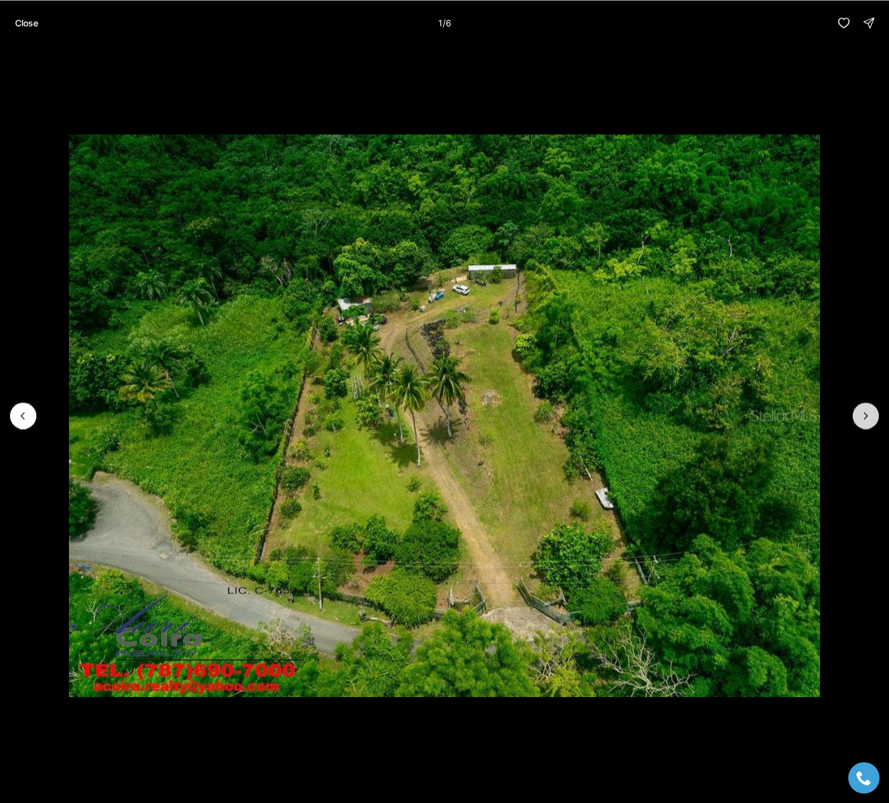
click at [871, 415] on icon "Next slide" at bounding box center [866, 416] width 13 height 13
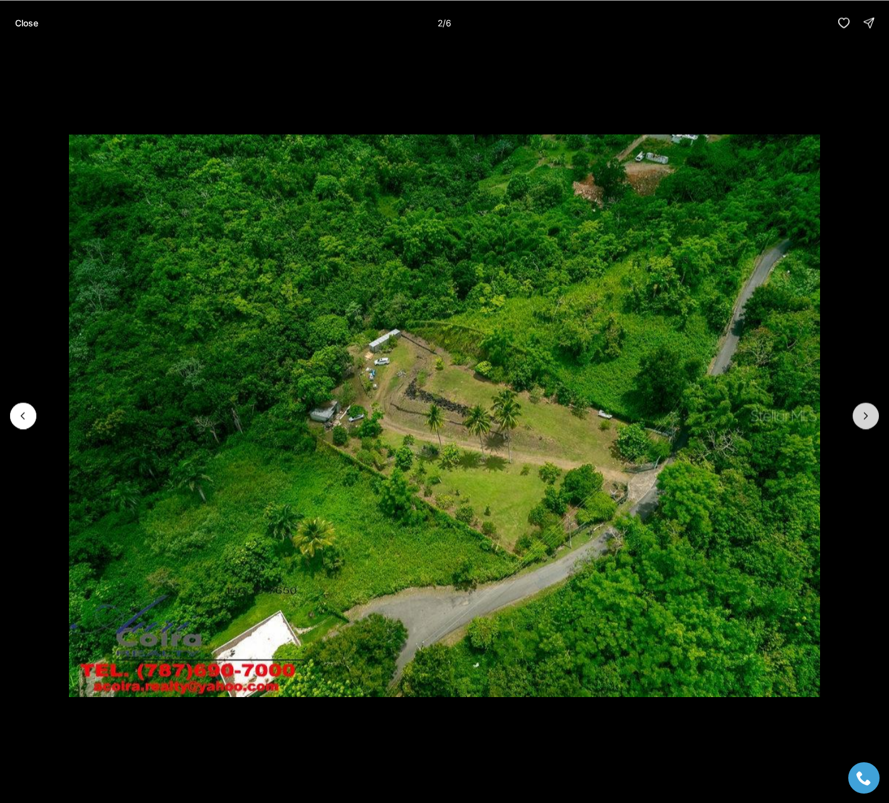
click at [871, 415] on icon "Next slide" at bounding box center [866, 416] width 13 height 13
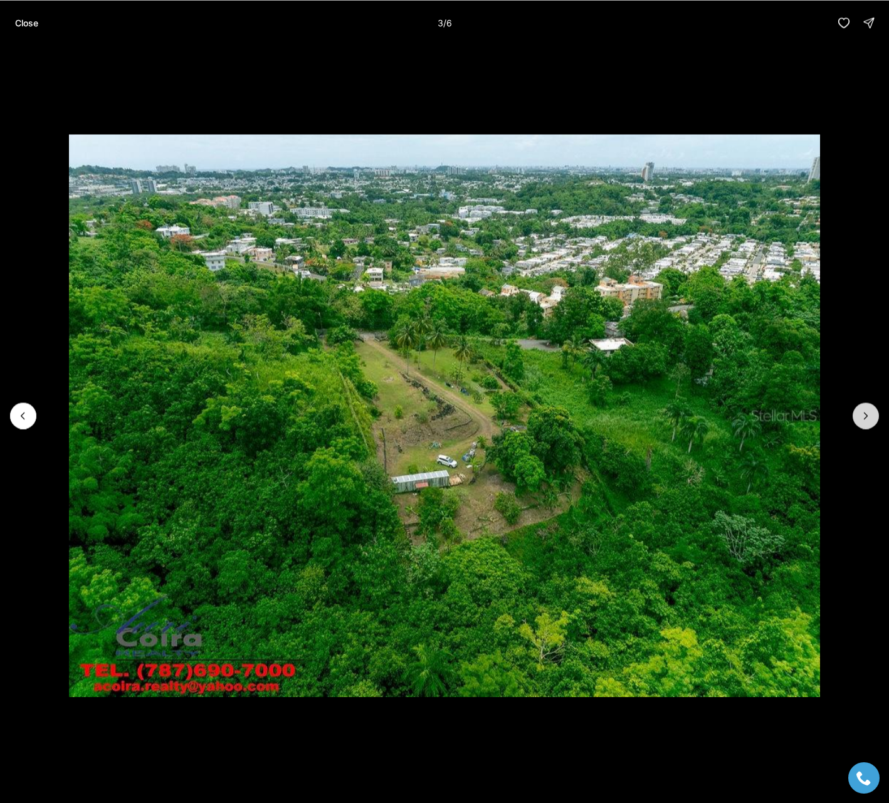
click at [871, 415] on icon "Next slide" at bounding box center [866, 416] width 13 height 13
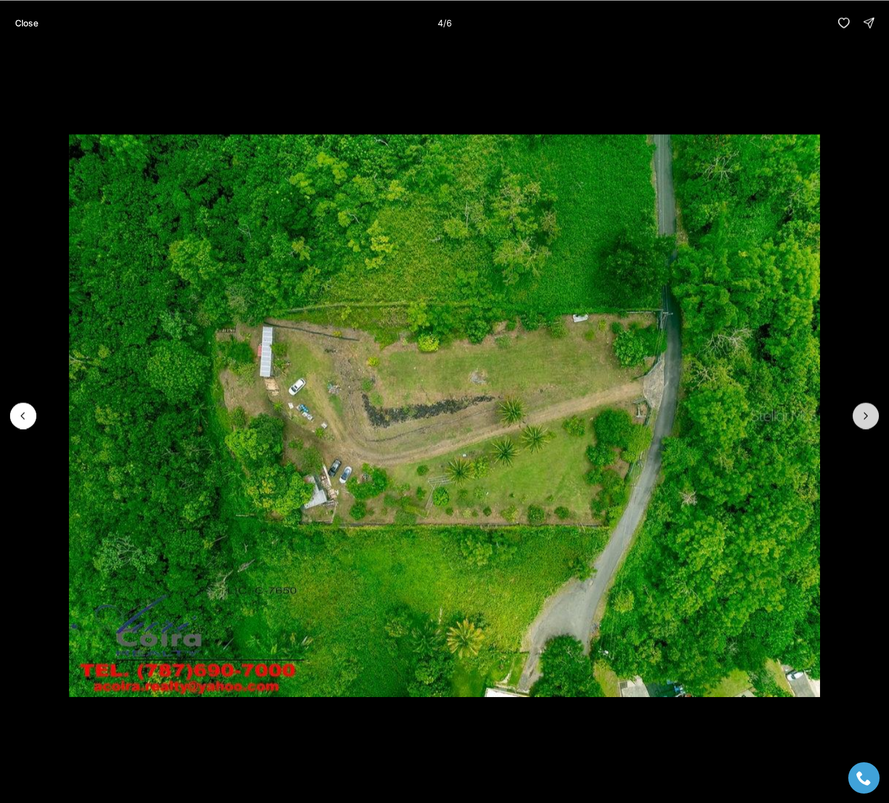
click at [871, 415] on icon "Next slide" at bounding box center [866, 416] width 13 height 13
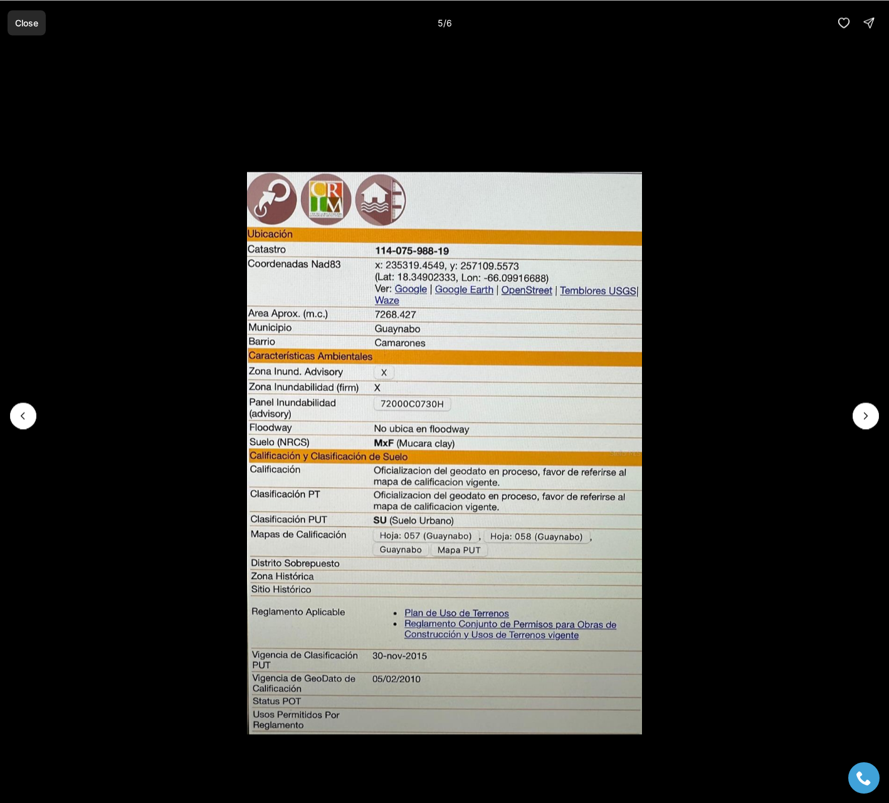
click at [34, 24] on p "Close" at bounding box center [26, 23] width 23 height 10
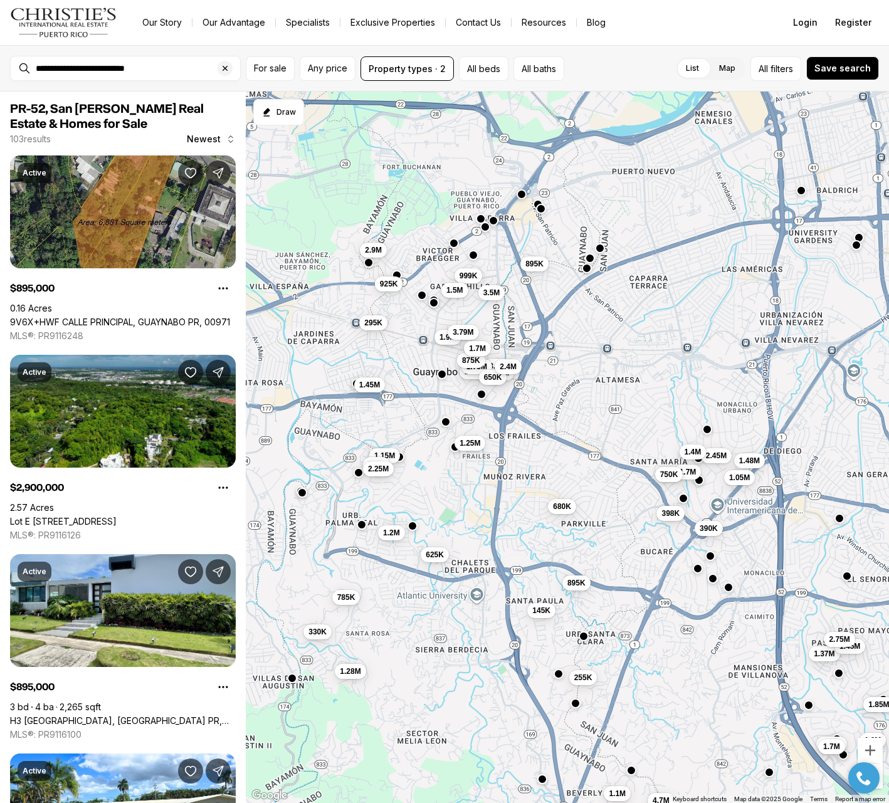
click at [664, 475] on span "750K" at bounding box center [669, 475] width 18 height 10
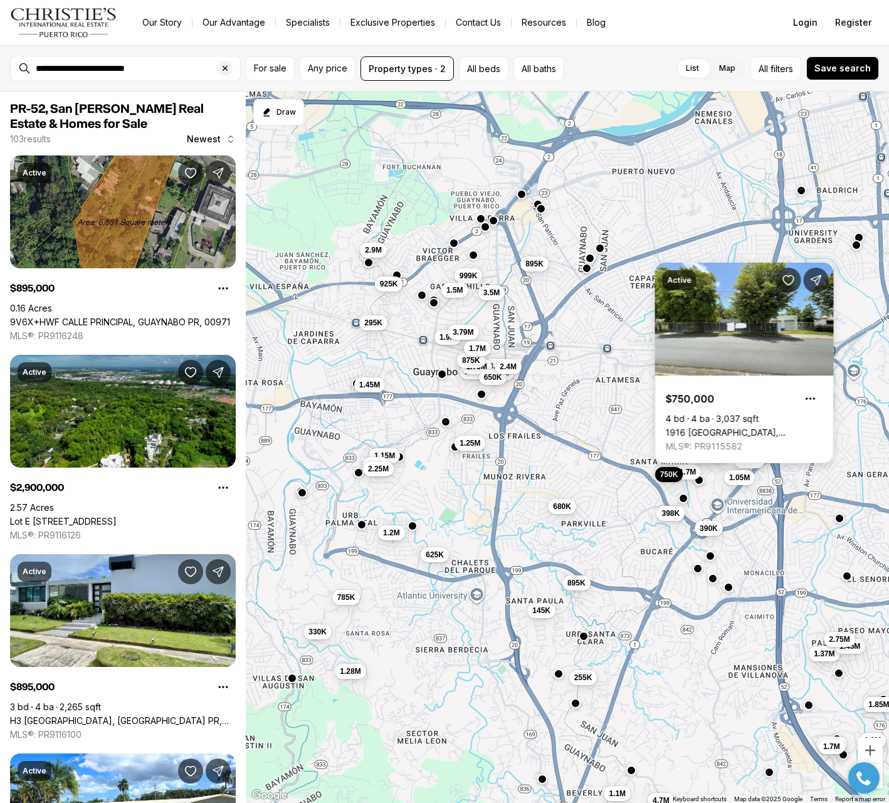
click at [722, 427] on link "1916 [GEOGRAPHIC_DATA], [GEOGRAPHIC_DATA][PERSON_NAME], 00921" at bounding box center [744, 432] width 157 height 11
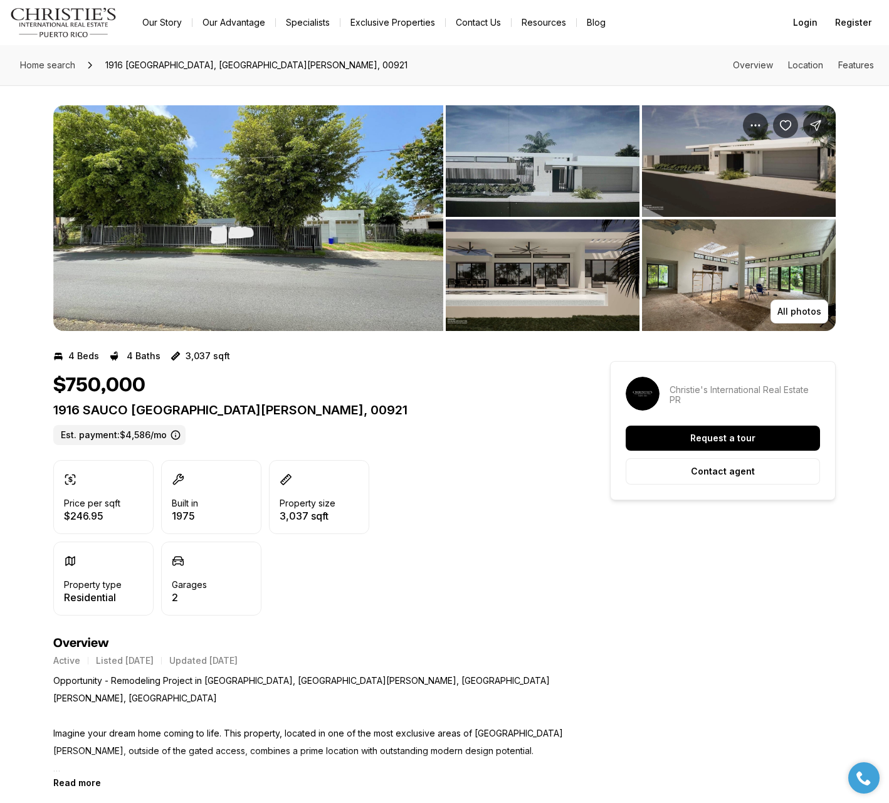
click at [352, 275] on img "View image gallery" at bounding box center [248, 218] width 390 height 226
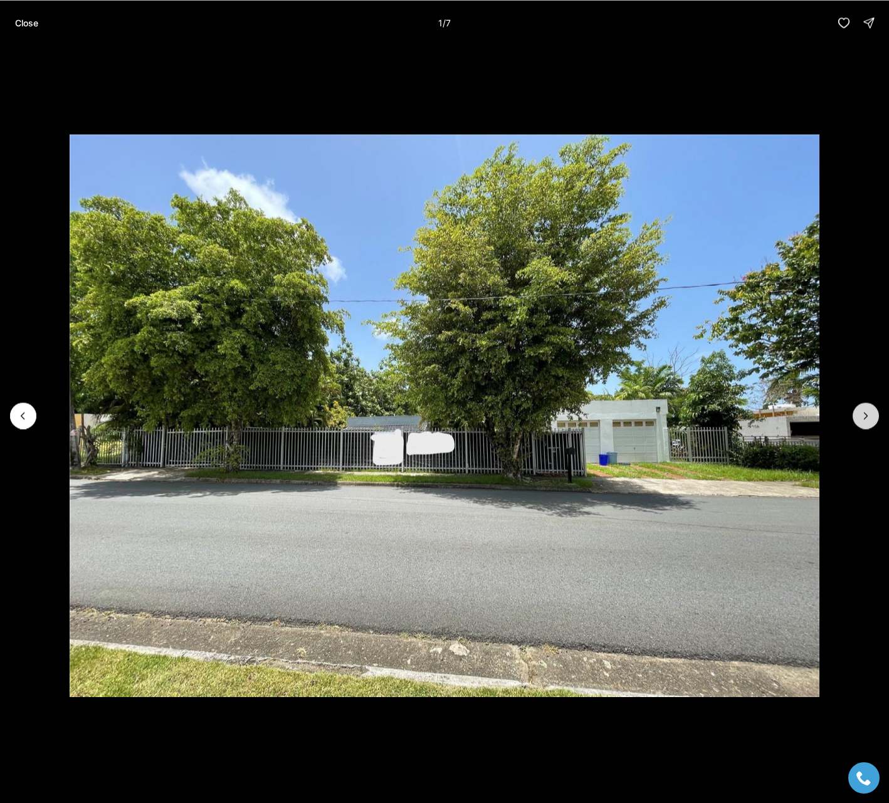
click at [860, 418] on icon "Next slide" at bounding box center [866, 416] width 13 height 13
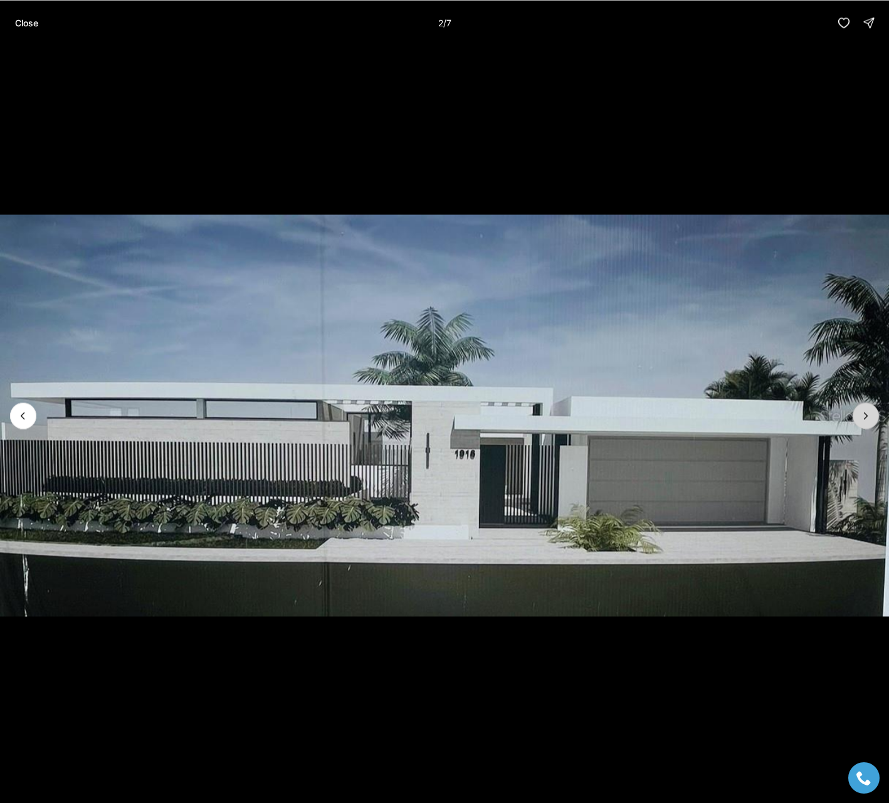
click at [860, 418] on icon "Next slide" at bounding box center [866, 416] width 13 height 13
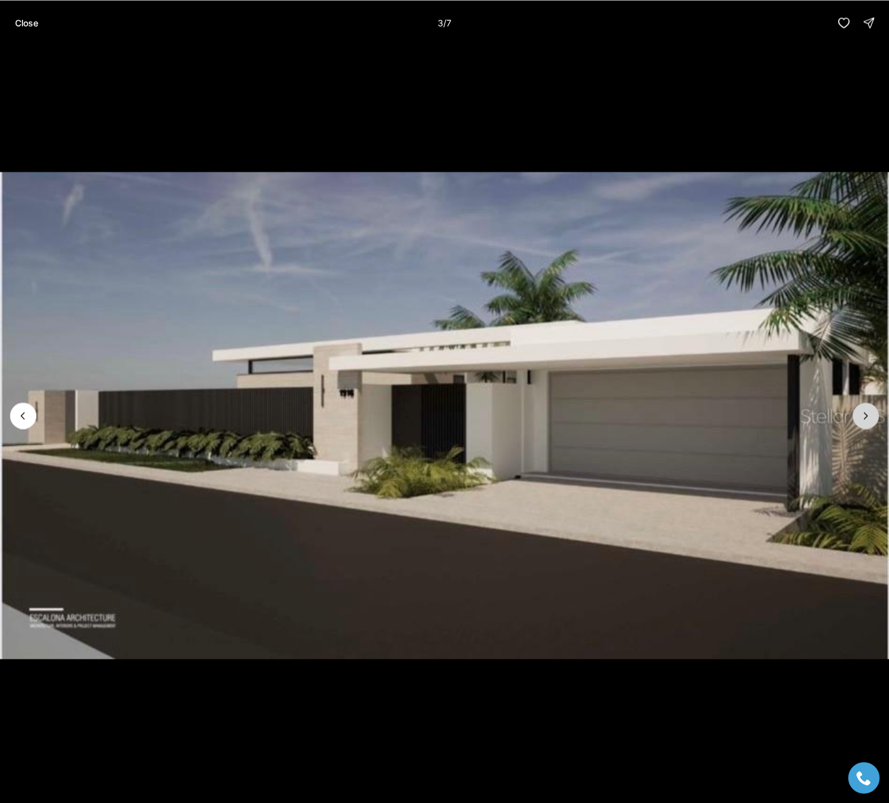
click at [860, 418] on icon "Next slide" at bounding box center [866, 416] width 13 height 13
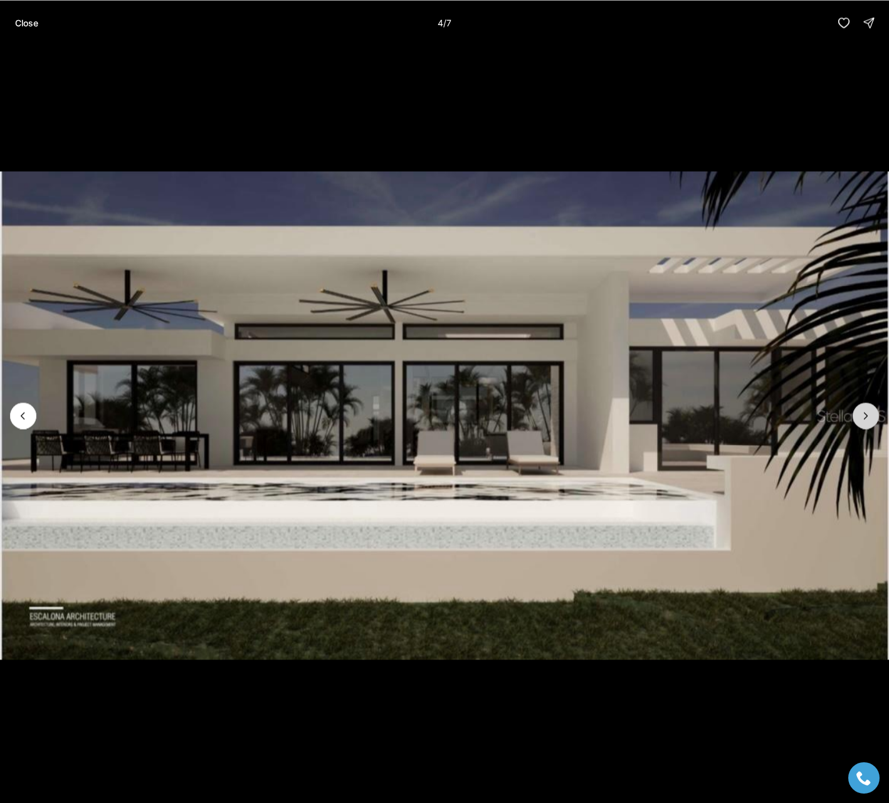
click at [860, 418] on icon "Next slide" at bounding box center [866, 416] width 13 height 13
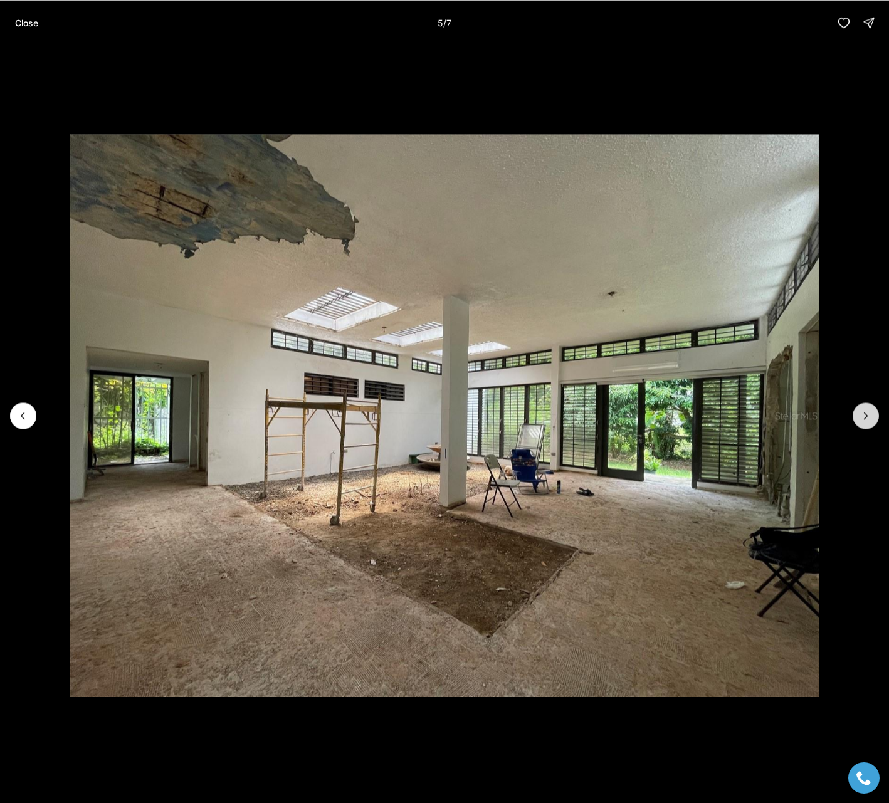
click at [860, 418] on icon "Next slide" at bounding box center [866, 416] width 13 height 13
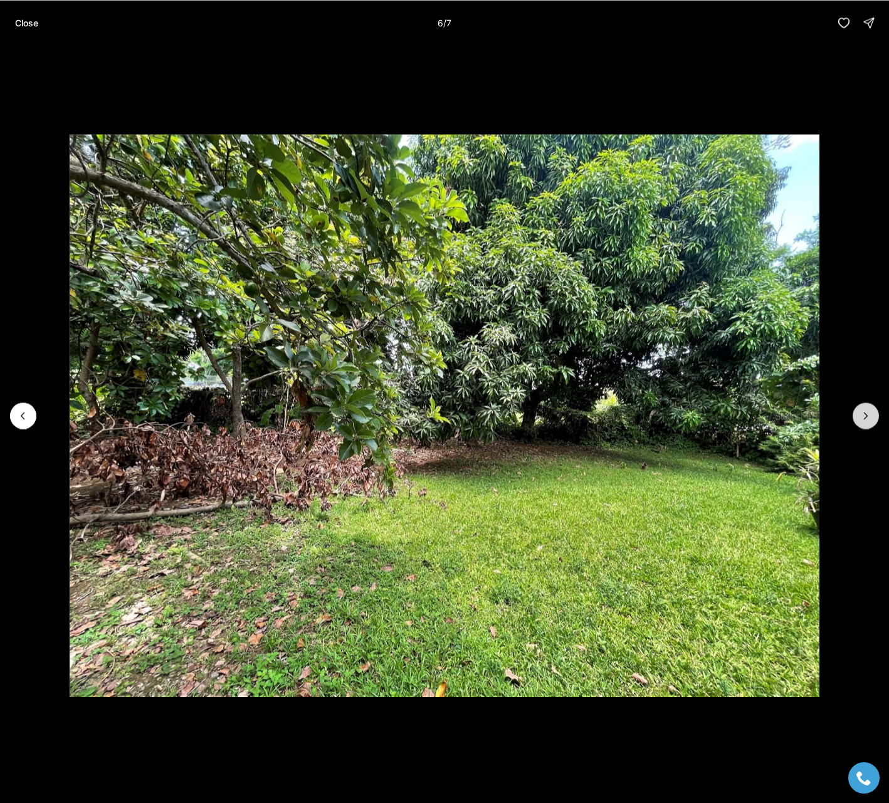
click at [860, 418] on icon "Next slide" at bounding box center [866, 416] width 13 height 13
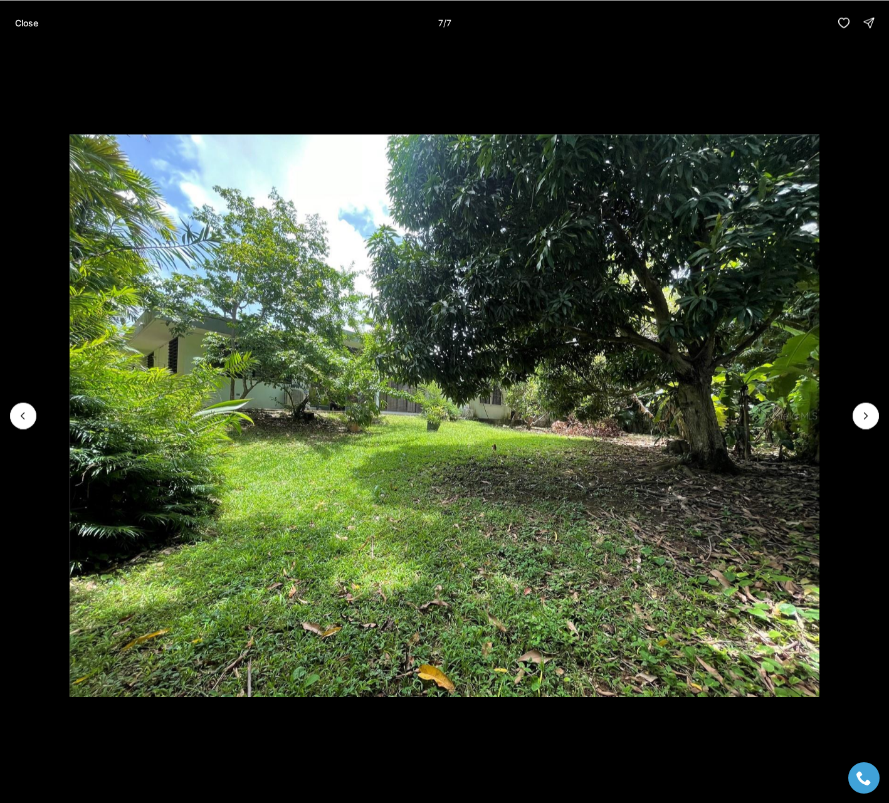
click at [860, 418] on div at bounding box center [866, 416] width 26 height 26
click at [864, 415] on div at bounding box center [866, 416] width 26 height 26
click at [29, 19] on p "Close" at bounding box center [26, 23] width 23 height 10
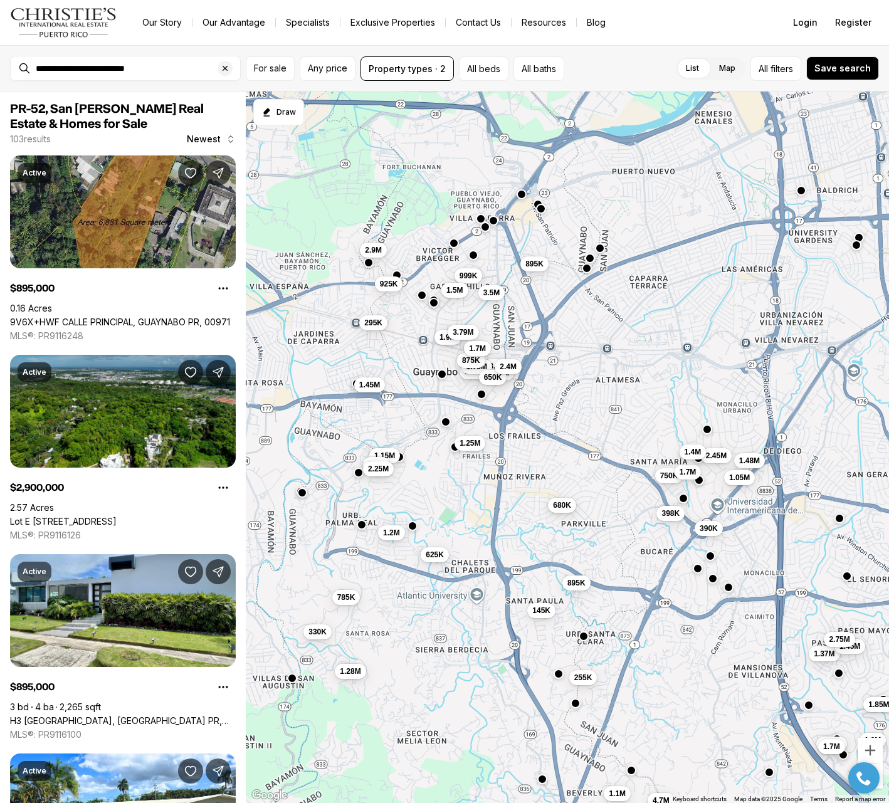
click at [570, 505] on span "680K" at bounding box center [562, 505] width 18 height 10
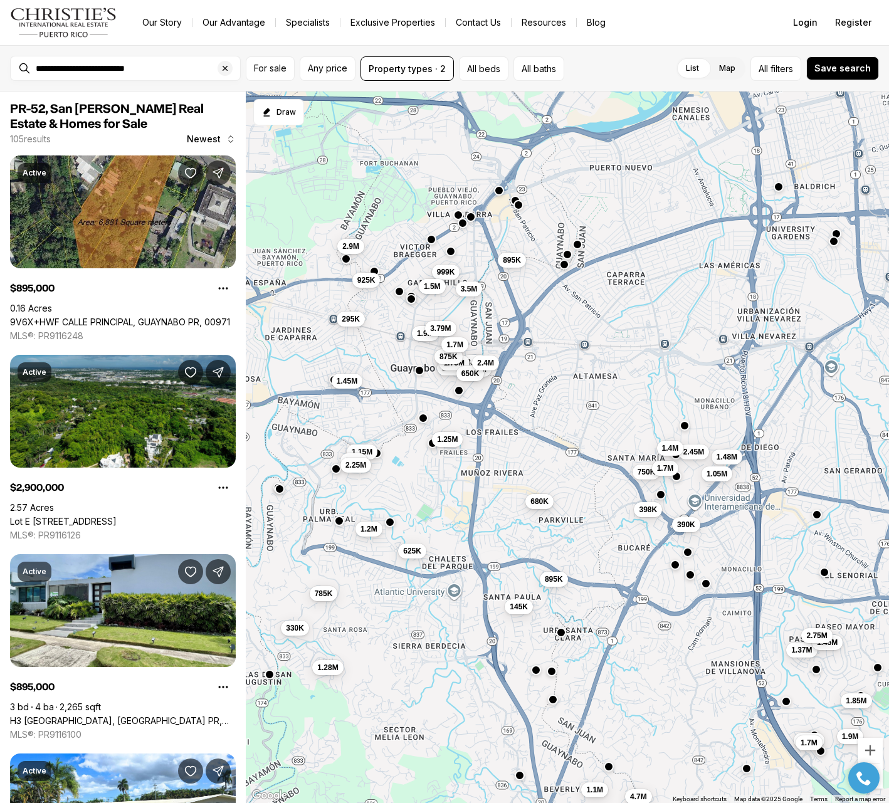
click at [543, 500] on span "680K" at bounding box center [540, 502] width 18 height 10
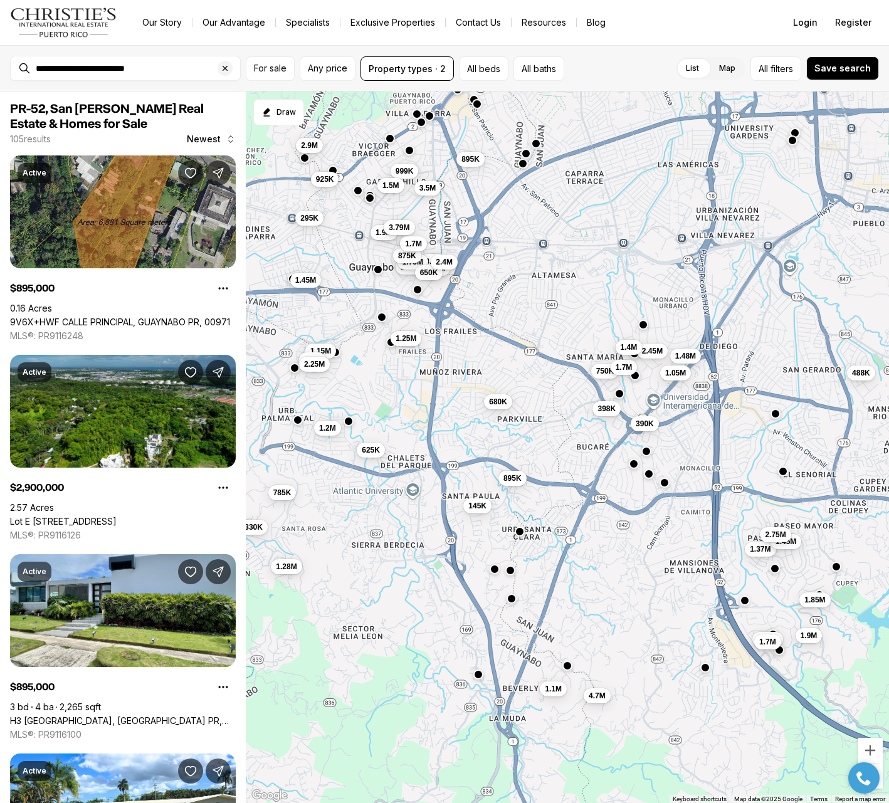
drag, startPoint x: 500, startPoint y: 620, endPoint x: 456, endPoint y: 516, distance: 113.0
click at [457, 516] on div "895K 145K 680K 895K 4.7M 390K 1.37M 1.45M 1.96M 2.75M 1.7M 1.48M 750K 2.45M 1.0…" at bounding box center [567, 448] width 643 height 712
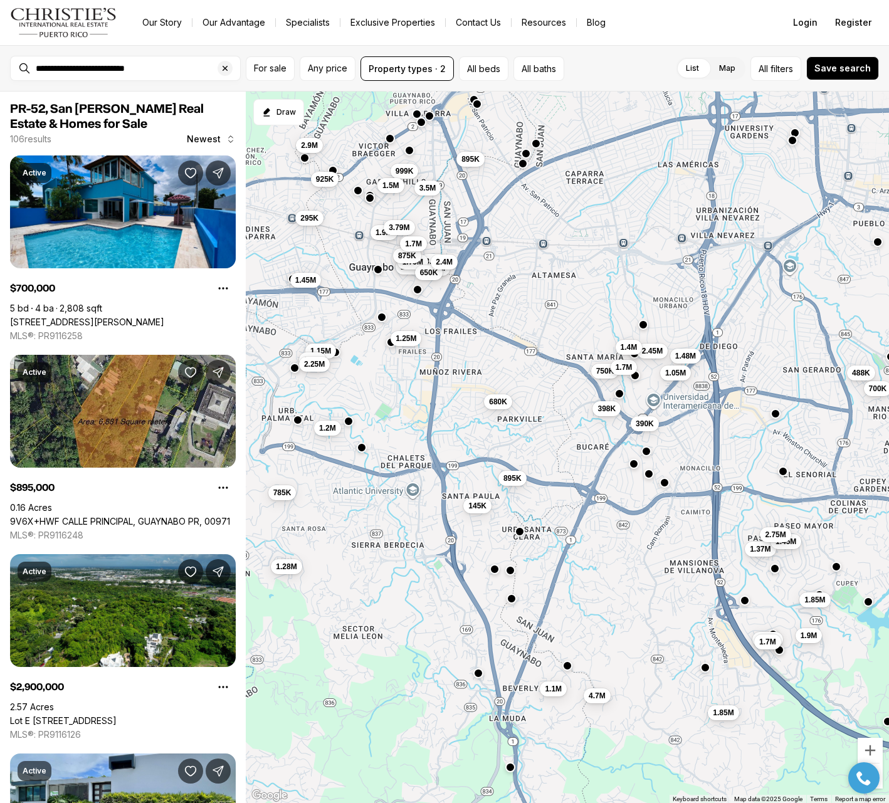
click at [481, 674] on button "button" at bounding box center [478, 674] width 10 height 10
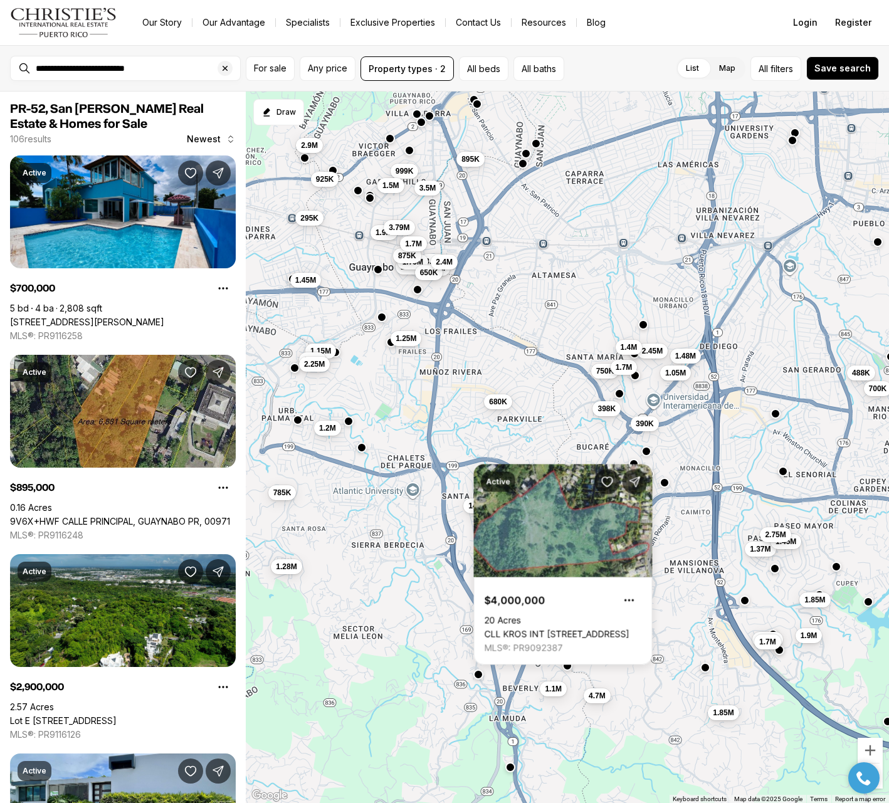
click at [570, 670] on div at bounding box center [568, 666] width 10 height 10
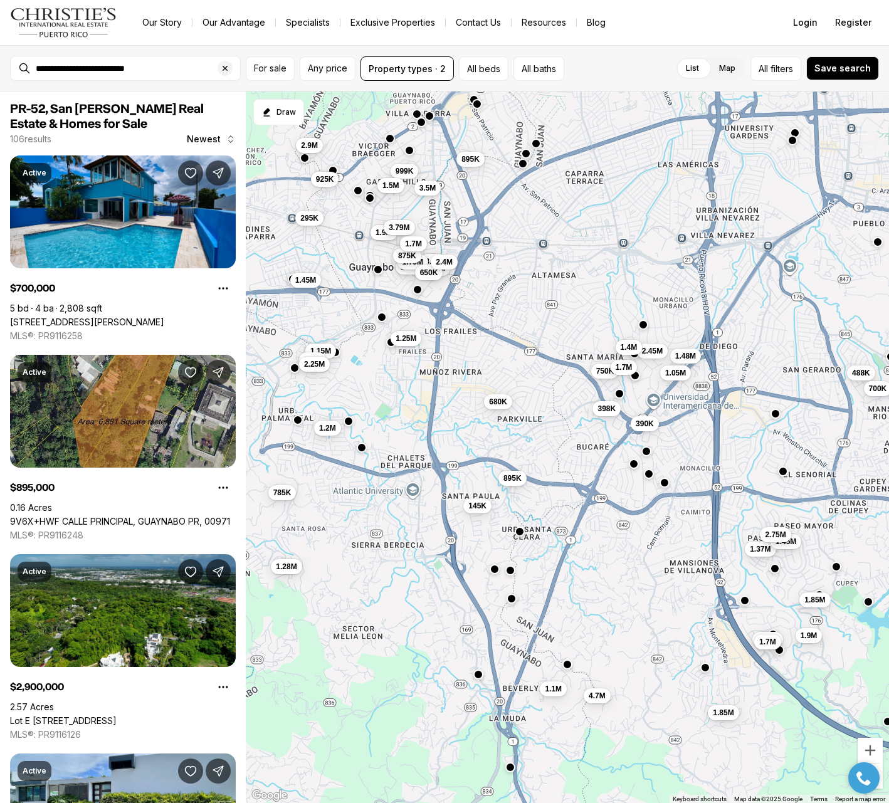
click at [568, 665] on button "button" at bounding box center [568, 665] width 10 height 10
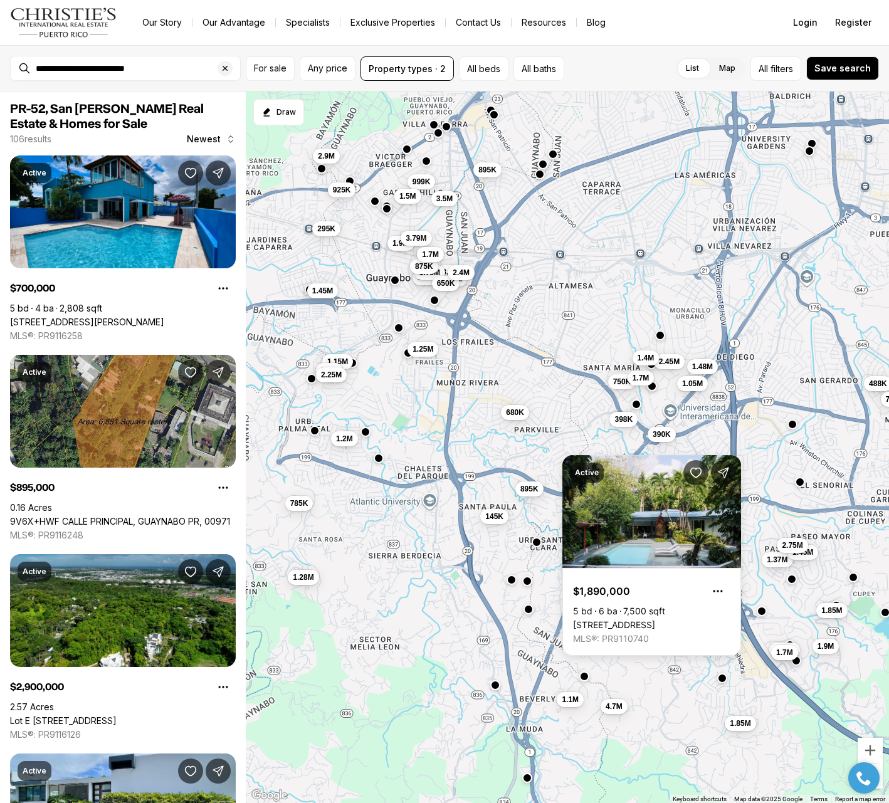
drag, startPoint x: 524, startPoint y: 338, endPoint x: 543, endPoint y: 351, distance: 23.5
click at [542, 351] on div "895K 145K 680K 895K 4.7M 390K 1.37M 1.45M 1.96M 2.75M 1.7M 1.48M 750K 2.45M 1.0…" at bounding box center [567, 448] width 643 height 712
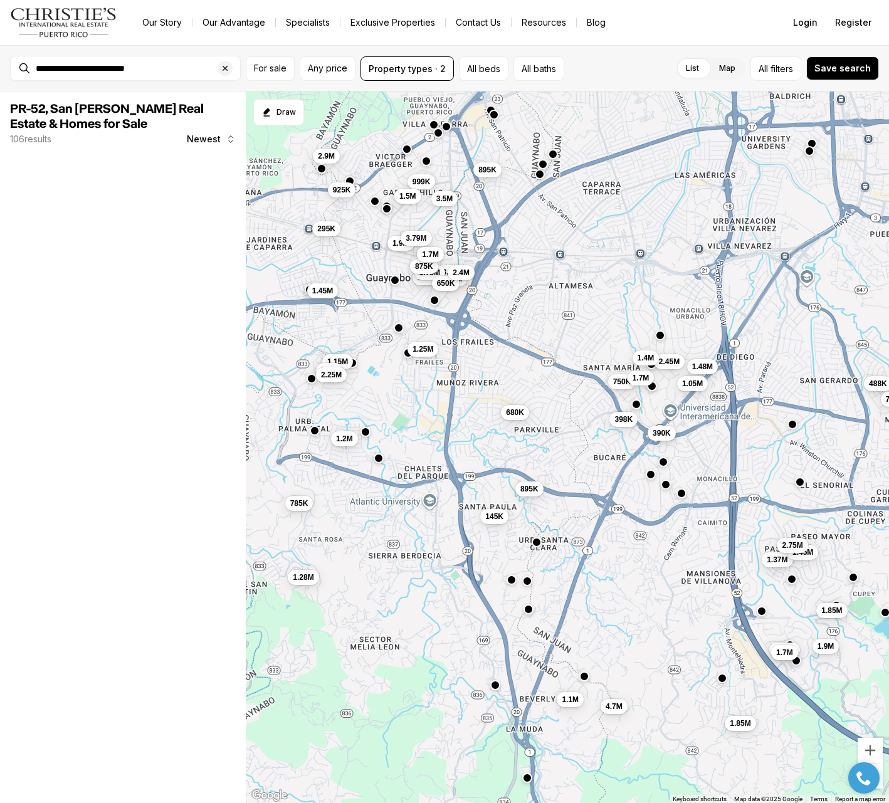
click at [666, 435] on span "390K" at bounding box center [662, 433] width 18 height 10
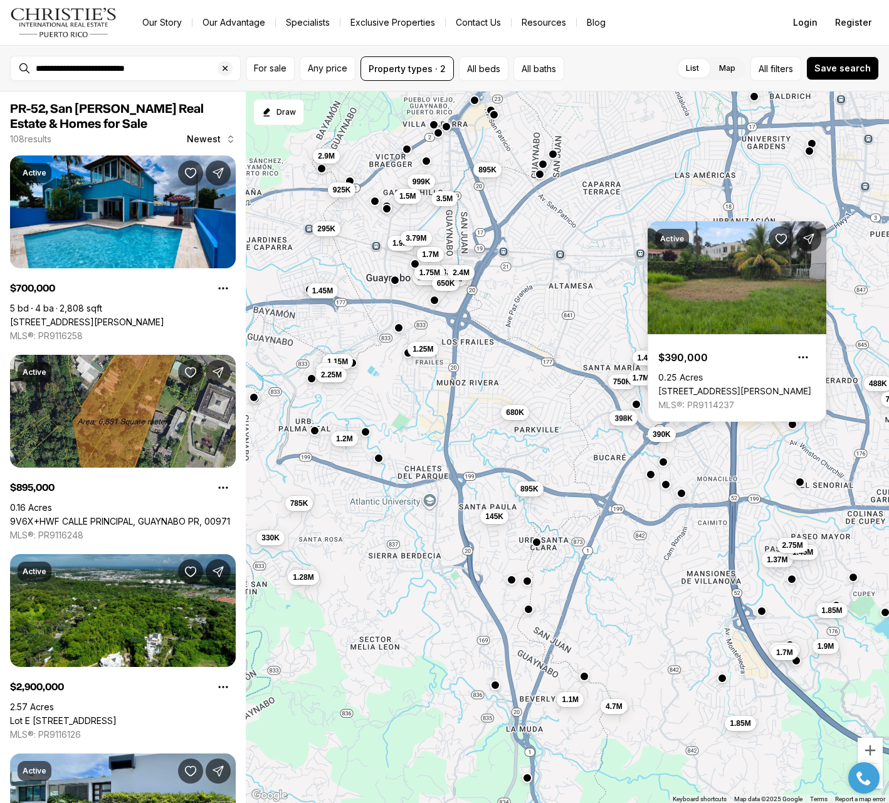
click at [621, 420] on span "398K" at bounding box center [624, 418] width 18 height 10
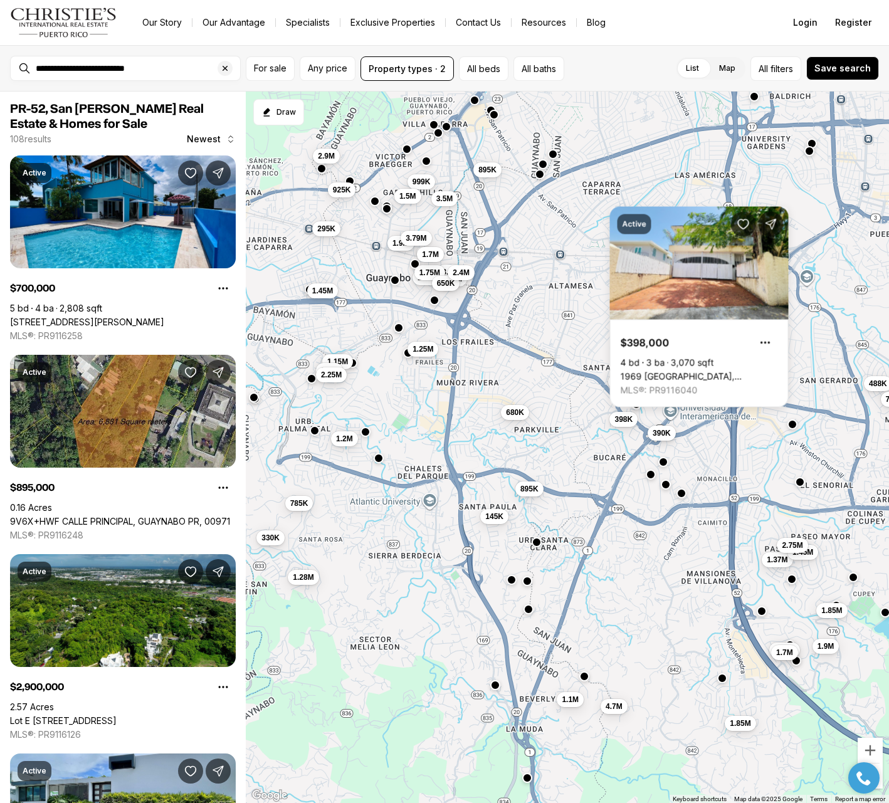
click at [667, 430] on span "390K" at bounding box center [662, 433] width 18 height 10
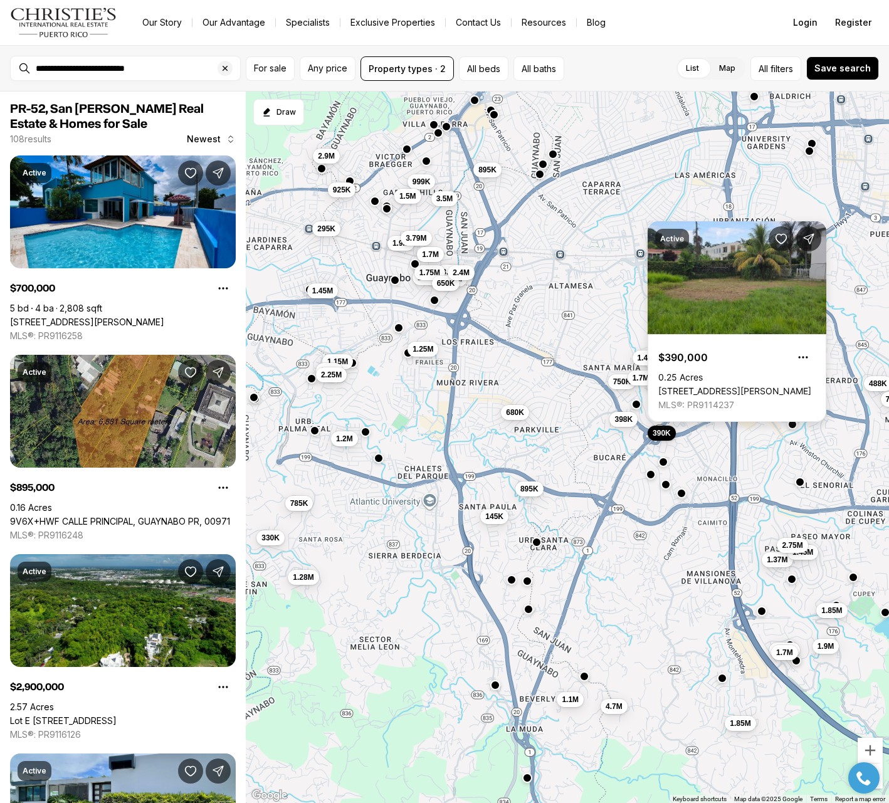
click at [734, 386] on link "[STREET_ADDRESS][PERSON_NAME]" at bounding box center [735, 391] width 153 height 11
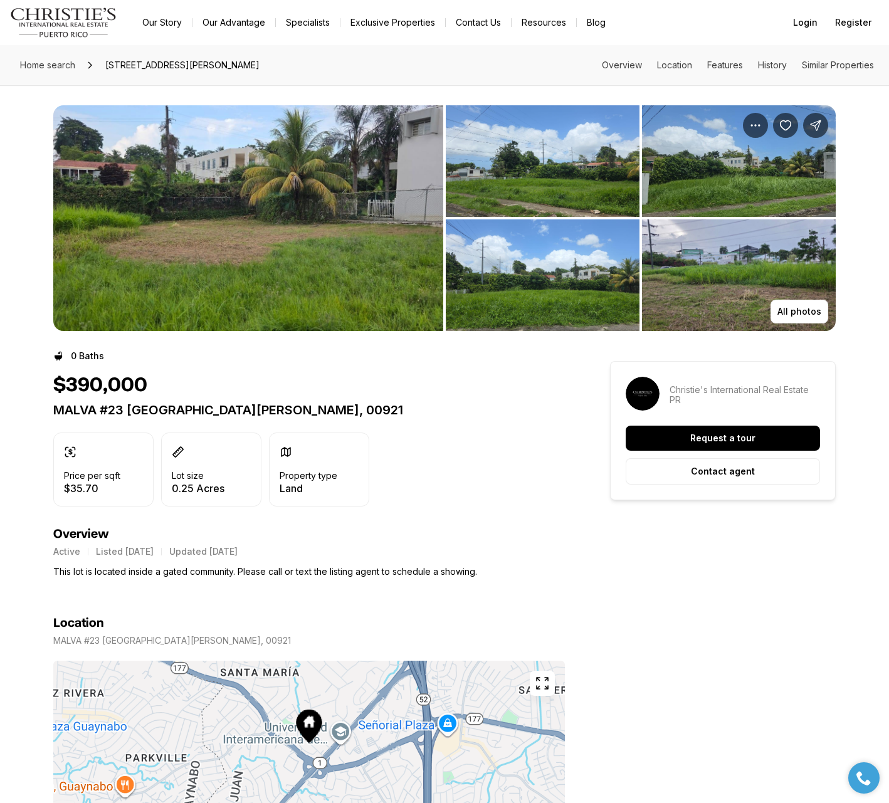
click at [294, 229] on img "View image gallery" at bounding box center [248, 218] width 390 height 226
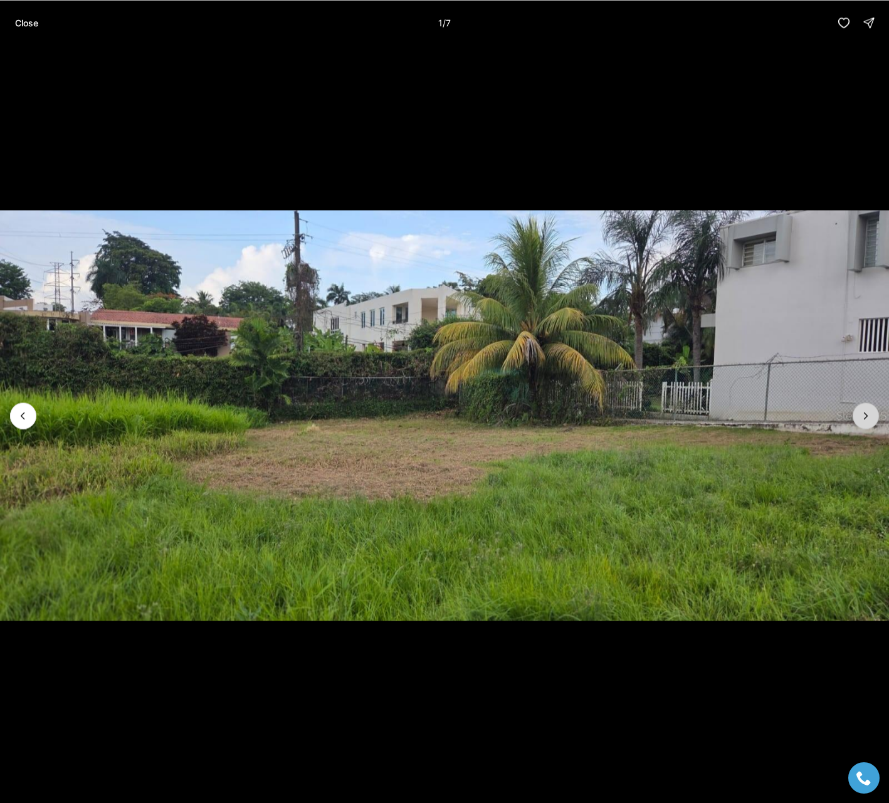
click at [865, 417] on icon "Next slide" at bounding box center [866, 416] width 13 height 13
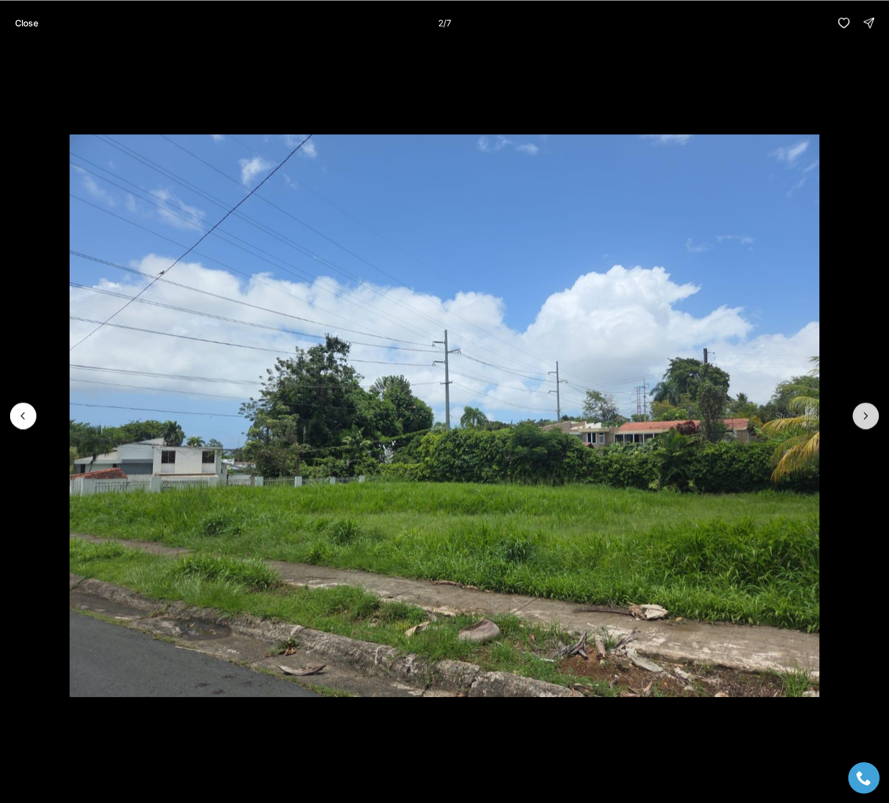
click at [865, 417] on icon "Next slide" at bounding box center [866, 416] width 13 height 13
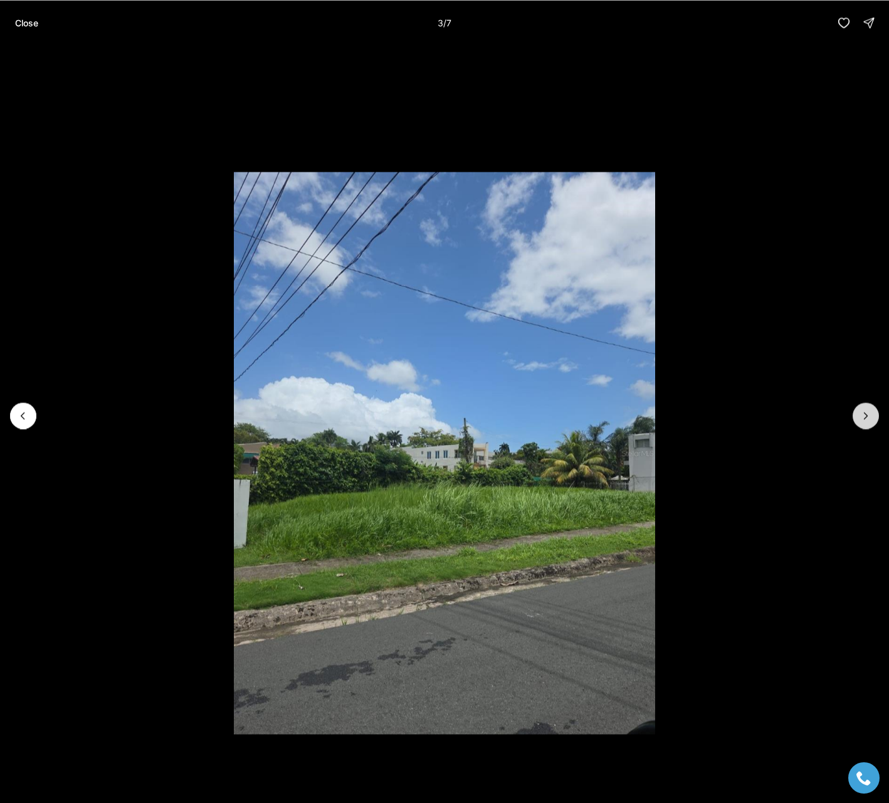
click at [865, 417] on icon "Next slide" at bounding box center [866, 416] width 13 height 13
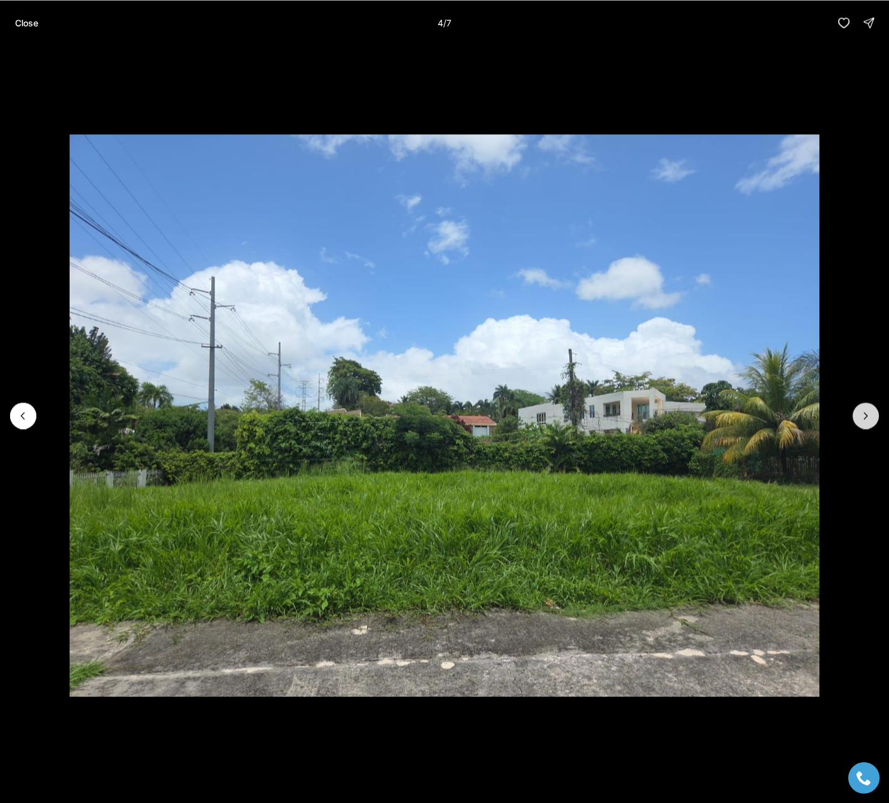
click at [865, 417] on icon "Next slide" at bounding box center [866, 416] width 13 height 13
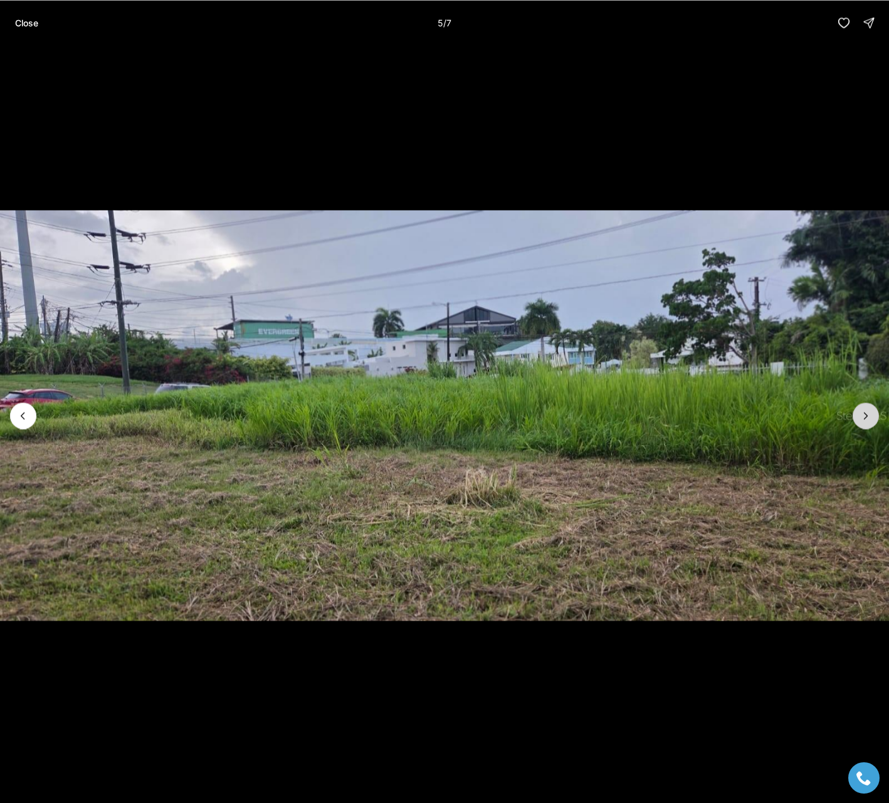
click at [865, 417] on icon "Next slide" at bounding box center [866, 416] width 13 height 13
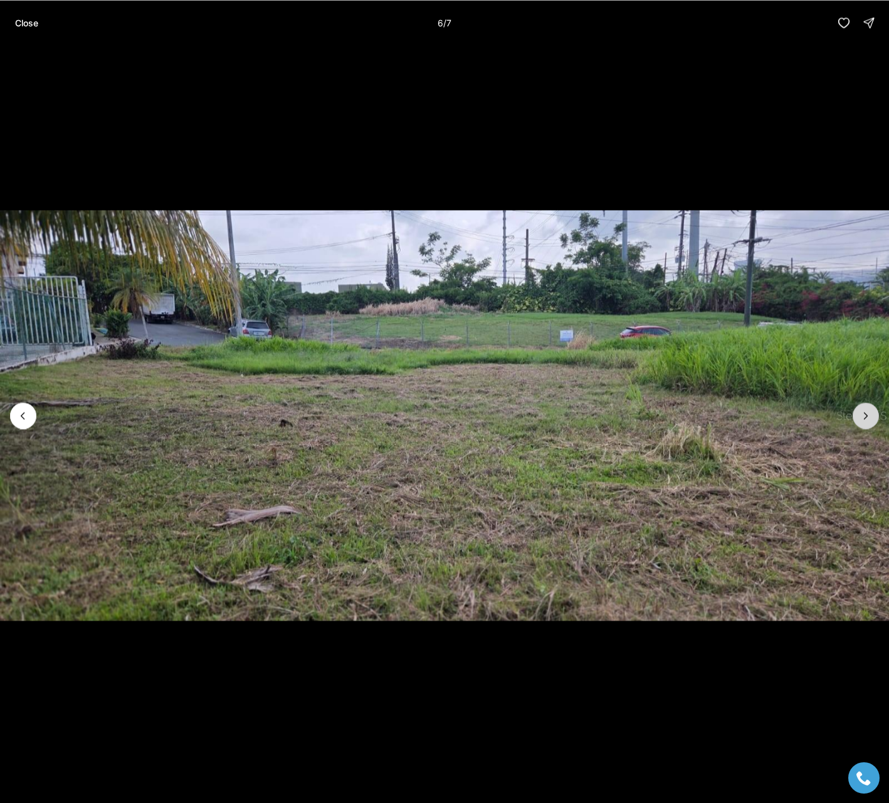
click at [865, 417] on icon "Next slide" at bounding box center [866, 416] width 13 height 13
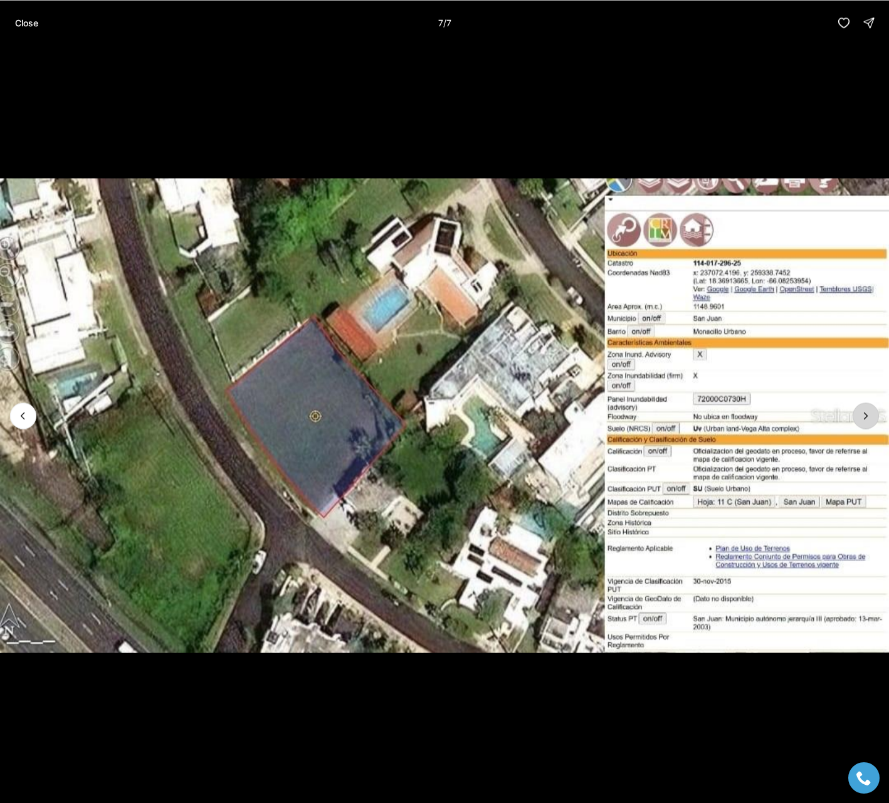
click at [865, 417] on div at bounding box center [866, 416] width 26 height 26
click at [41, 21] on button "Close" at bounding box center [27, 22] width 38 height 25
